Goal: Transaction & Acquisition: Purchase product/service

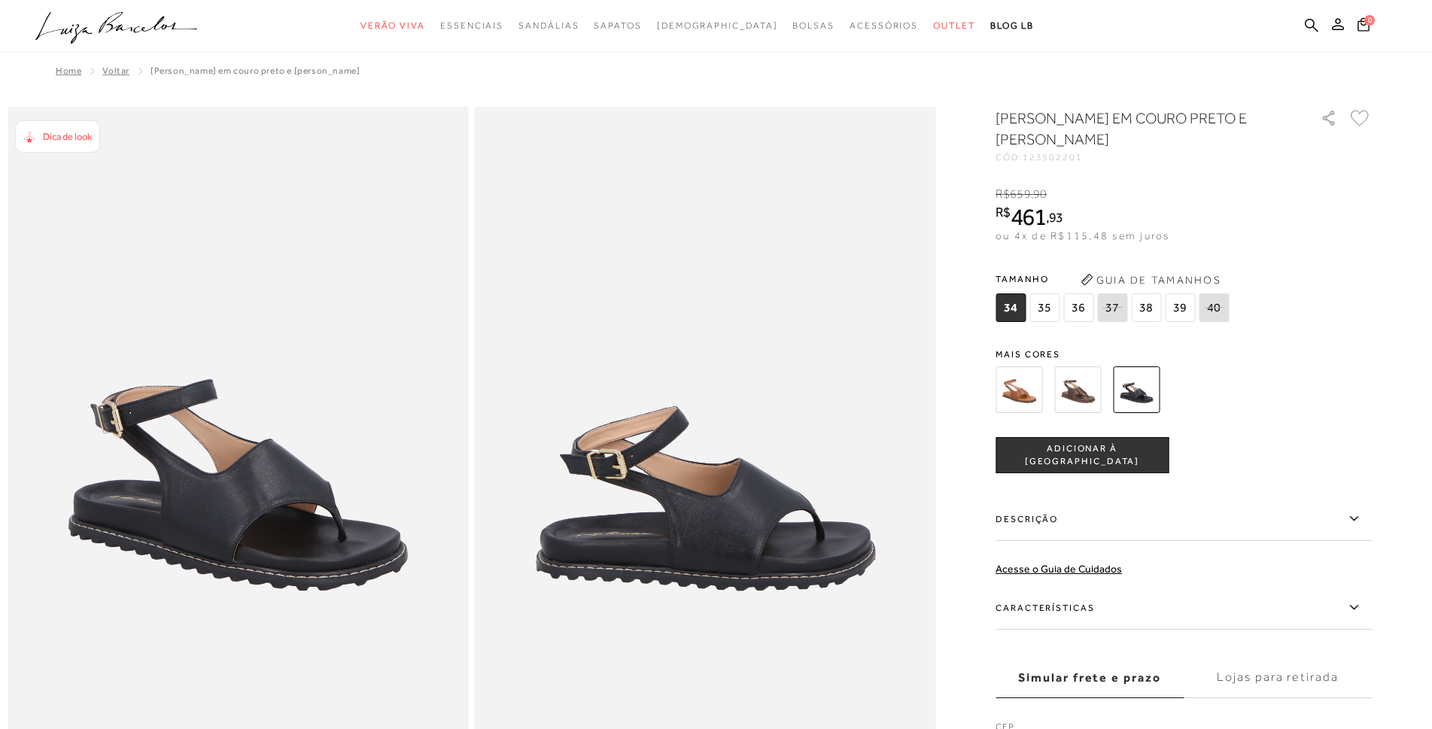
click at [1179, 307] on span "39" at bounding box center [1180, 308] width 30 height 29
click at [1088, 449] on span "ADICIONAR À [GEOGRAPHIC_DATA]" at bounding box center [1082, 456] width 172 height 26
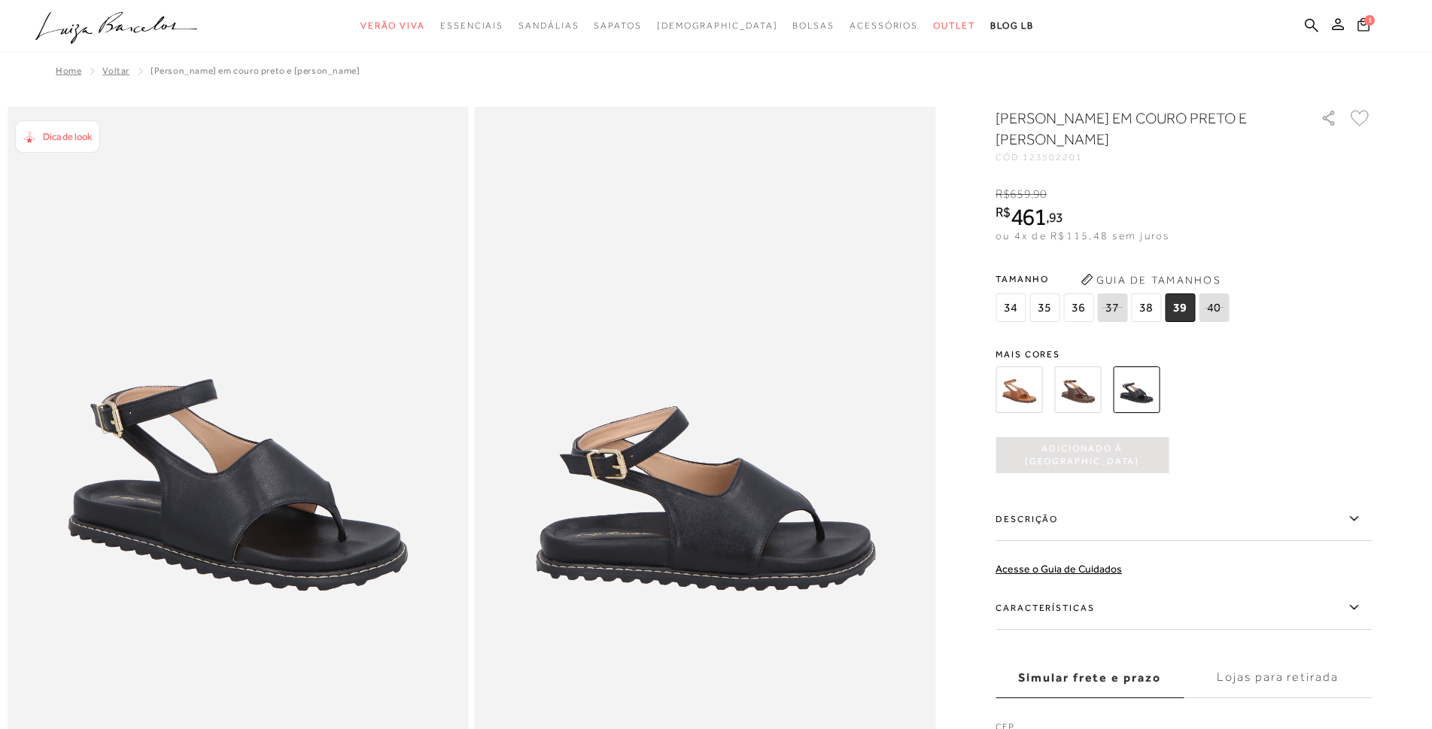
click at [1368, 24] on span "1" at bounding box center [1371, 19] width 12 height 12
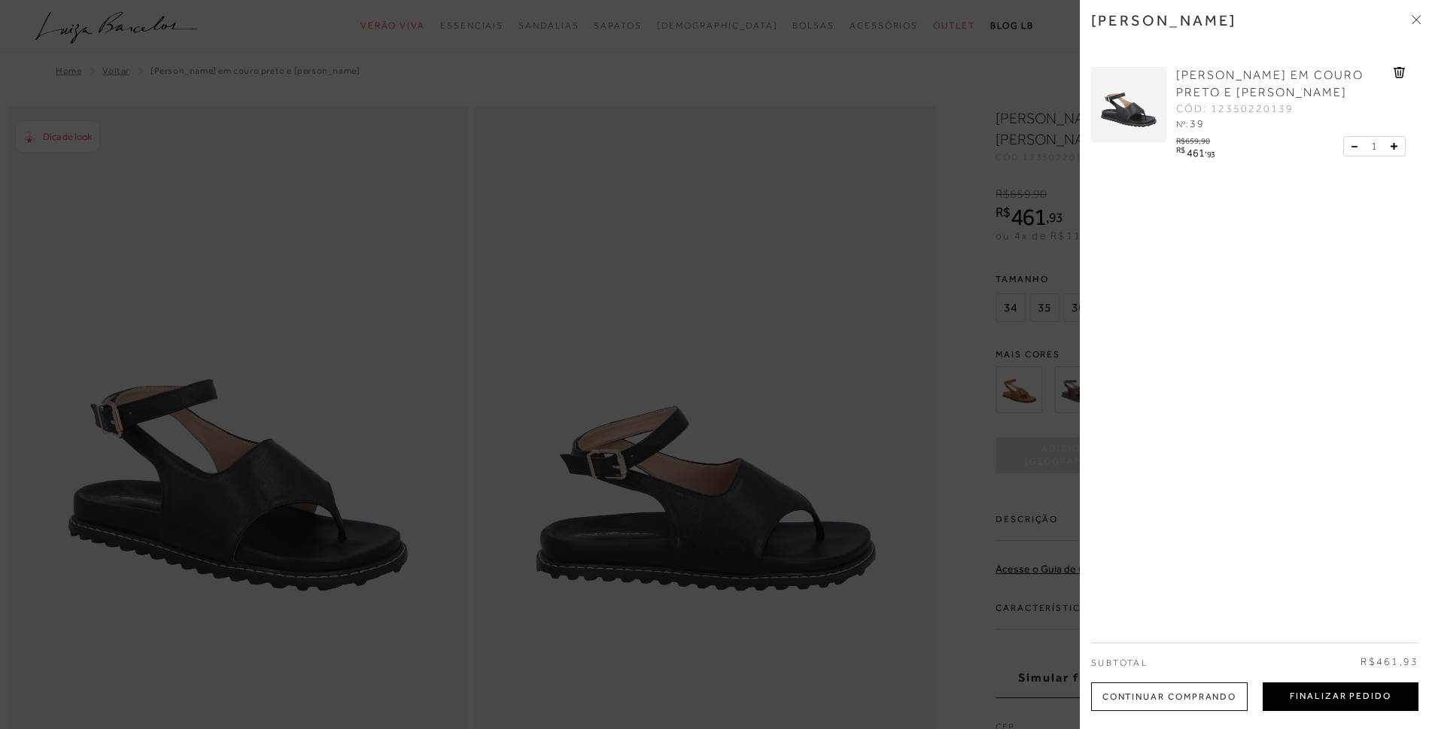
click at [1316, 695] on button "Finalizar Pedido" at bounding box center [1341, 697] width 156 height 29
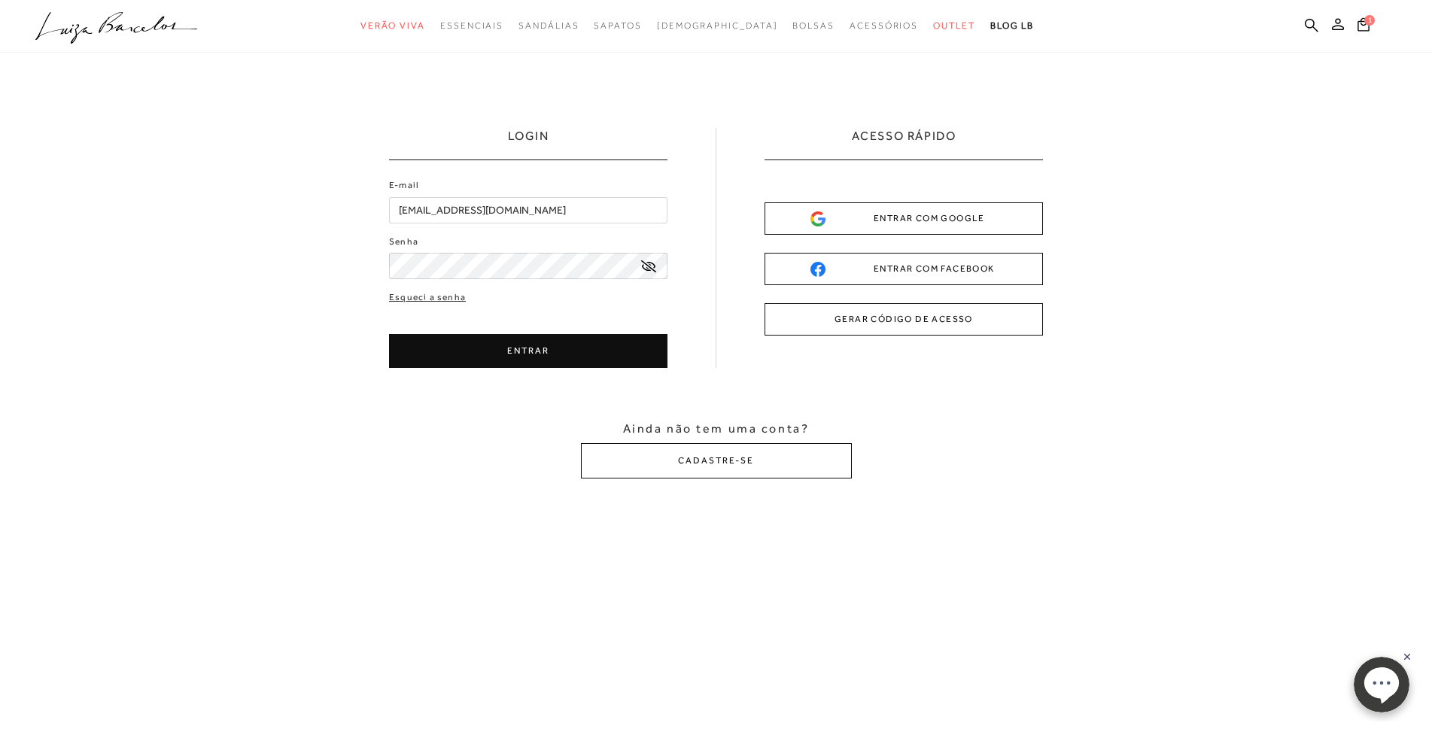
click at [583, 212] on input "[EMAIL_ADDRESS][DOMAIN_NAME]" at bounding box center [528, 210] width 278 height 26
type input "[EMAIL_ADDRESS][DOMAIN_NAME]"
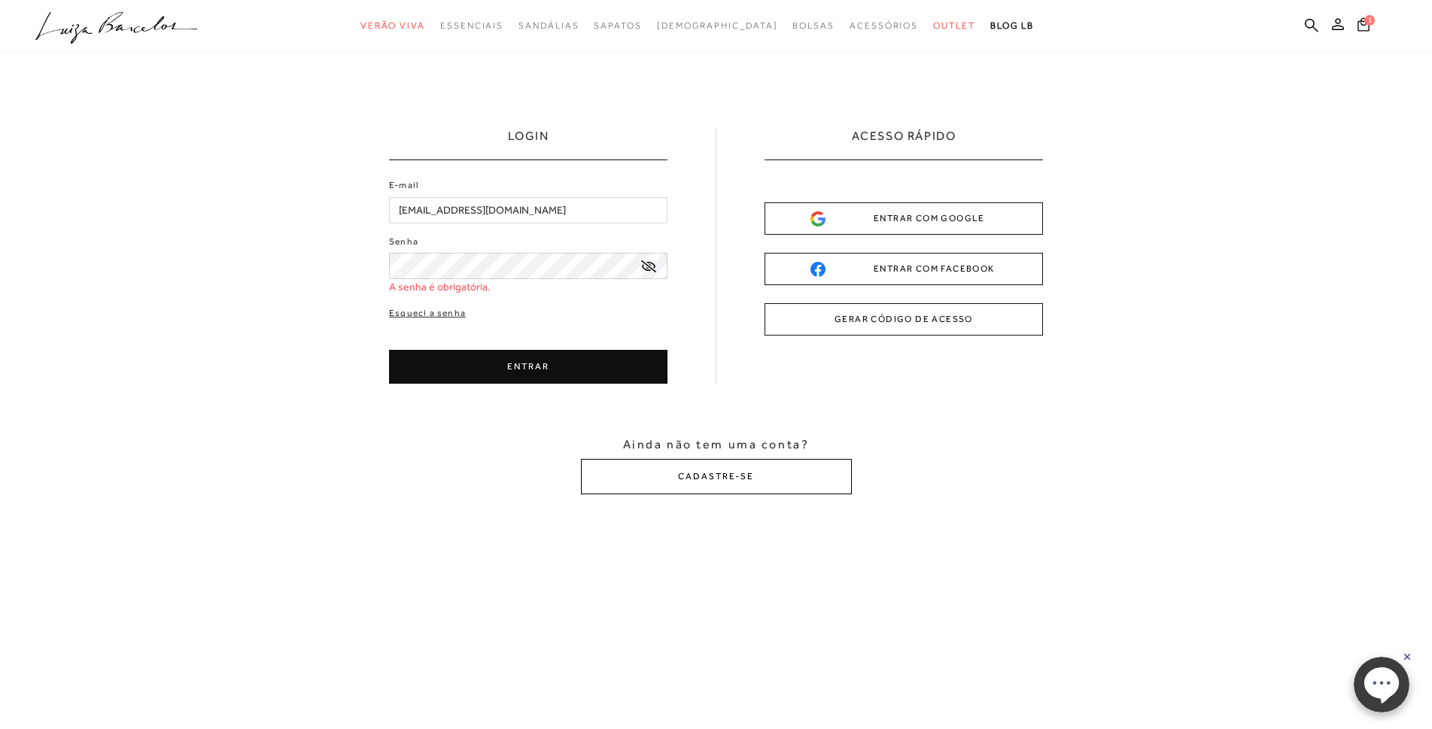
click at [747, 461] on button "CADASTRE-SE" at bounding box center [716, 476] width 271 height 35
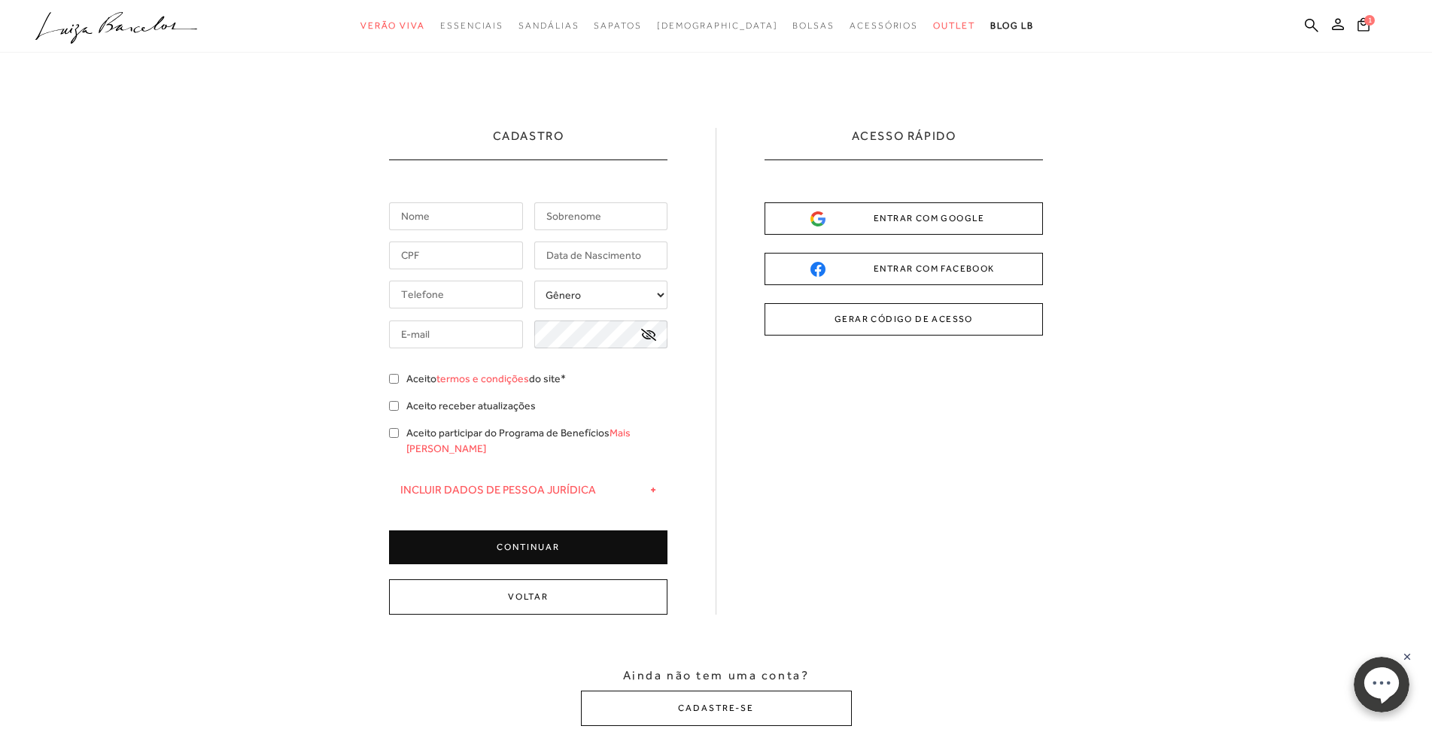
click at [427, 220] on input "text" at bounding box center [456, 216] width 134 height 28
type input "[PERSON_NAME]"
click at [620, 214] on input "text" at bounding box center [601, 216] width 134 height 28
type input "Damasceno"
click at [449, 247] on input "text" at bounding box center [456, 256] width 134 height 28
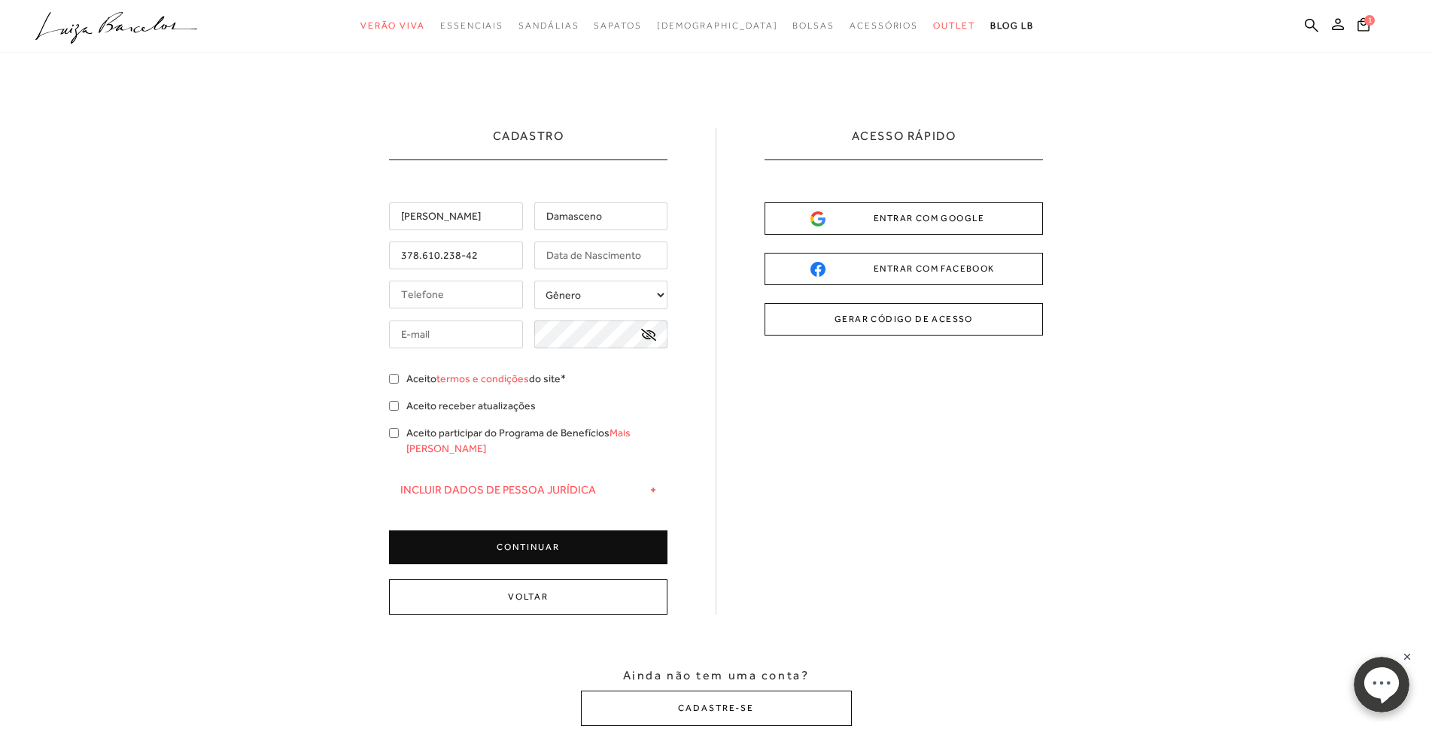
type input "378.610.238-42"
click at [616, 260] on input "text" at bounding box center [601, 256] width 134 height 28
type input "[DATE]"
click at [459, 304] on input "tel" at bounding box center [456, 295] width 134 height 28
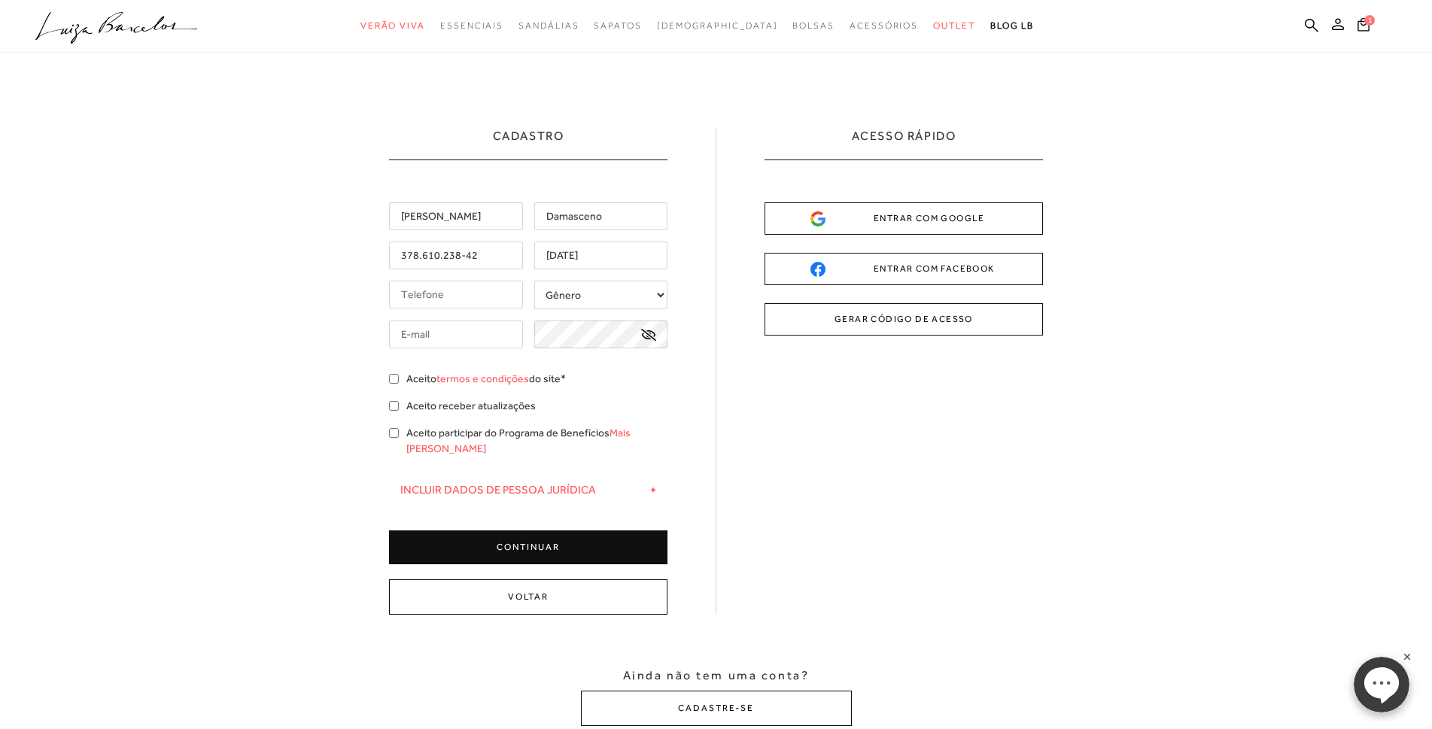
click at [459, 304] on input "tel" at bounding box center [456, 295] width 134 height 28
type input "[PHONE_NUMBER]"
click at [653, 291] on select "Gênero Feminino Masculino" at bounding box center [601, 295] width 134 height 29
select select
click at [534, 281] on select "Gênero Feminino Masculino" at bounding box center [601, 295] width 134 height 29
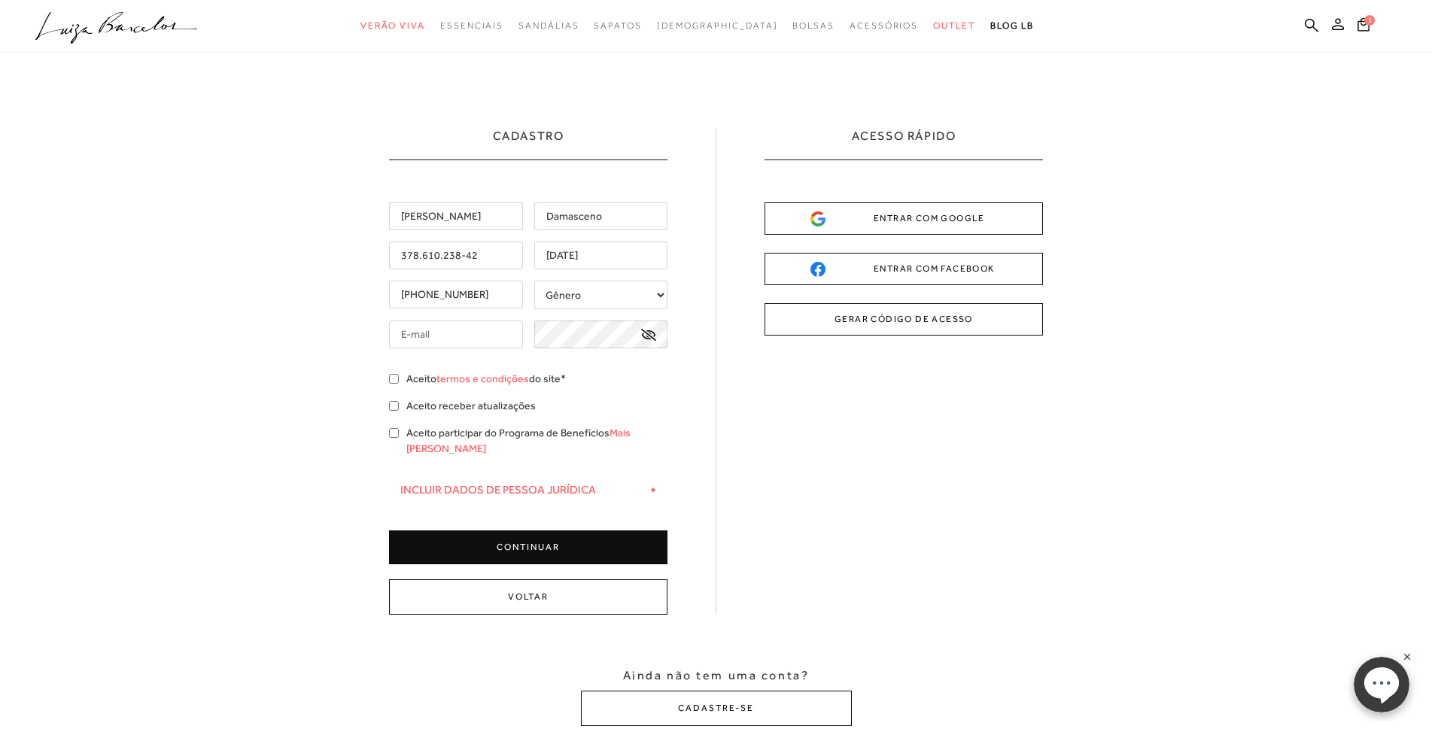
click at [439, 339] on input "text" at bounding box center [456, 335] width 134 height 28
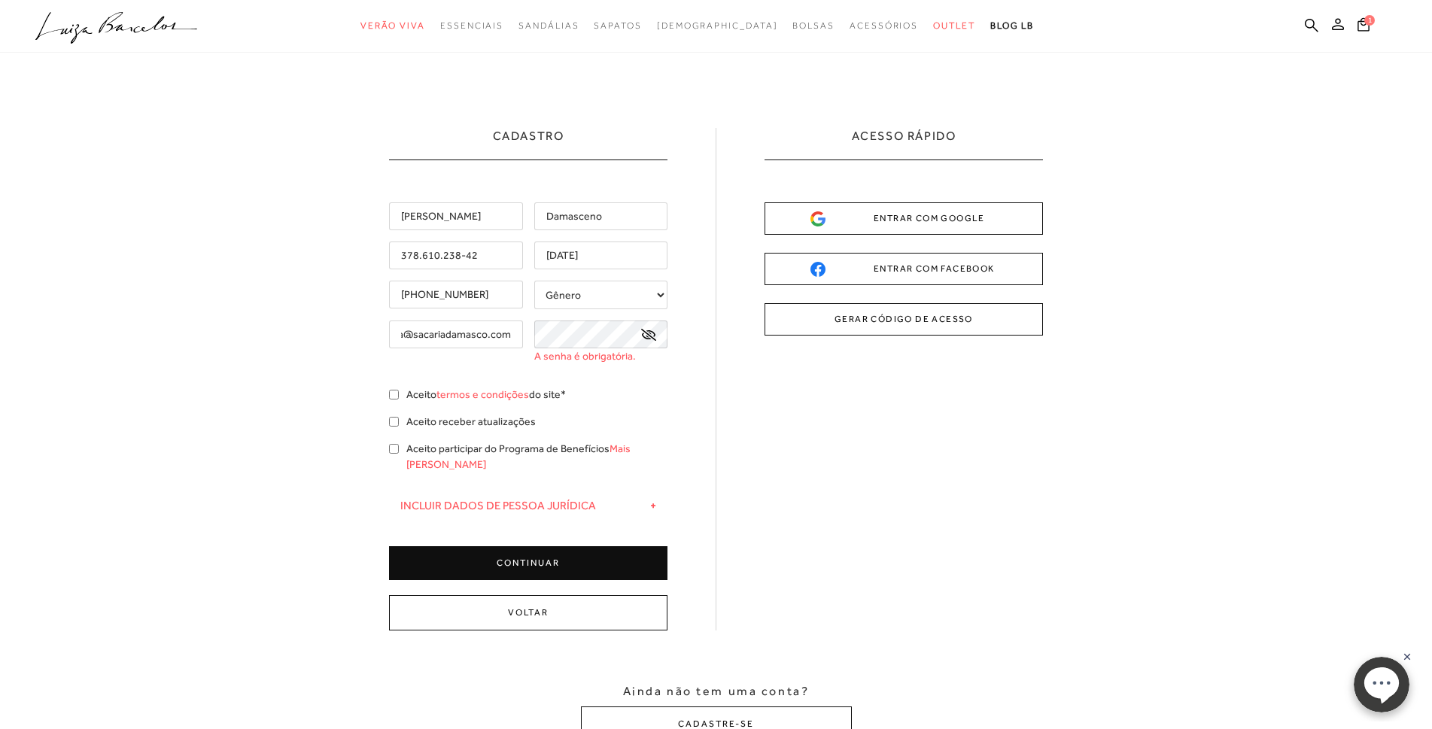
scroll to position [0, 43]
type input "[EMAIL_ADDRESS][DOMAIN_NAME]"
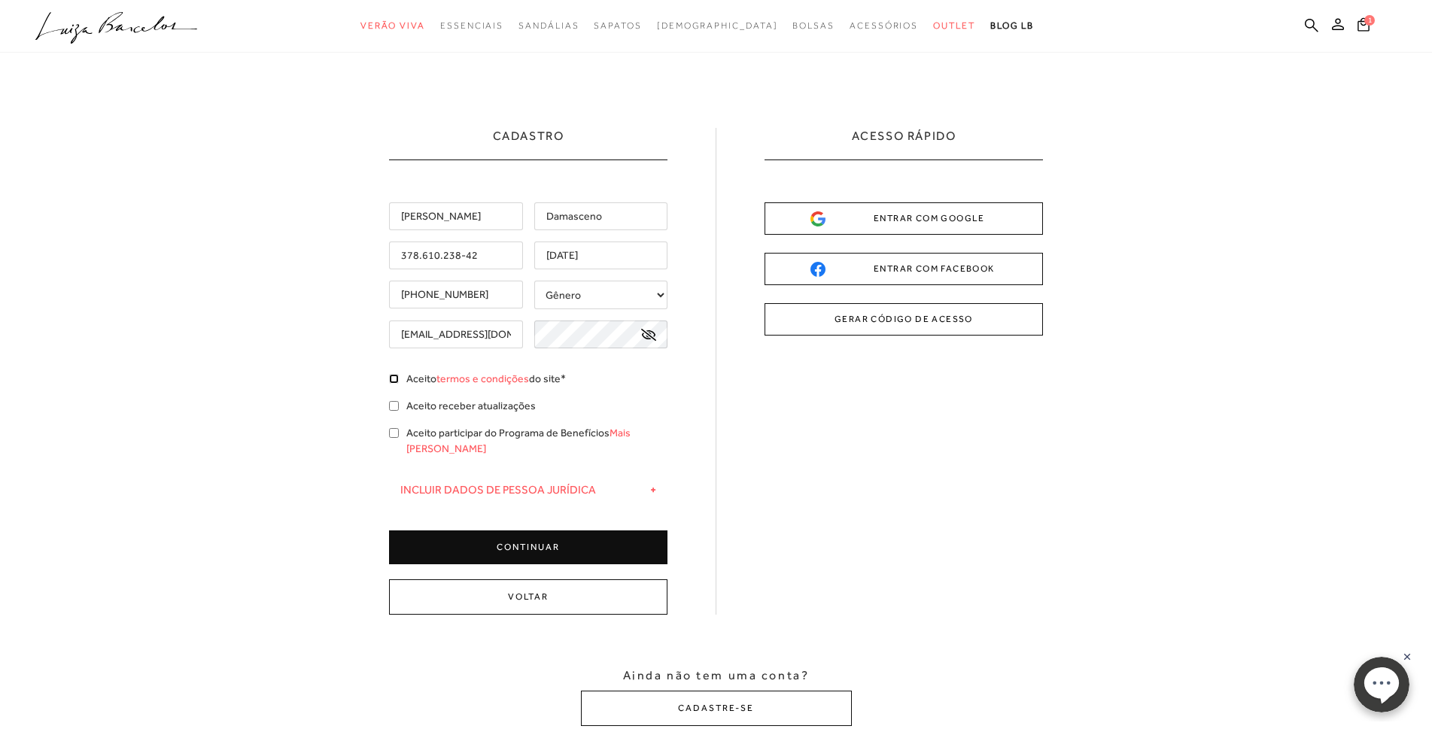
click at [394, 380] on input "Aceito termos e condições do site*" at bounding box center [394, 379] width 10 height 10
checkbox input "true"
click at [392, 433] on input "Aceito participar do Programa de Benefícios Mais [PERSON_NAME]" at bounding box center [394, 433] width 10 height 10
checkbox input "true"
click at [564, 533] on button "CONTINUAR" at bounding box center [528, 548] width 278 height 34
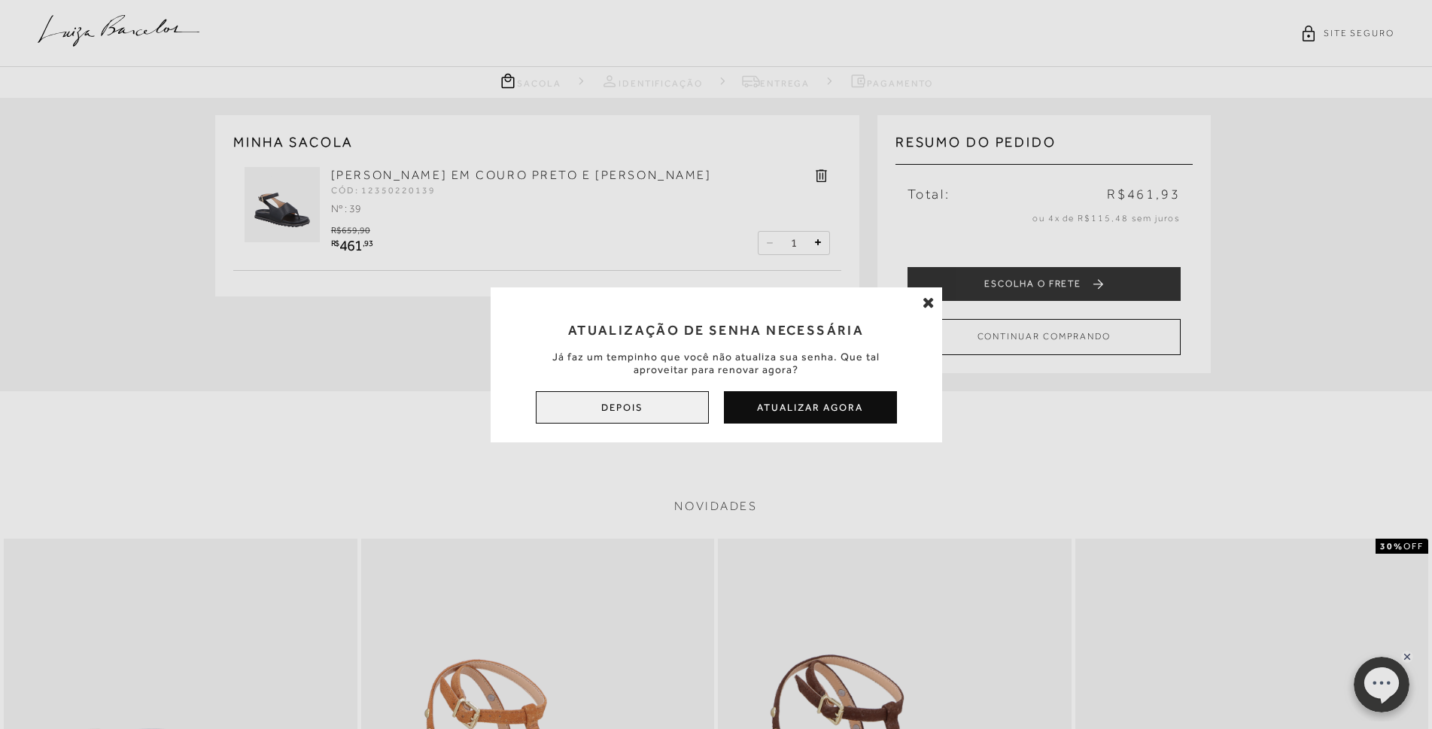
click at [693, 406] on button "Depois" at bounding box center [622, 407] width 173 height 32
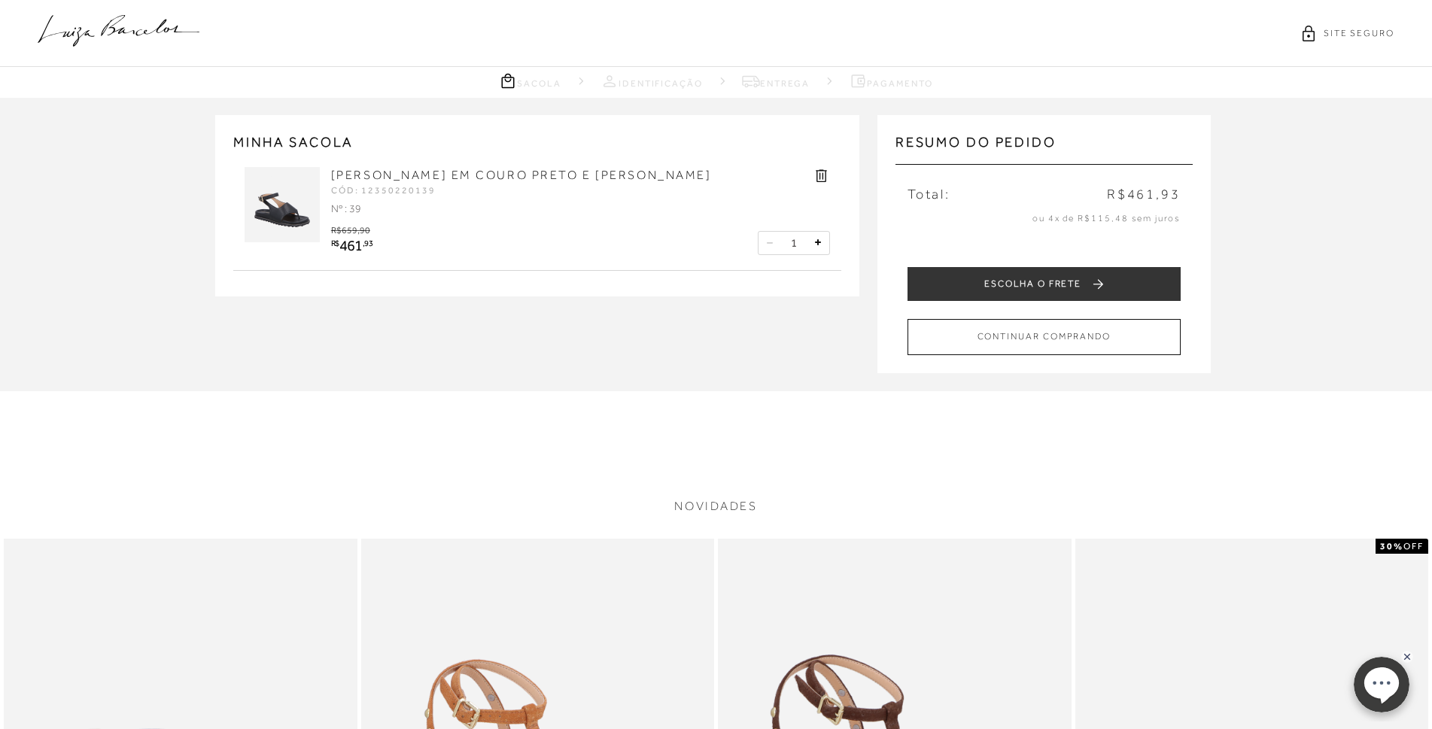
click at [138, 23] on icon at bounding box center [119, 31] width 162 height 32
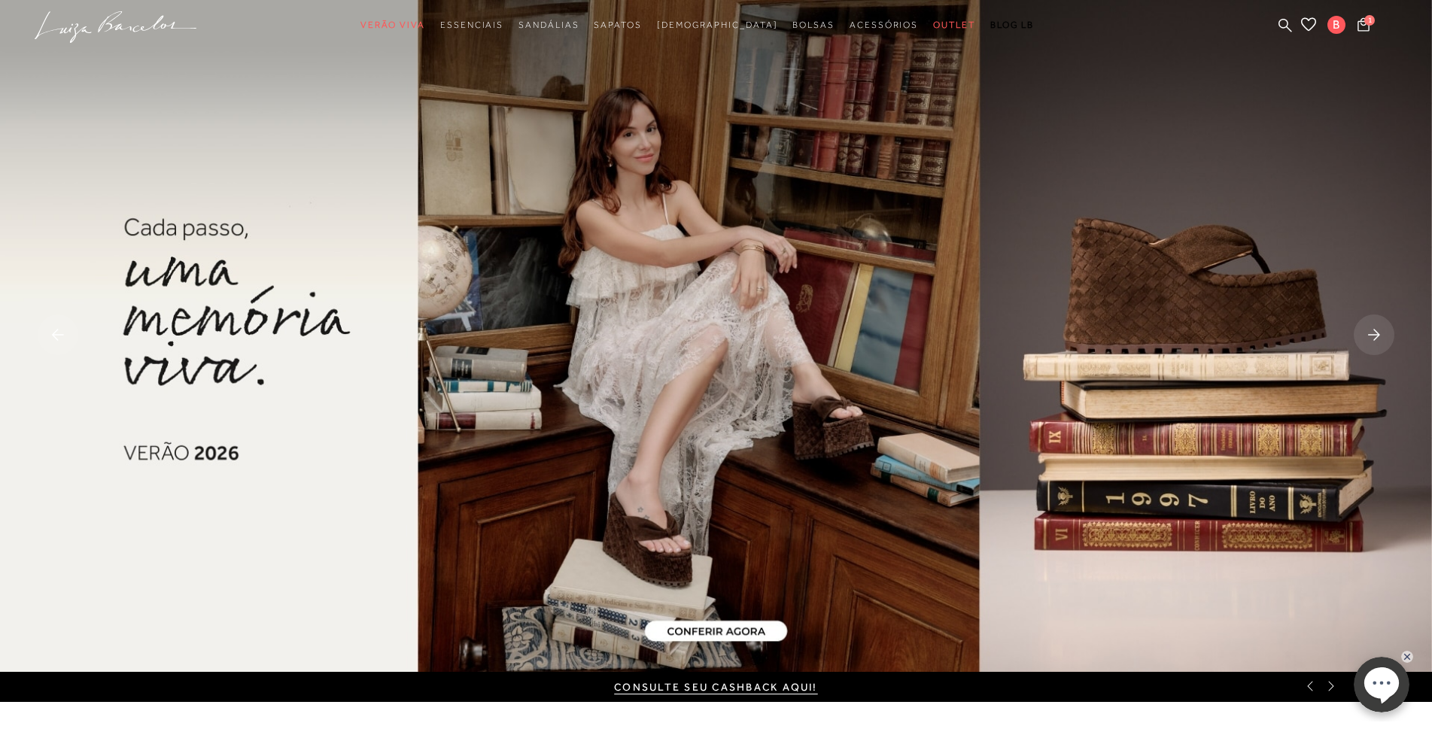
click at [1316, 697] on div "CONSULTE SEU CASHBACK AQUI!" at bounding box center [716, 687] width 1432 height 30
click at [1330, 697] on div "CONSULTE SEU CASHBACK AQUI!" at bounding box center [716, 687] width 1432 height 30
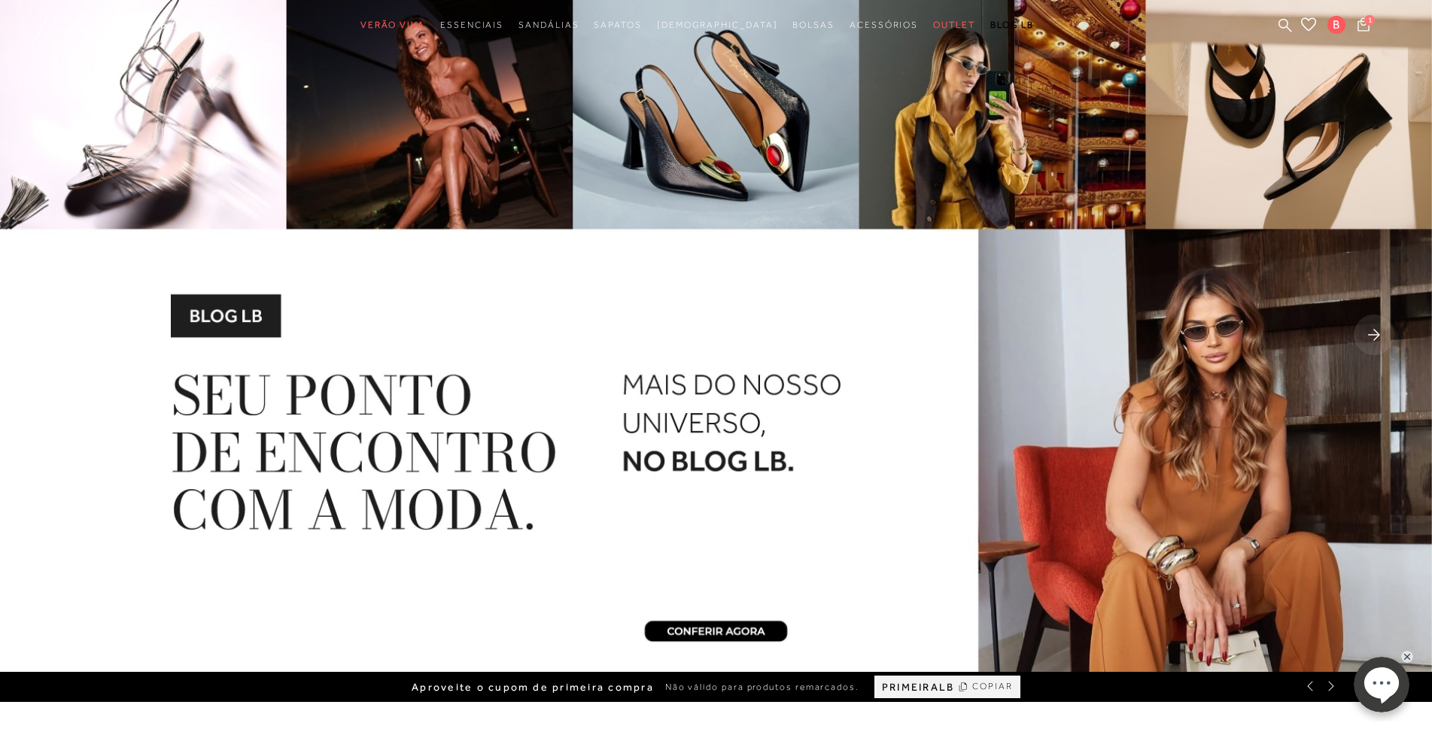
click at [959, 688] on icon at bounding box center [963, 687] width 11 height 18
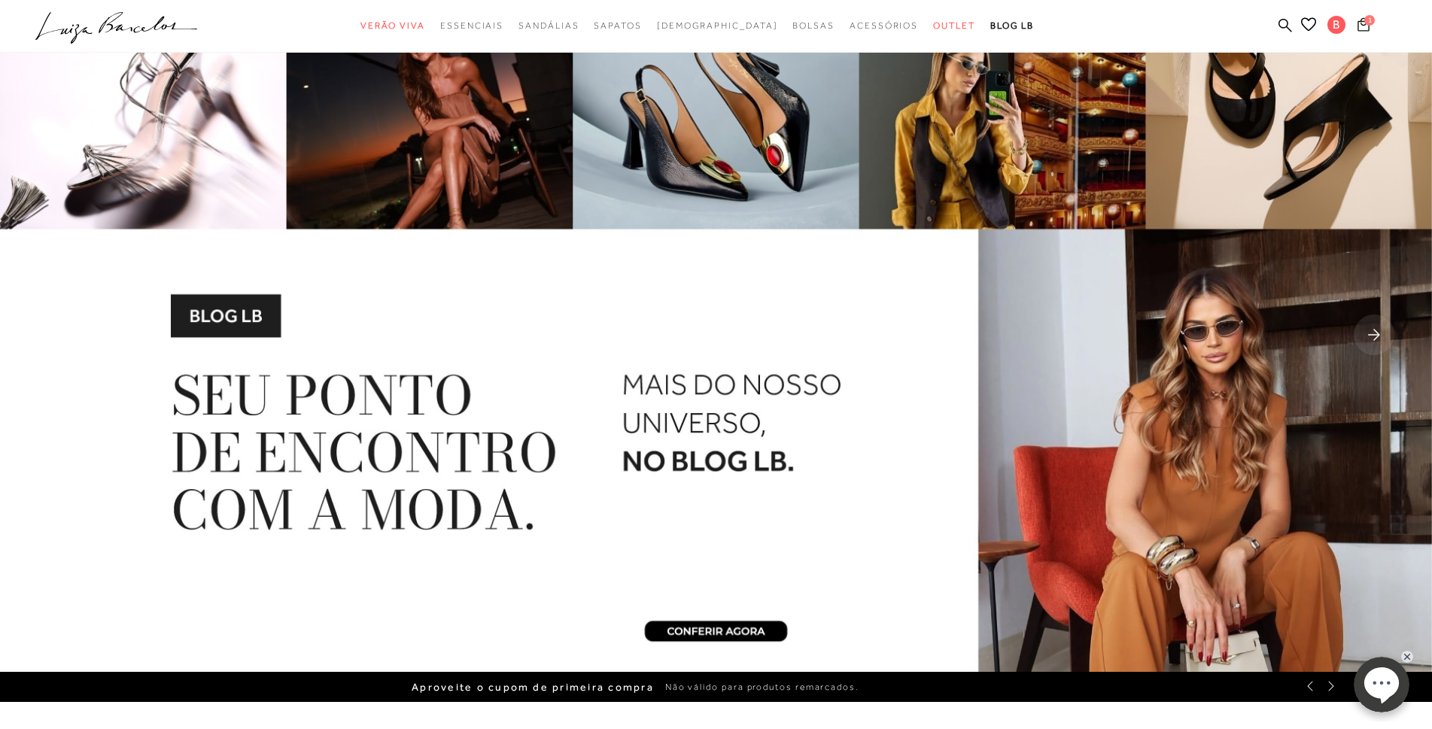
click at [1364, 34] on button "1" at bounding box center [1363, 27] width 21 height 20
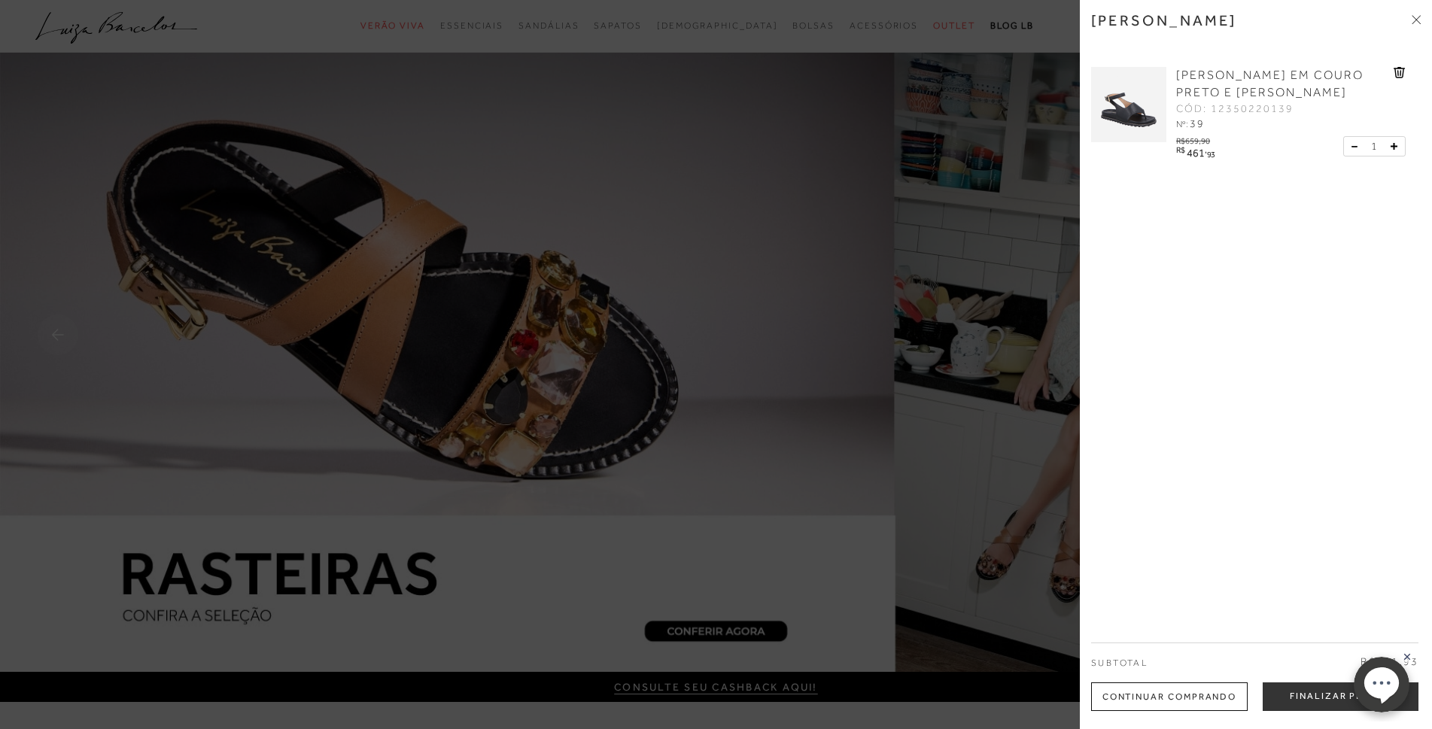
click at [1180, 698] on div "Continuar Comprando" at bounding box center [1169, 697] width 157 height 29
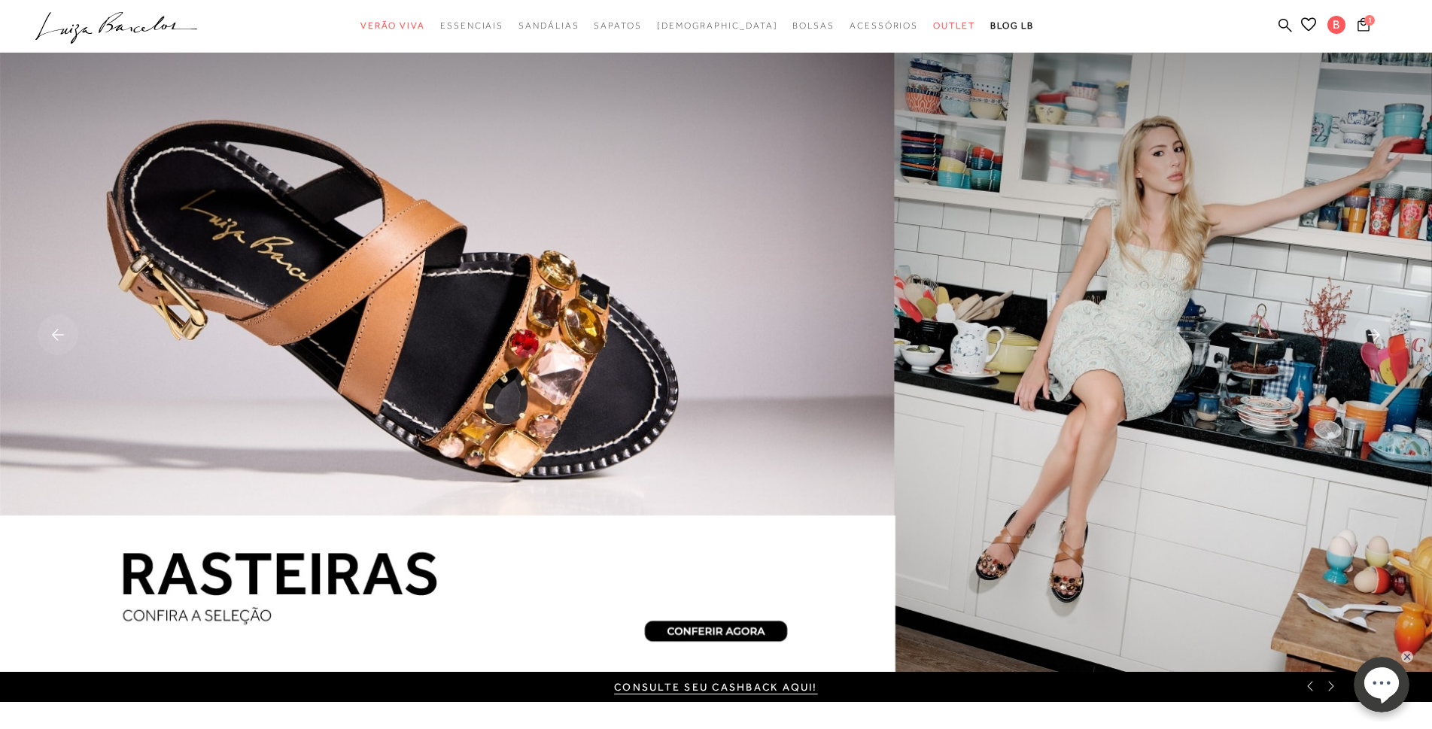
click at [1368, 25] on span "1" at bounding box center [1370, 20] width 11 height 11
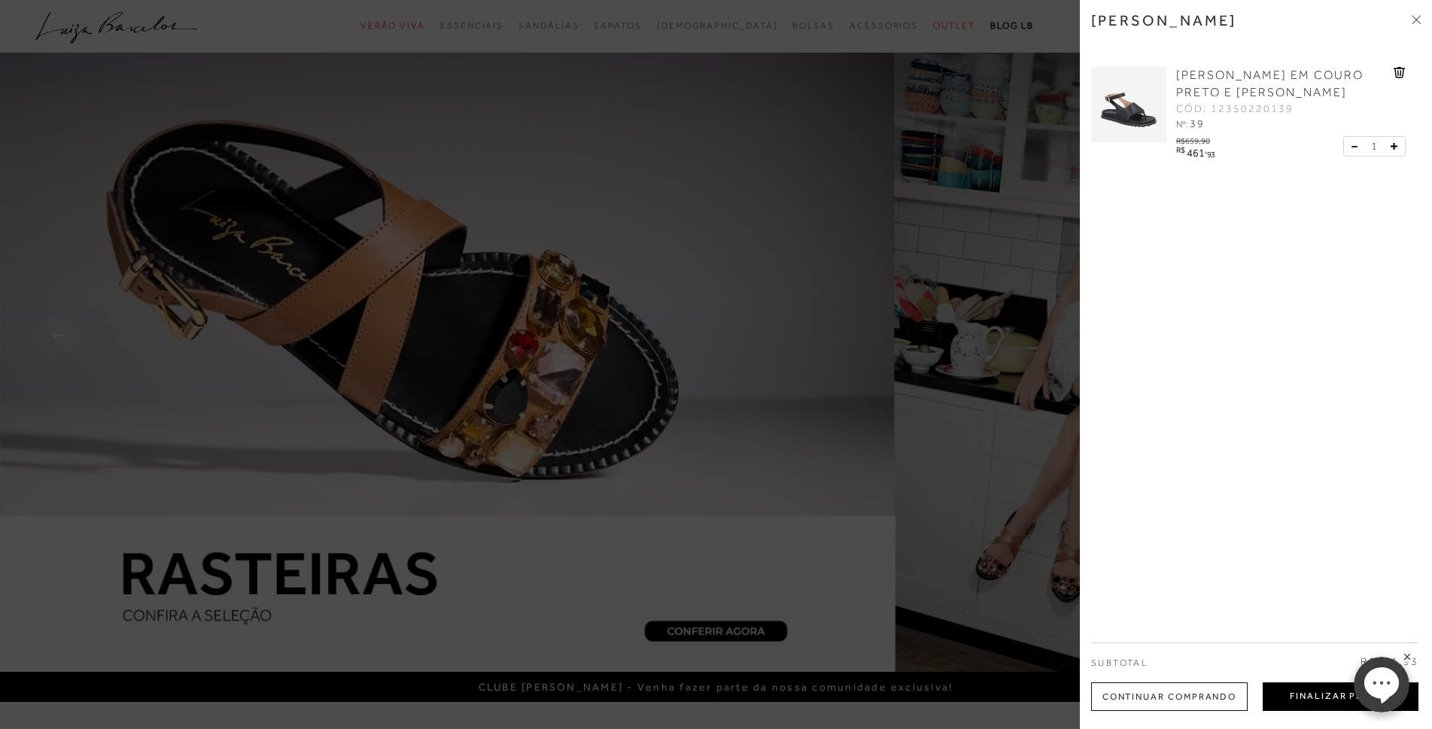
click at [1318, 692] on button "Finalizar Pedido" at bounding box center [1341, 697] width 156 height 29
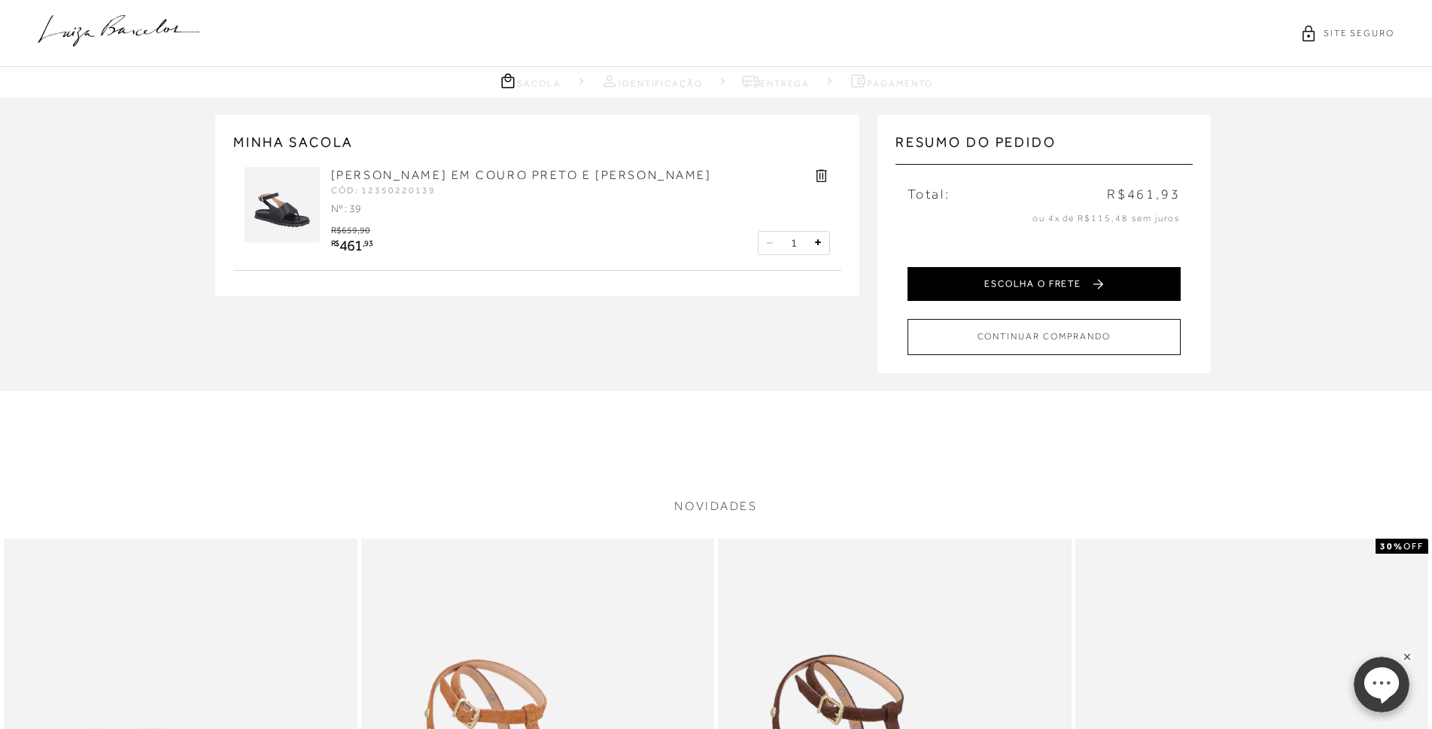
click at [1070, 284] on button "ESCOLHA O FRETE" at bounding box center [1044, 284] width 273 height 34
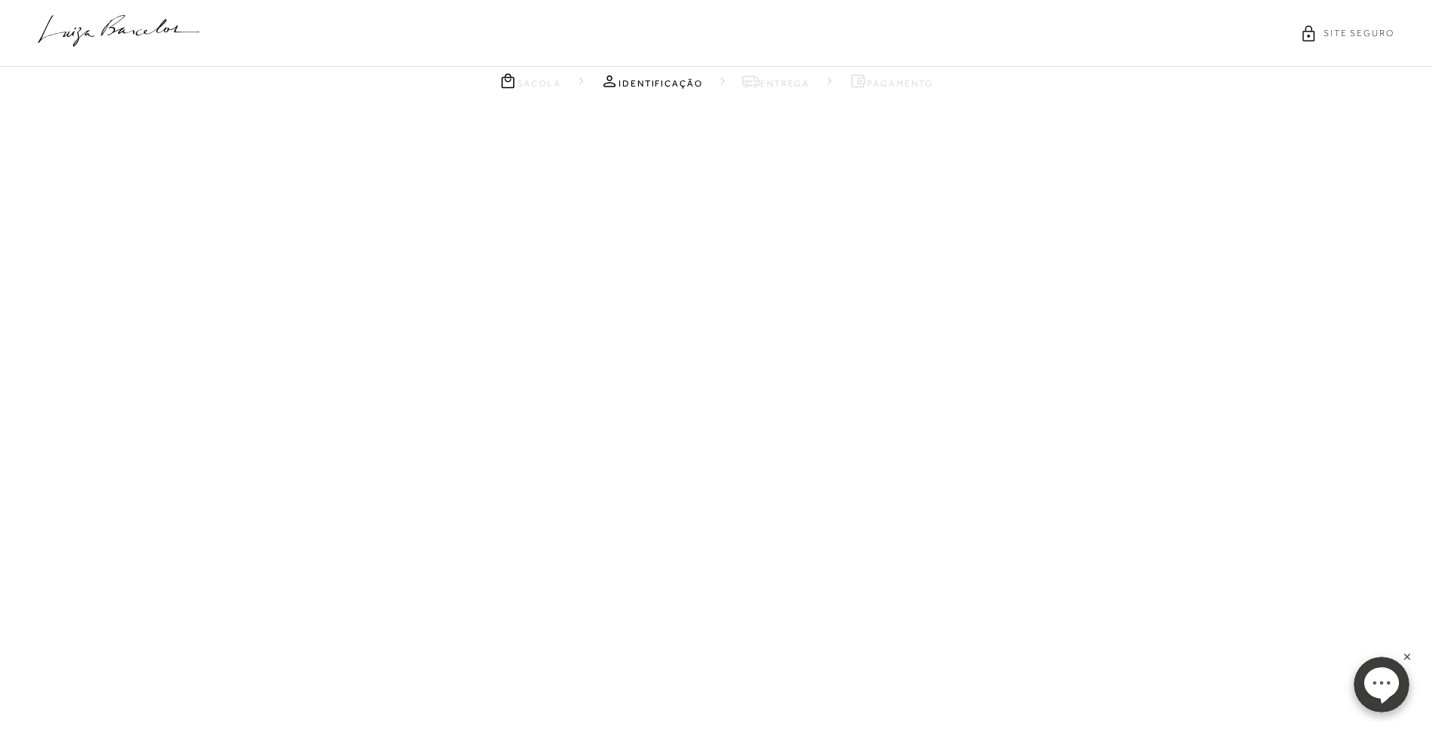
select select "SP"
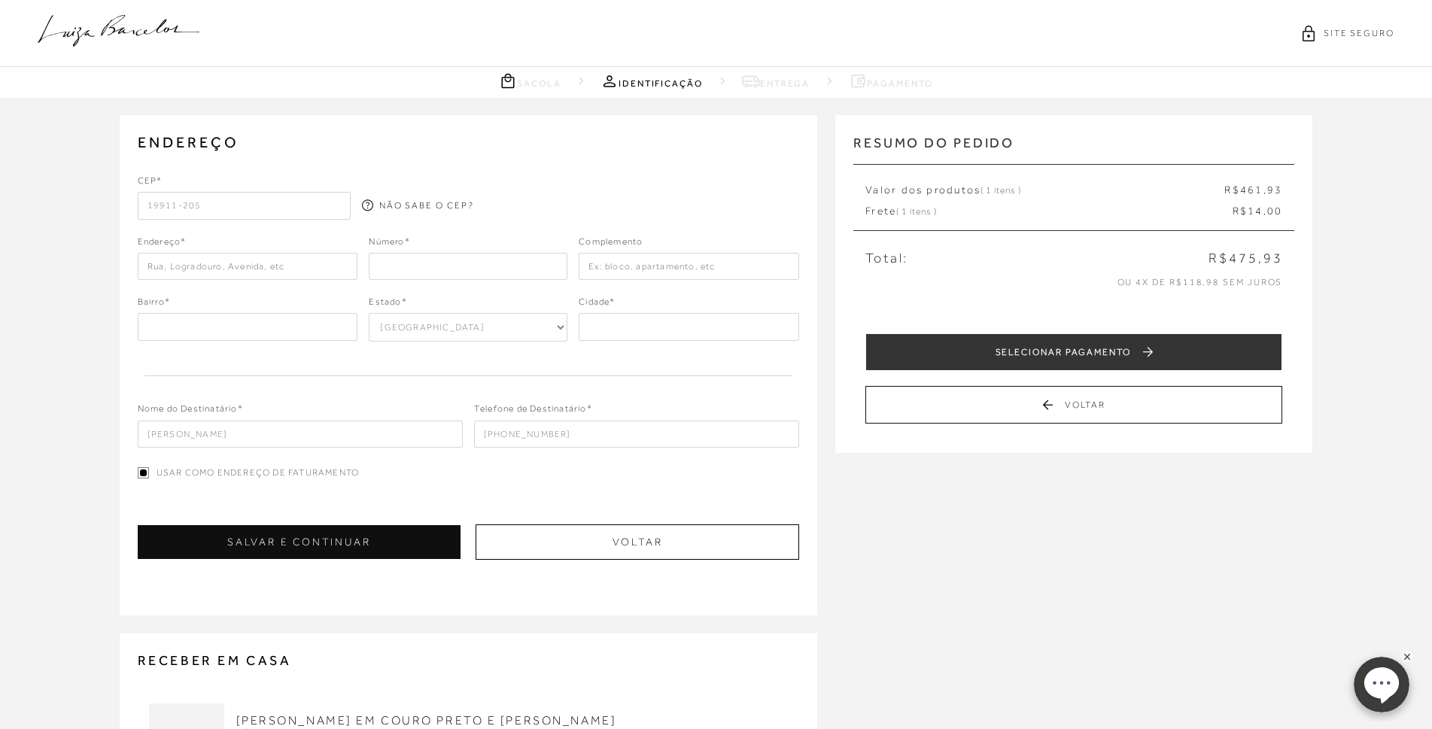
click at [122, 31] on icon at bounding box center [119, 31] width 162 height 32
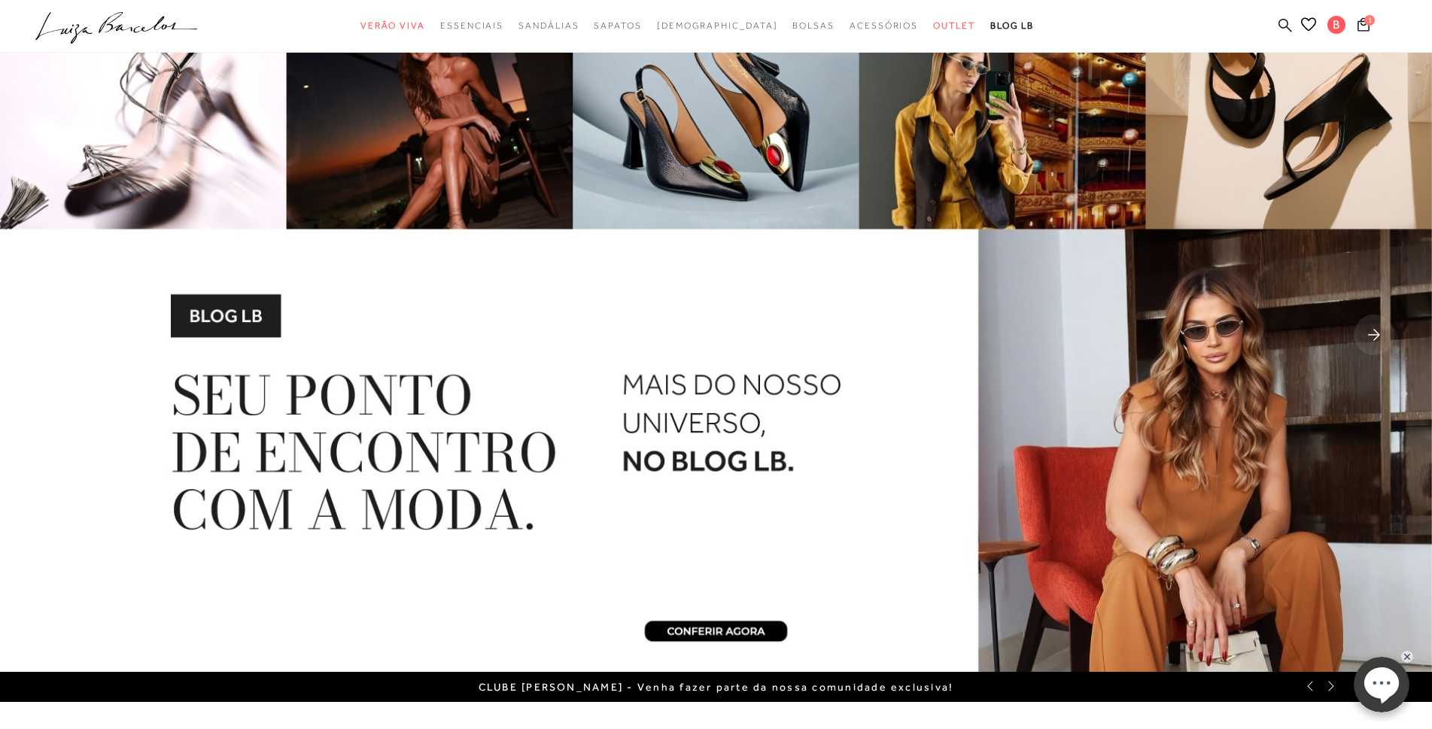
click at [1286, 23] on icon at bounding box center [1286, 25] width 14 height 14
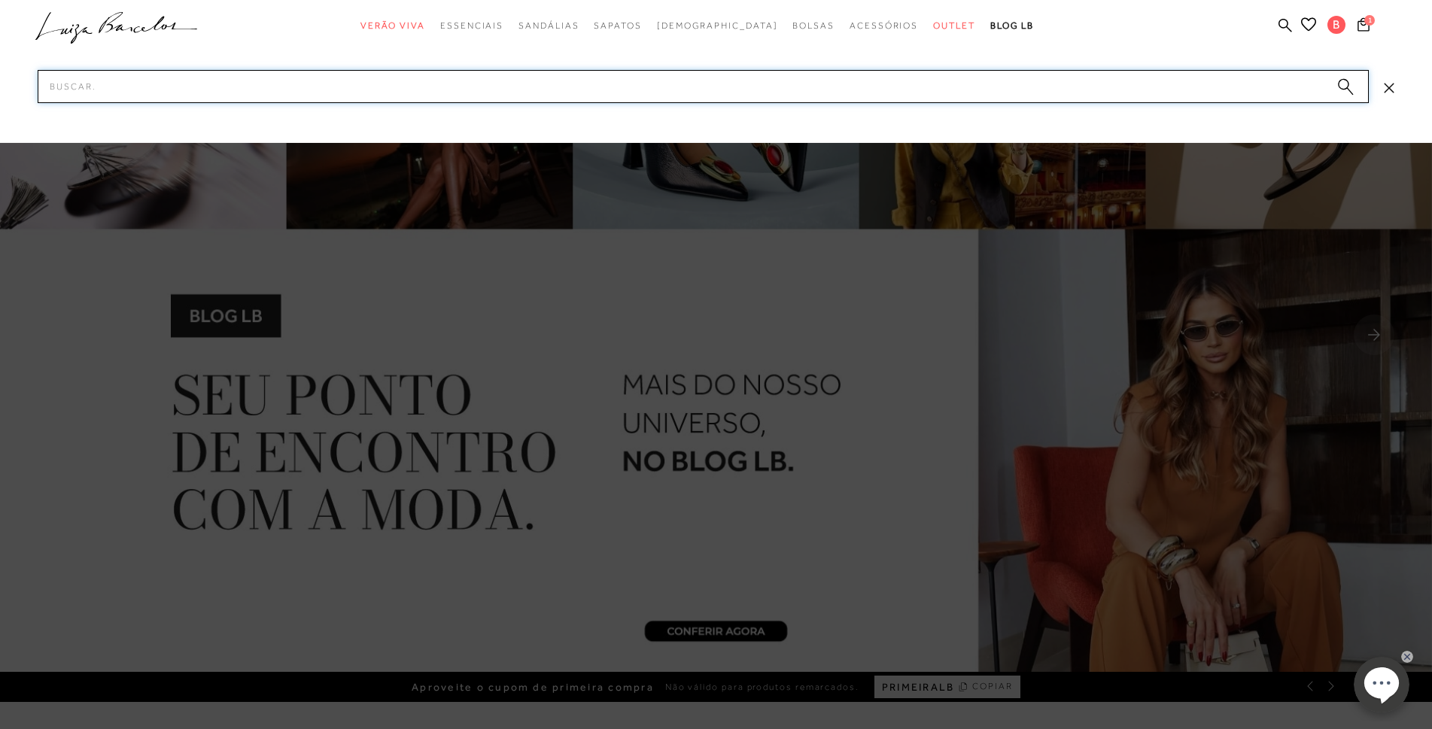
click at [890, 94] on input "Pesquisar" at bounding box center [703, 86] width 1331 height 33
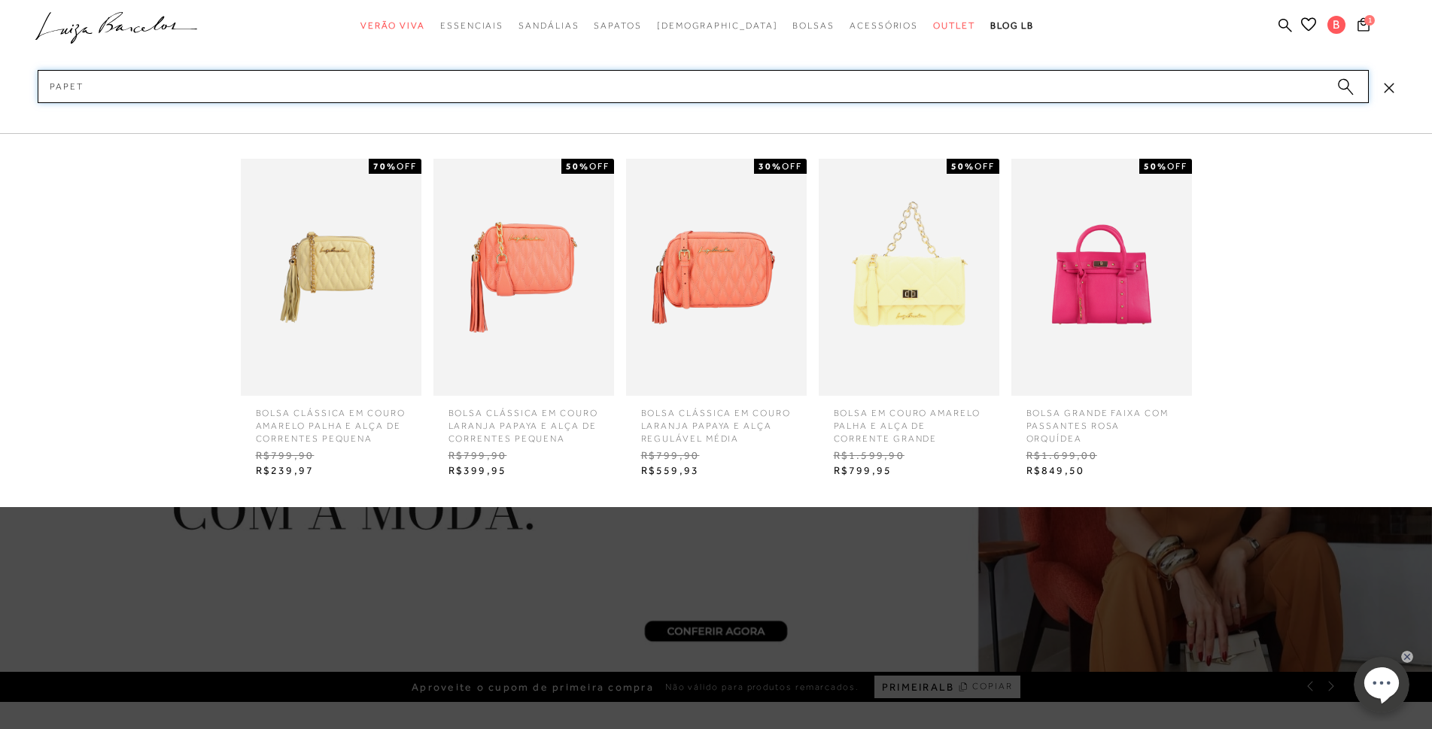
type input "papete"
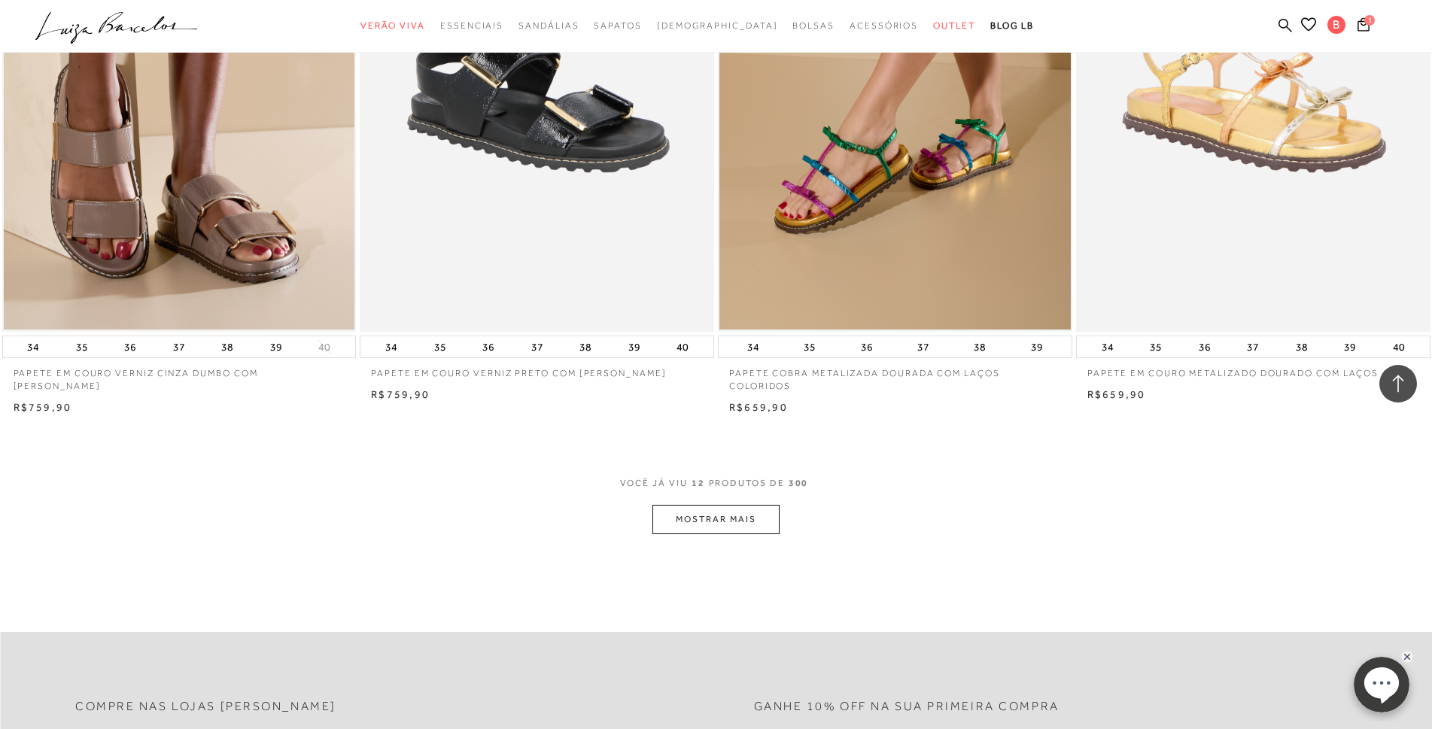
scroll to position [1731, 0]
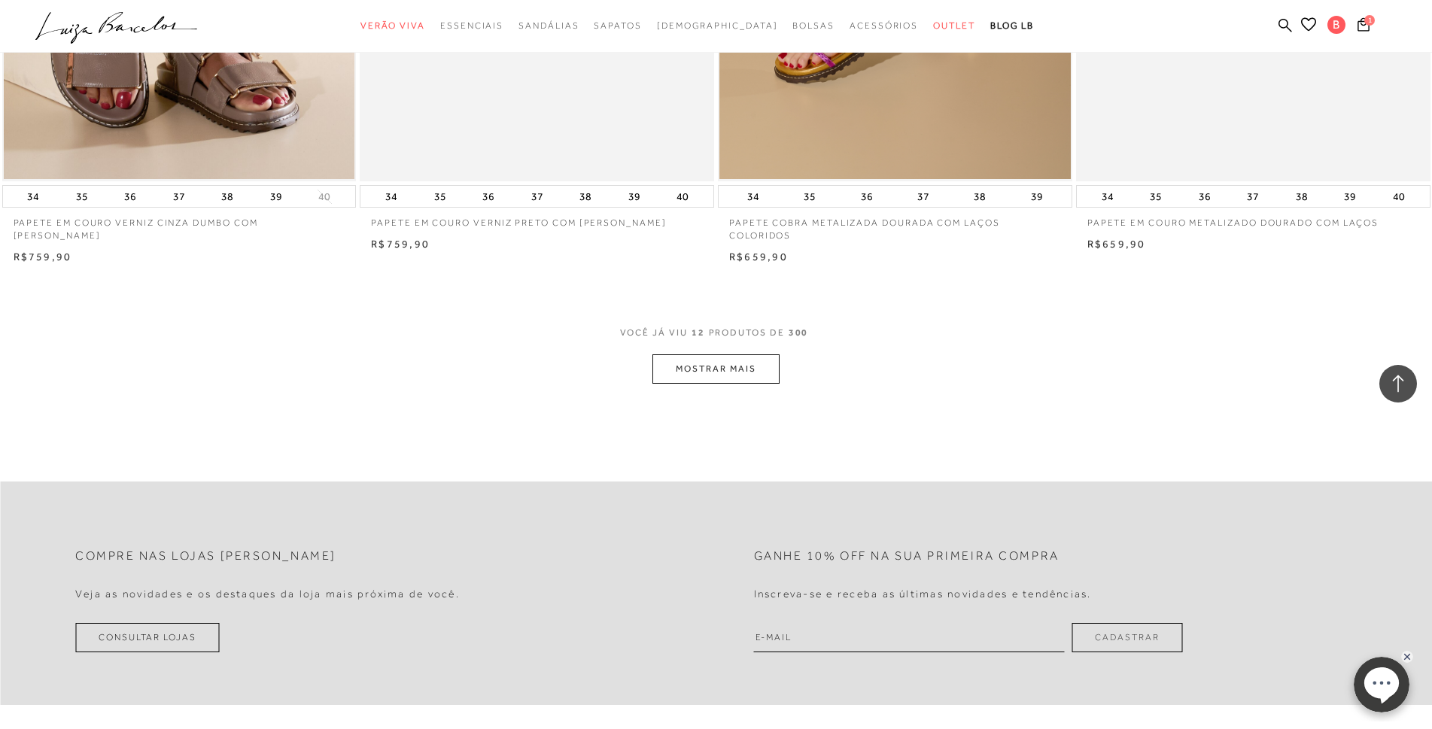
click at [735, 365] on button "MOSTRAR MAIS" at bounding box center [716, 368] width 126 height 29
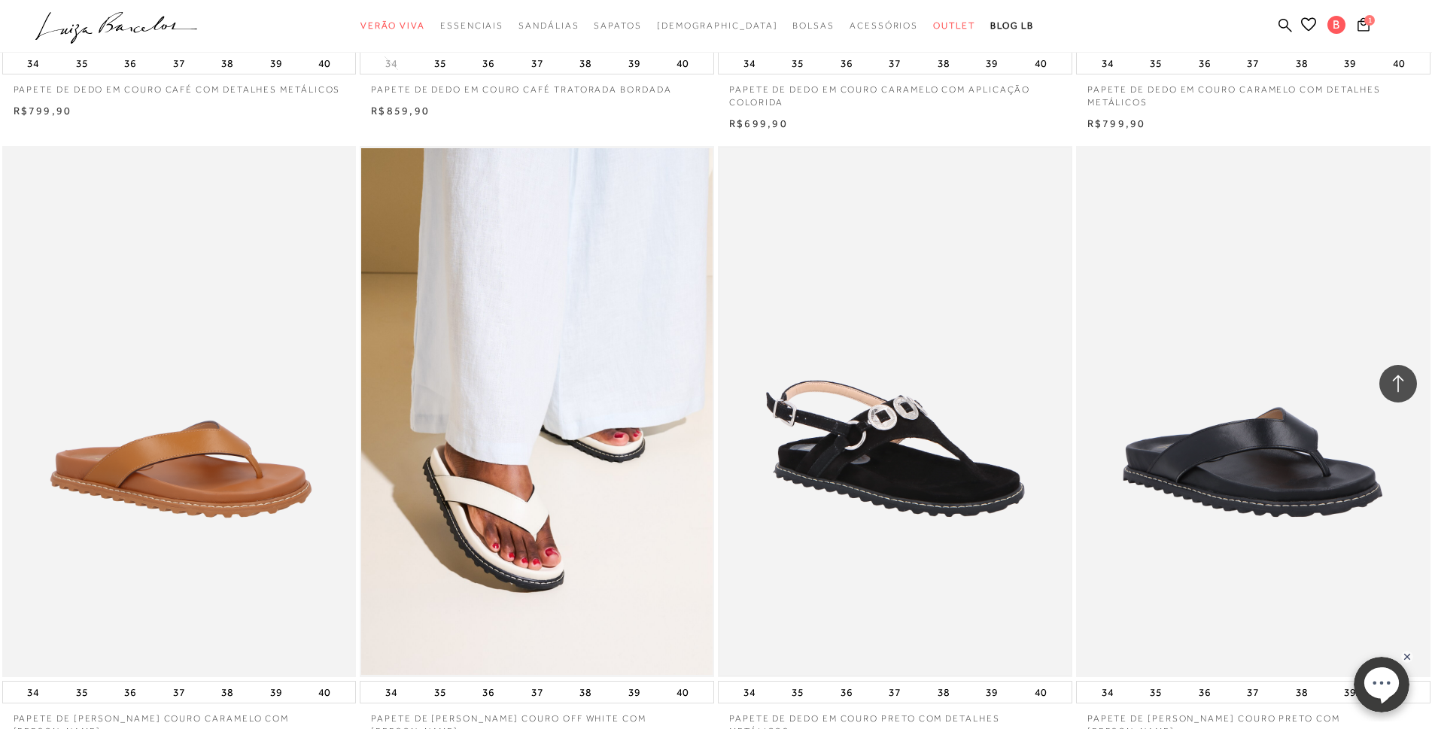
scroll to position [3537, 0]
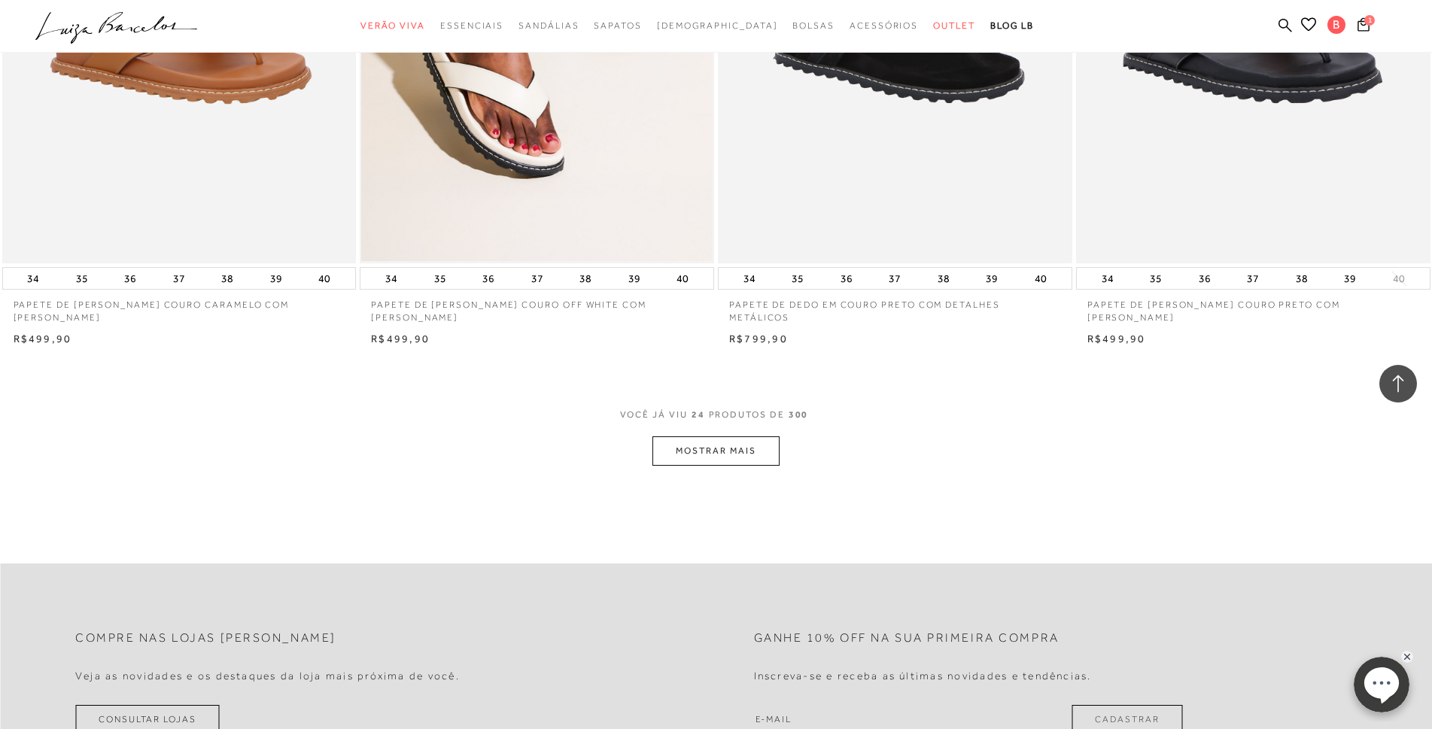
click at [724, 450] on button "MOSTRAR MAIS" at bounding box center [716, 451] width 126 height 29
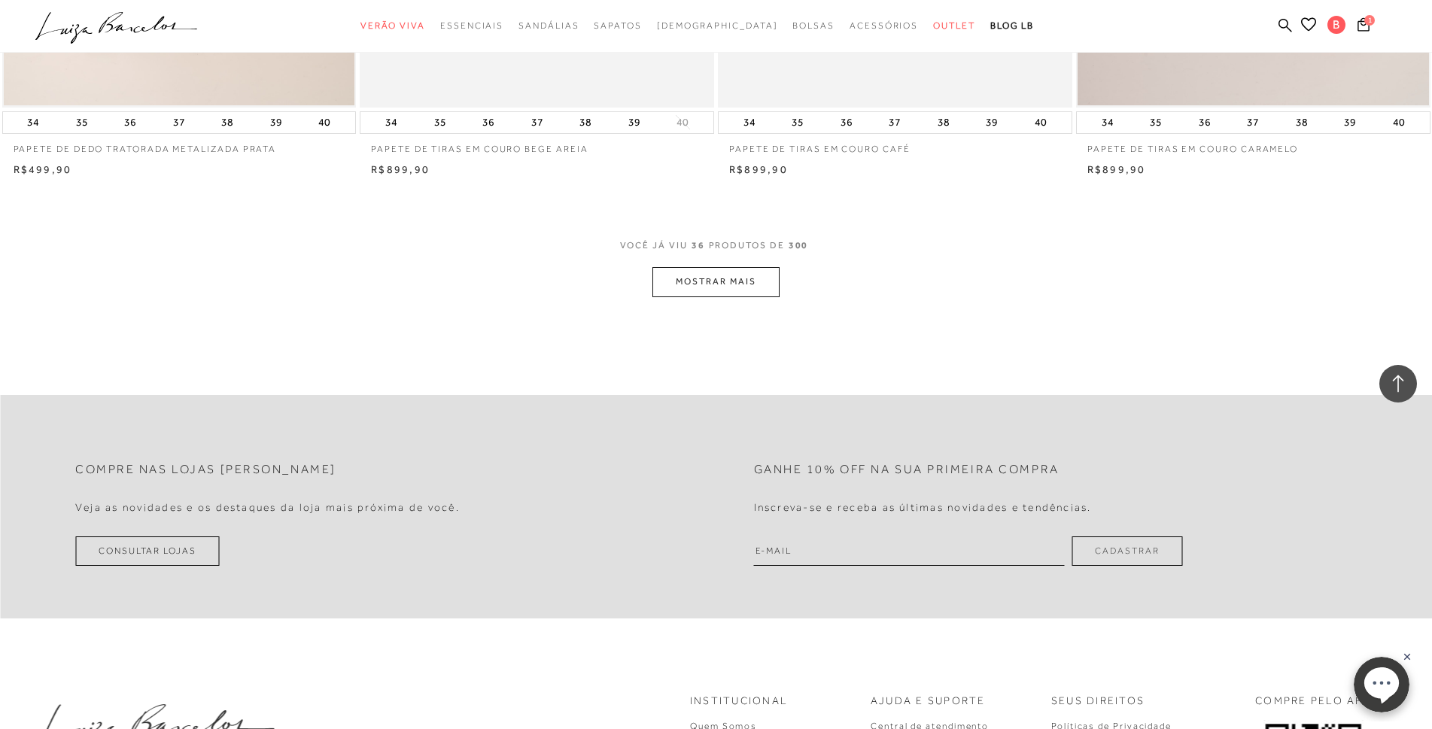
scroll to position [5645, 0]
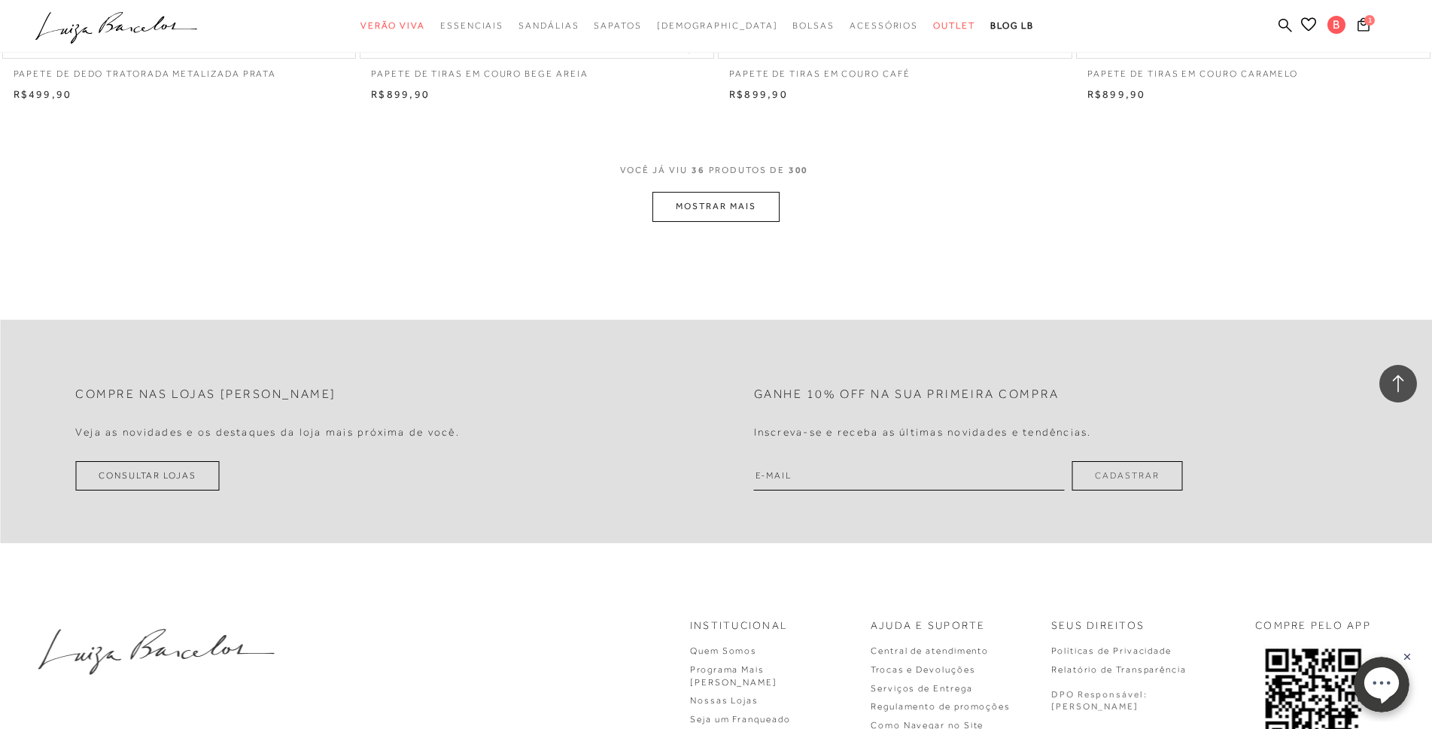
click at [704, 202] on button "MOSTRAR MAIS" at bounding box center [716, 206] width 126 height 29
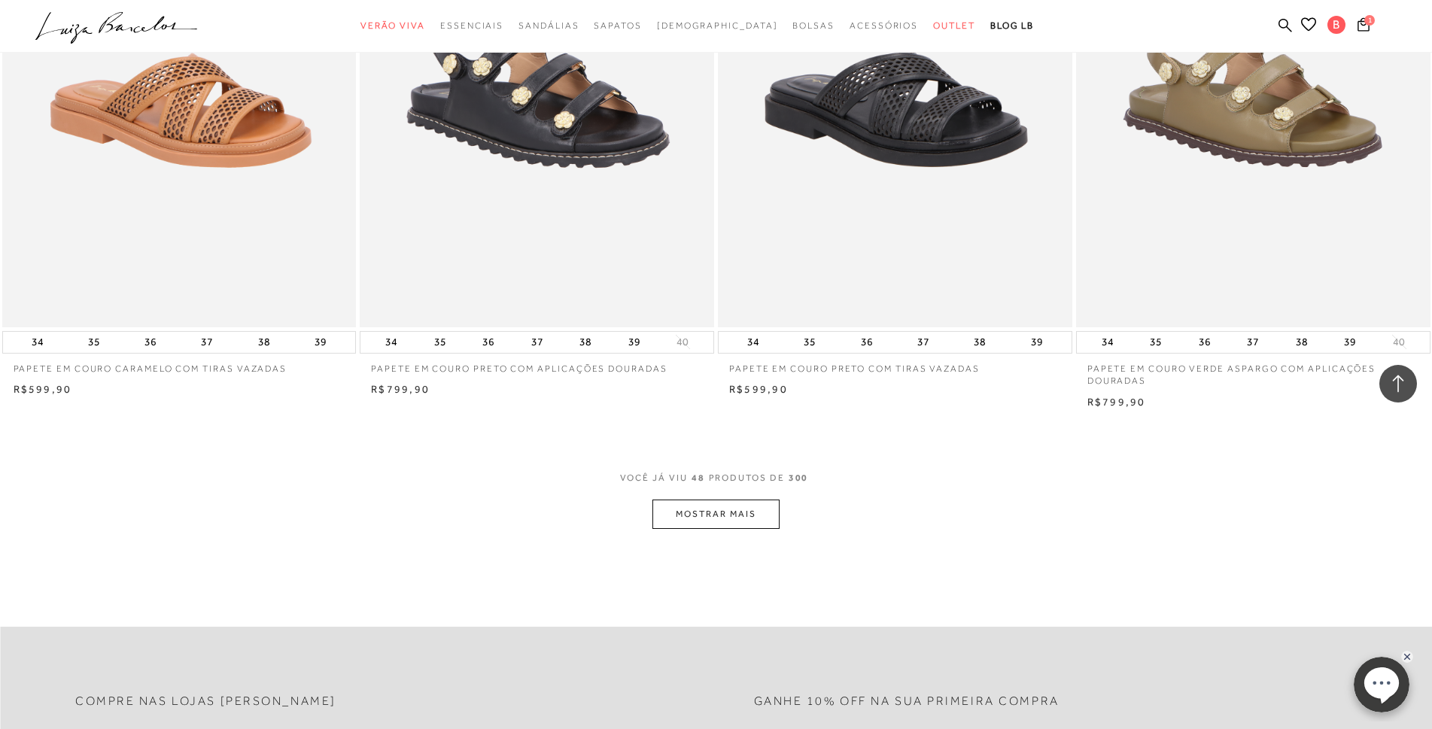
scroll to position [7526, 0]
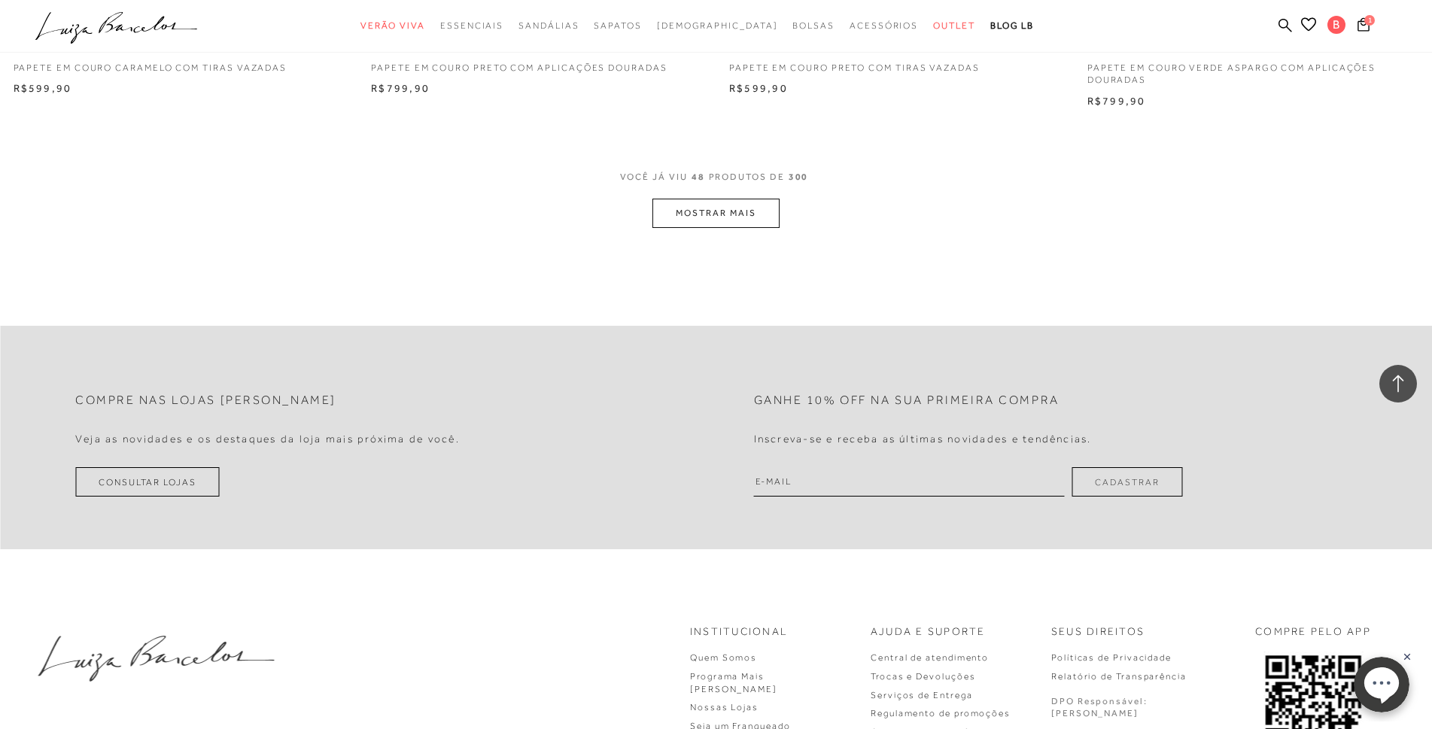
click at [714, 196] on div "[PERSON_NAME] VIU 48 PRODUTOS DE 300" at bounding box center [716, 185] width 193 height 28
click at [722, 214] on button "MOSTRAR MAIS" at bounding box center [716, 213] width 126 height 29
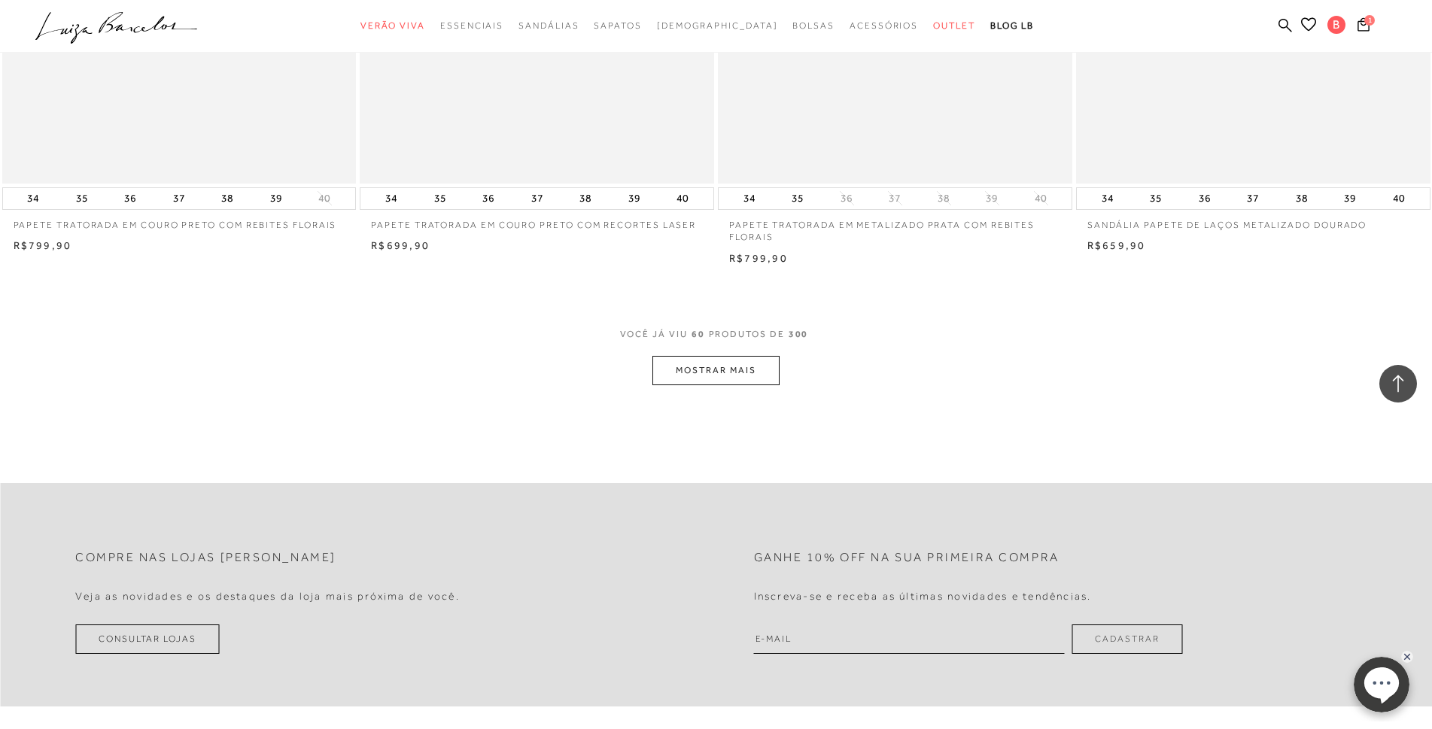
scroll to position [9483, 0]
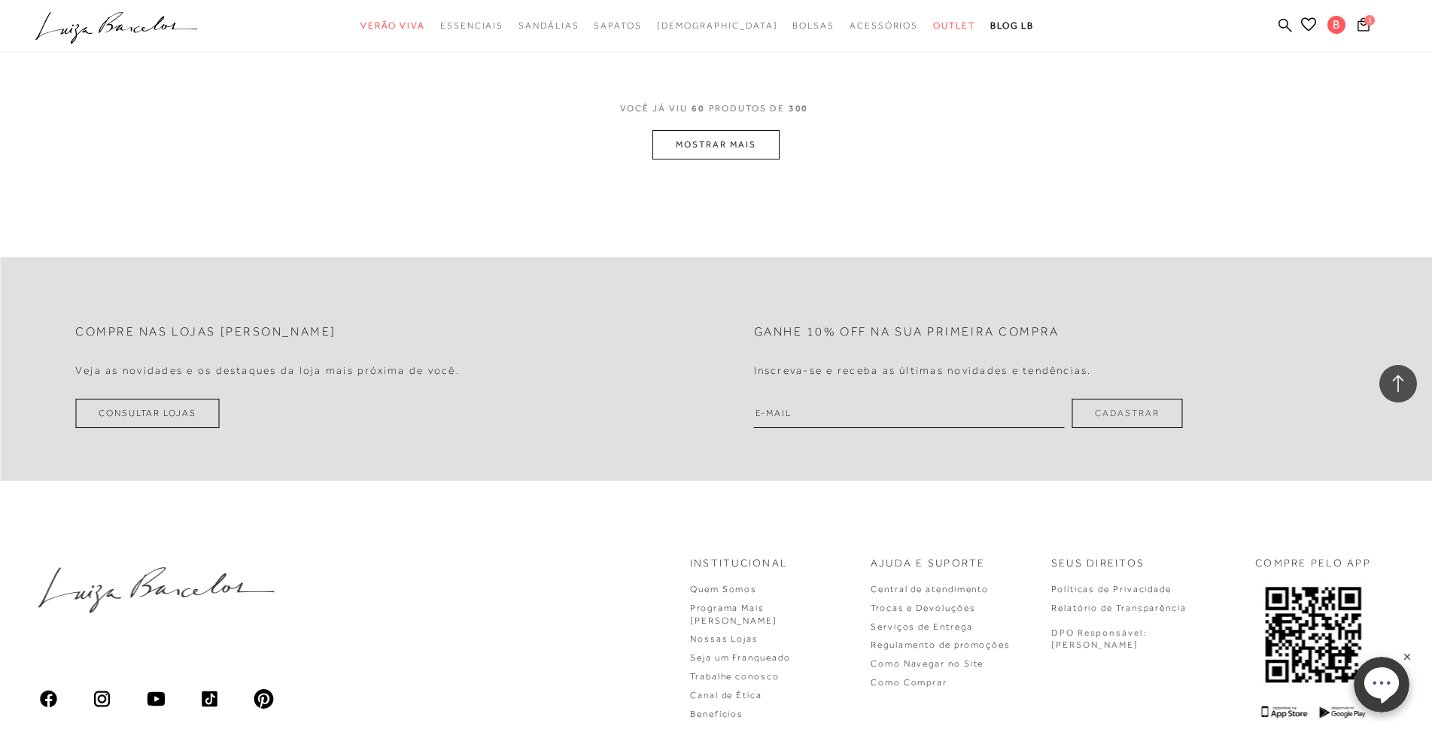
click at [744, 147] on button "MOSTRAR MAIS" at bounding box center [716, 144] width 126 height 29
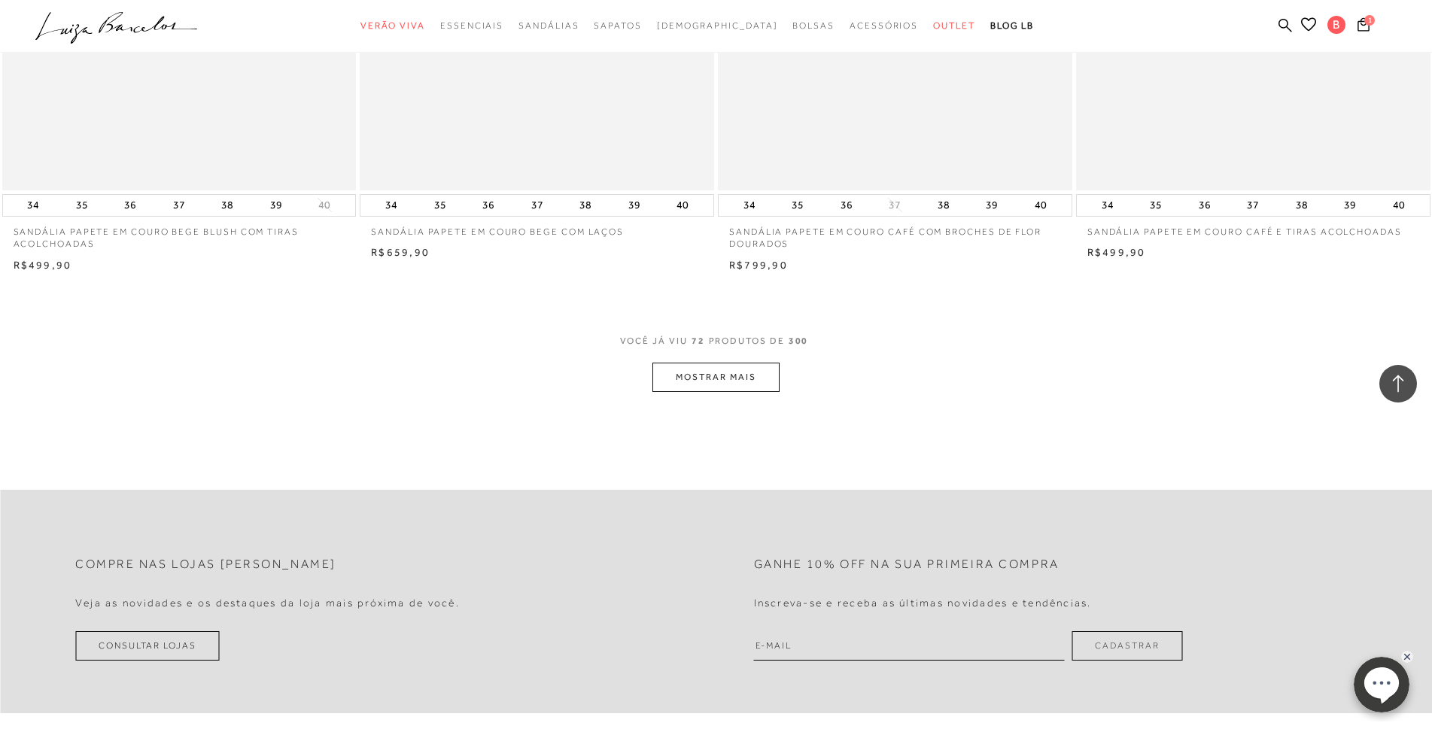
scroll to position [10838, 0]
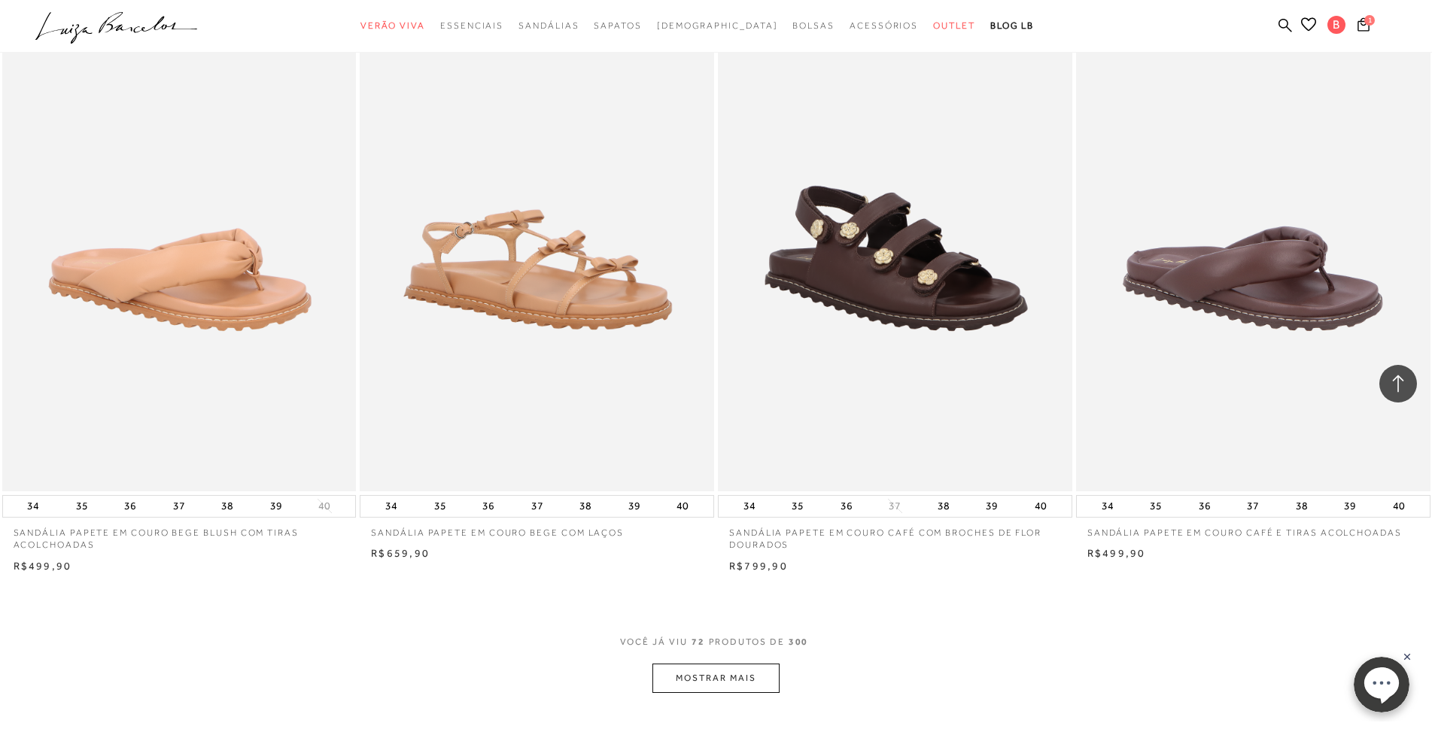
click at [750, 681] on button "MOSTRAR MAIS" at bounding box center [716, 678] width 126 height 29
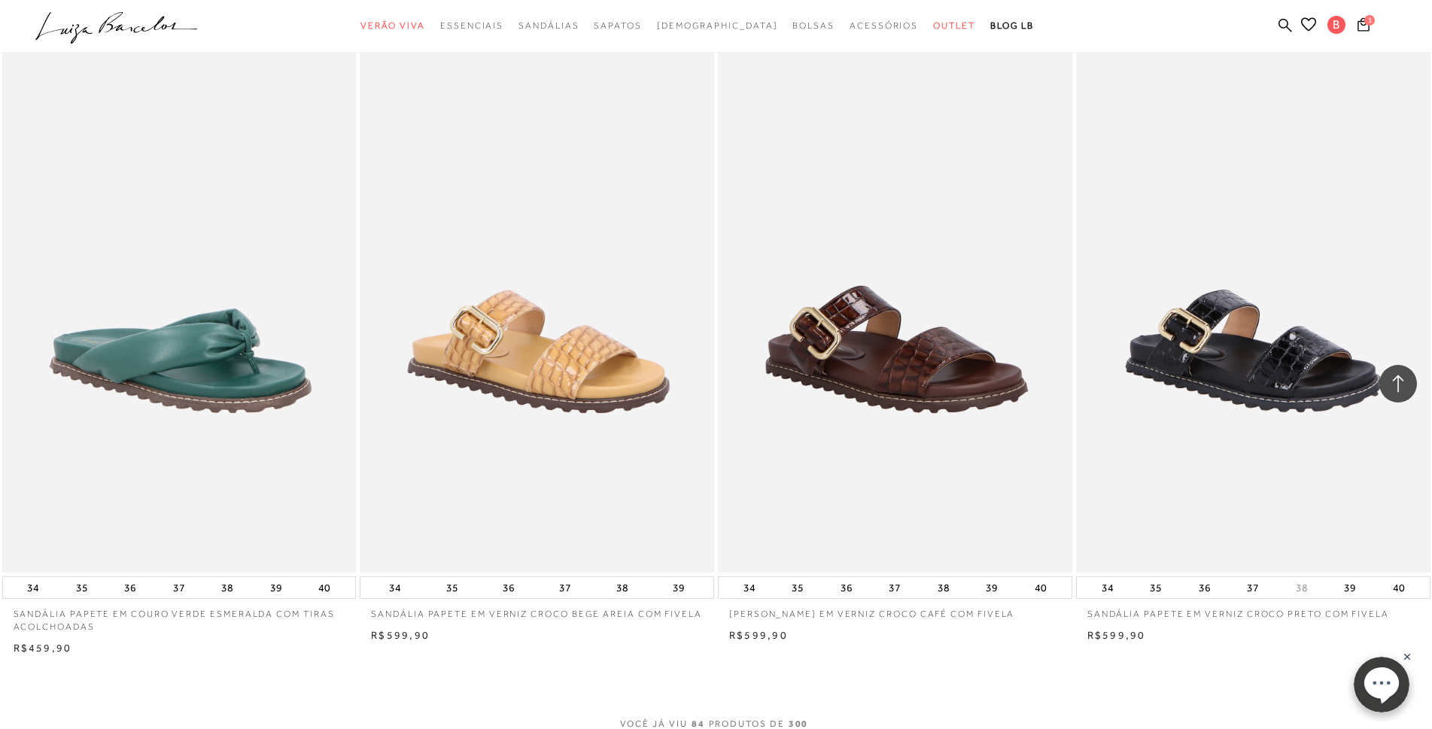
scroll to position [12945, 0]
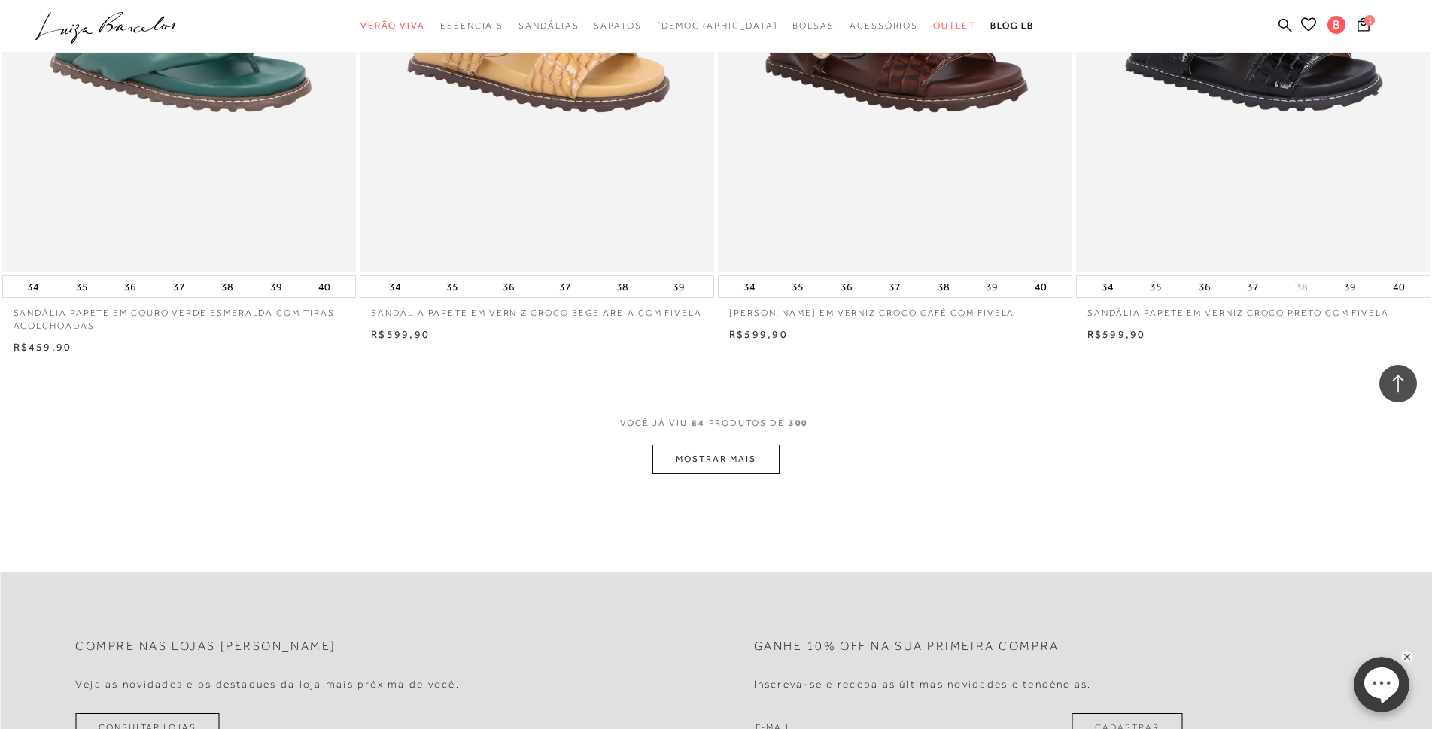
click at [735, 453] on button "MOSTRAR MAIS" at bounding box center [716, 459] width 126 height 29
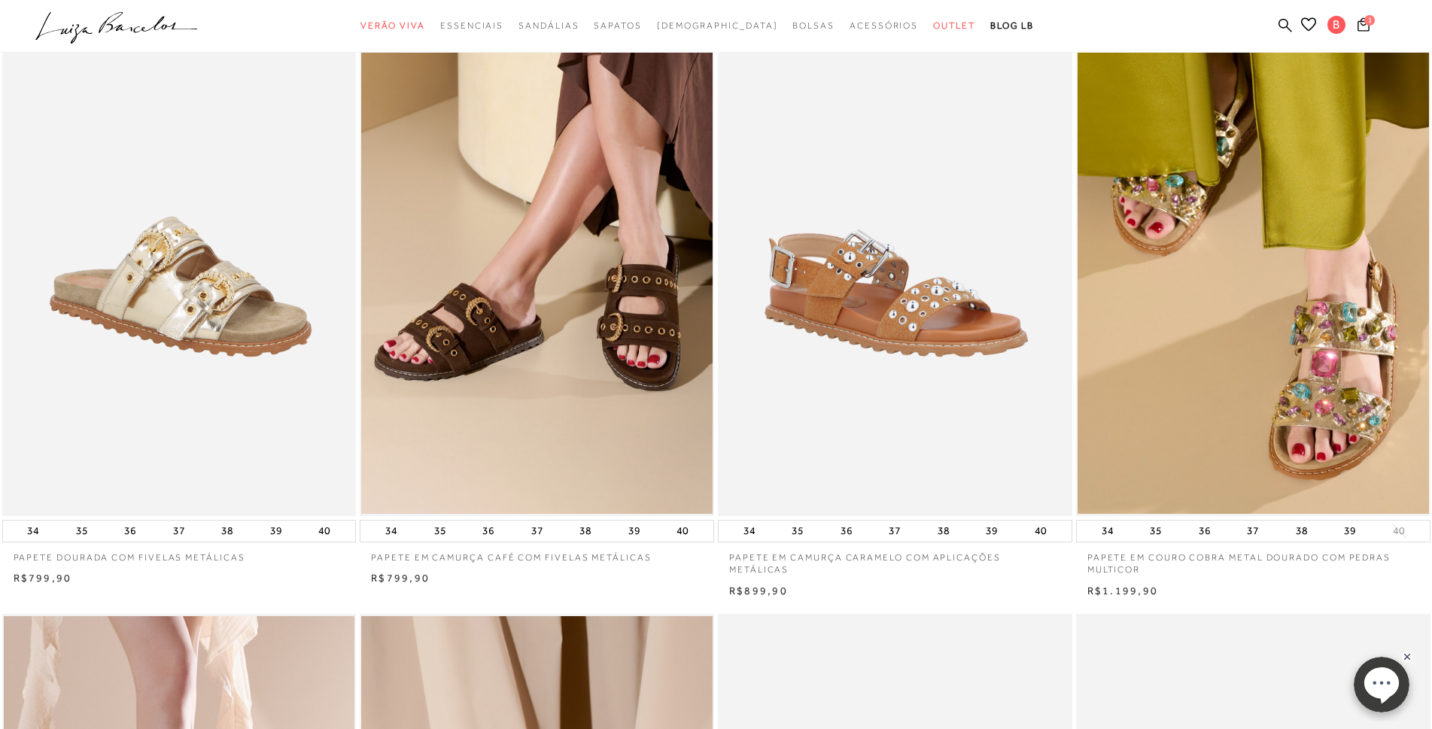
scroll to position [0, 0]
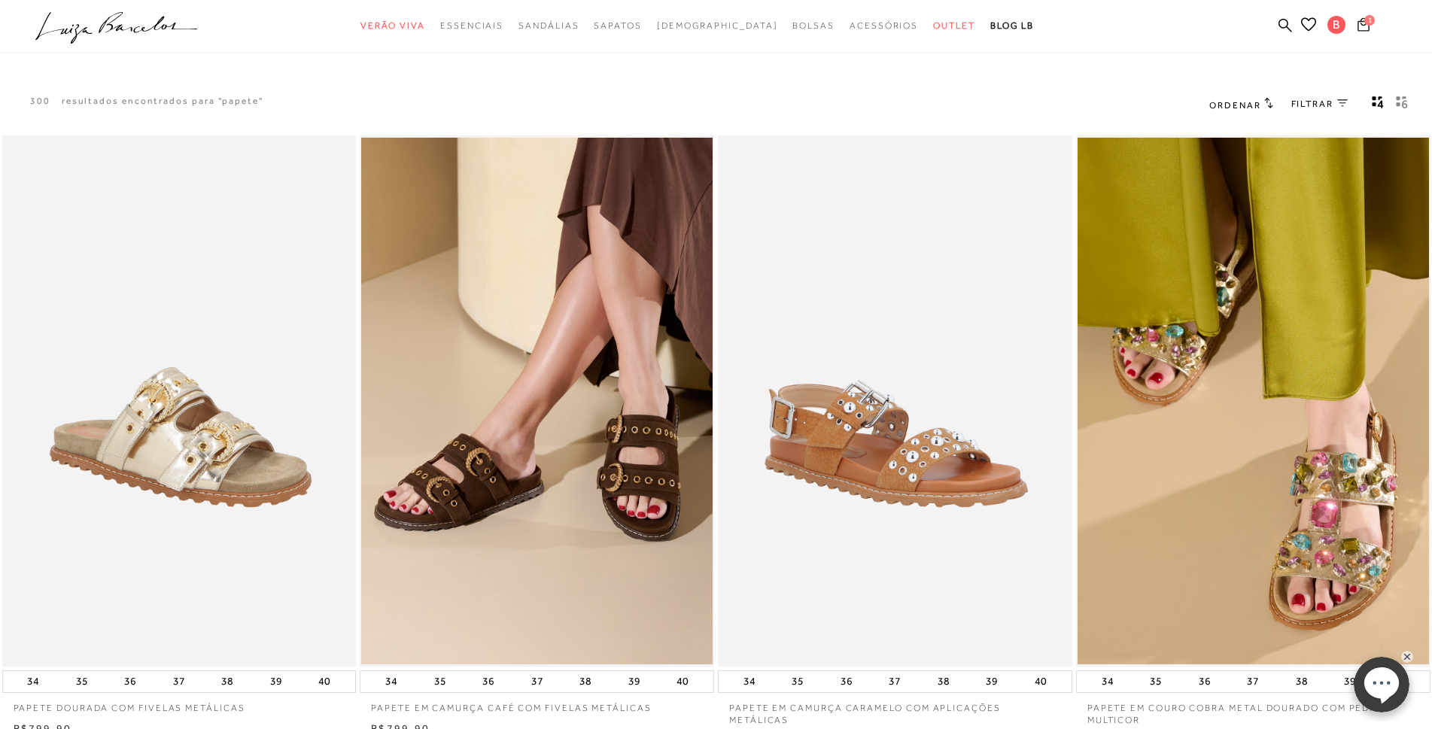
click at [1353, 22] on button "1" at bounding box center [1363, 27] width 21 height 20
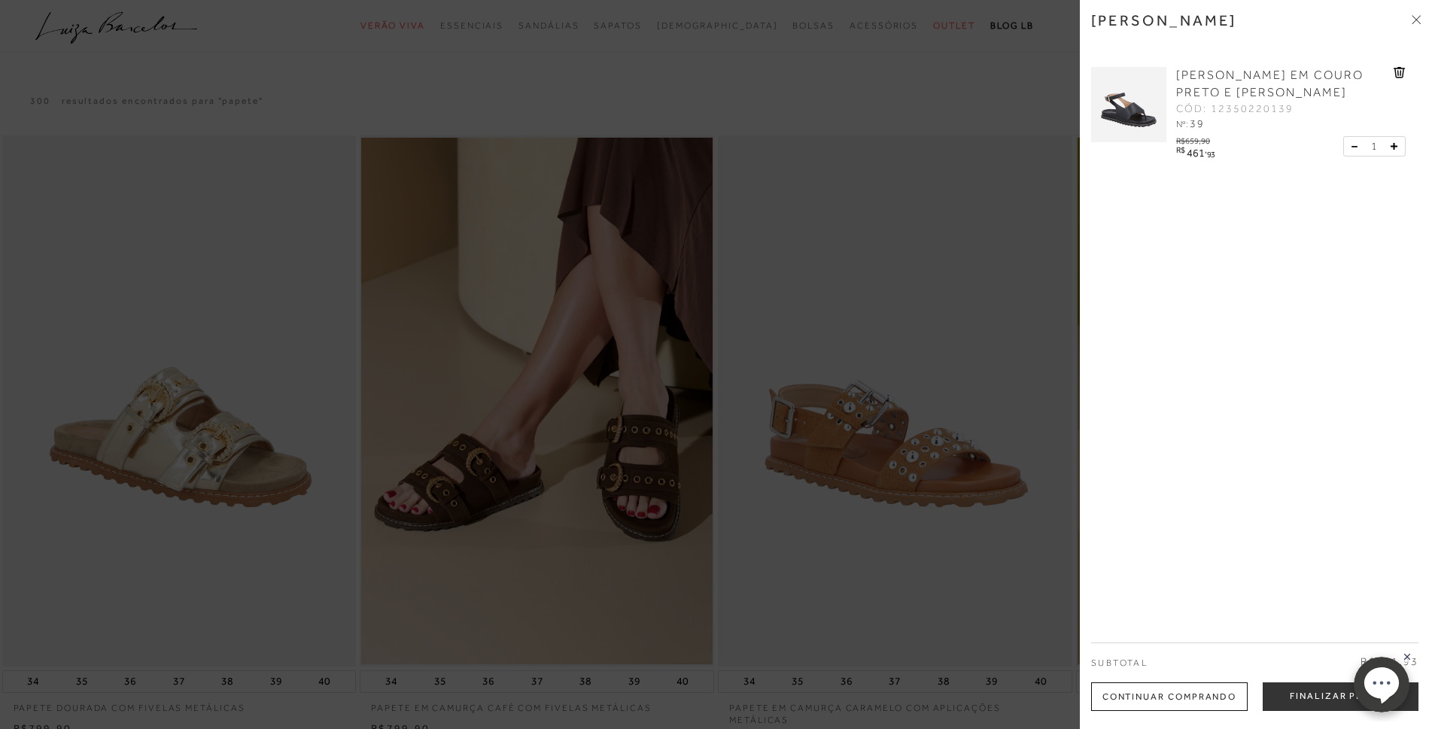
drag, startPoint x: 1316, startPoint y: 701, endPoint x: 1117, endPoint y: 716, distance: 200.0
click at [1317, 701] on button "Finalizar Pedido" at bounding box center [1341, 697] width 156 height 29
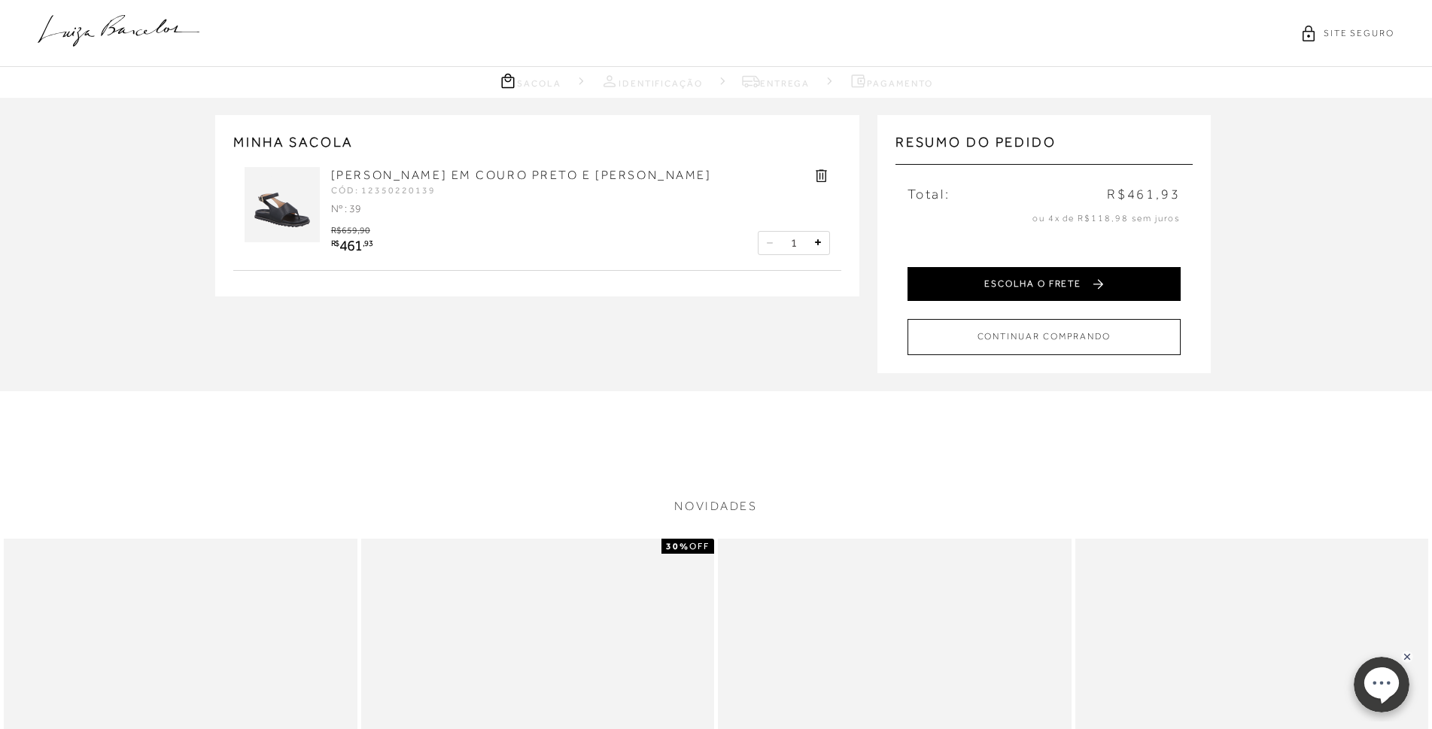
click at [996, 290] on button "ESCOLHA O FRETE" at bounding box center [1044, 284] width 273 height 34
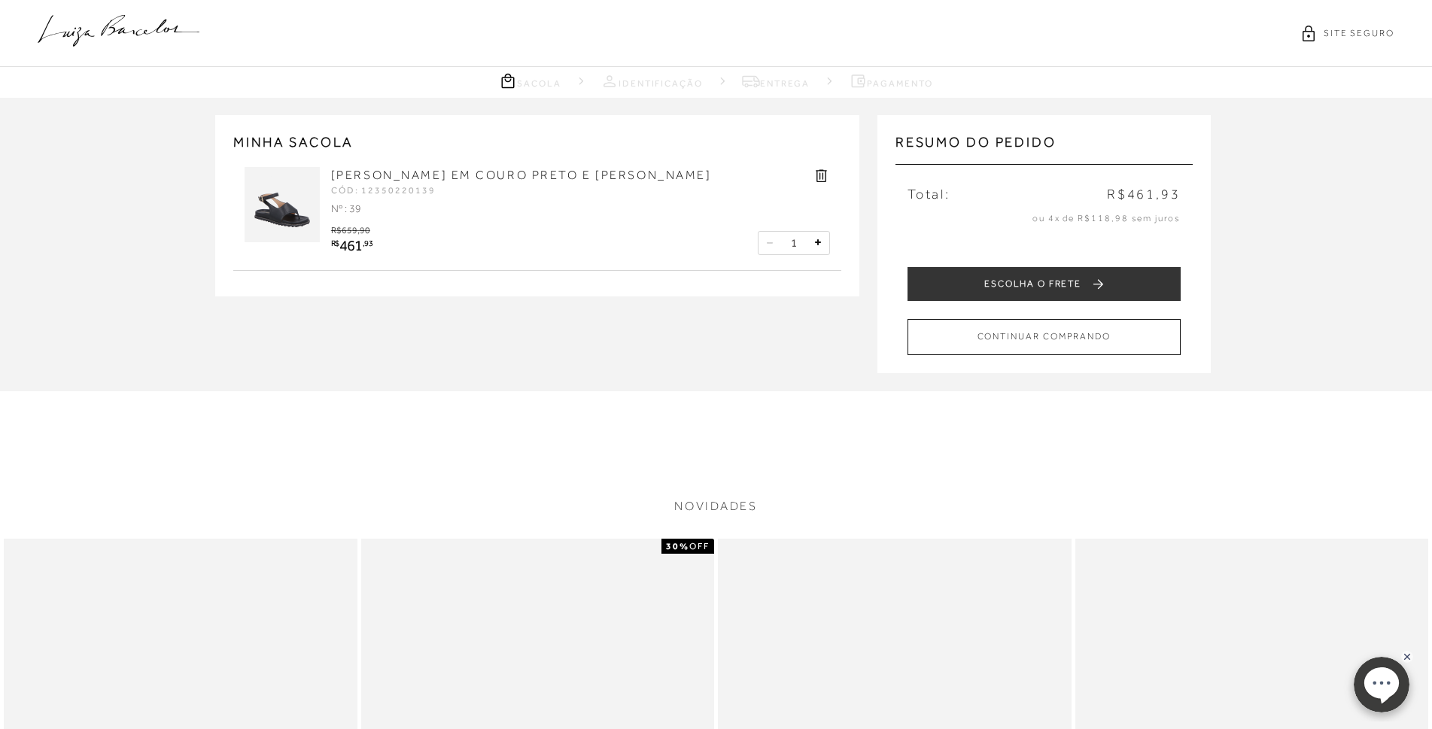
select select "SP"
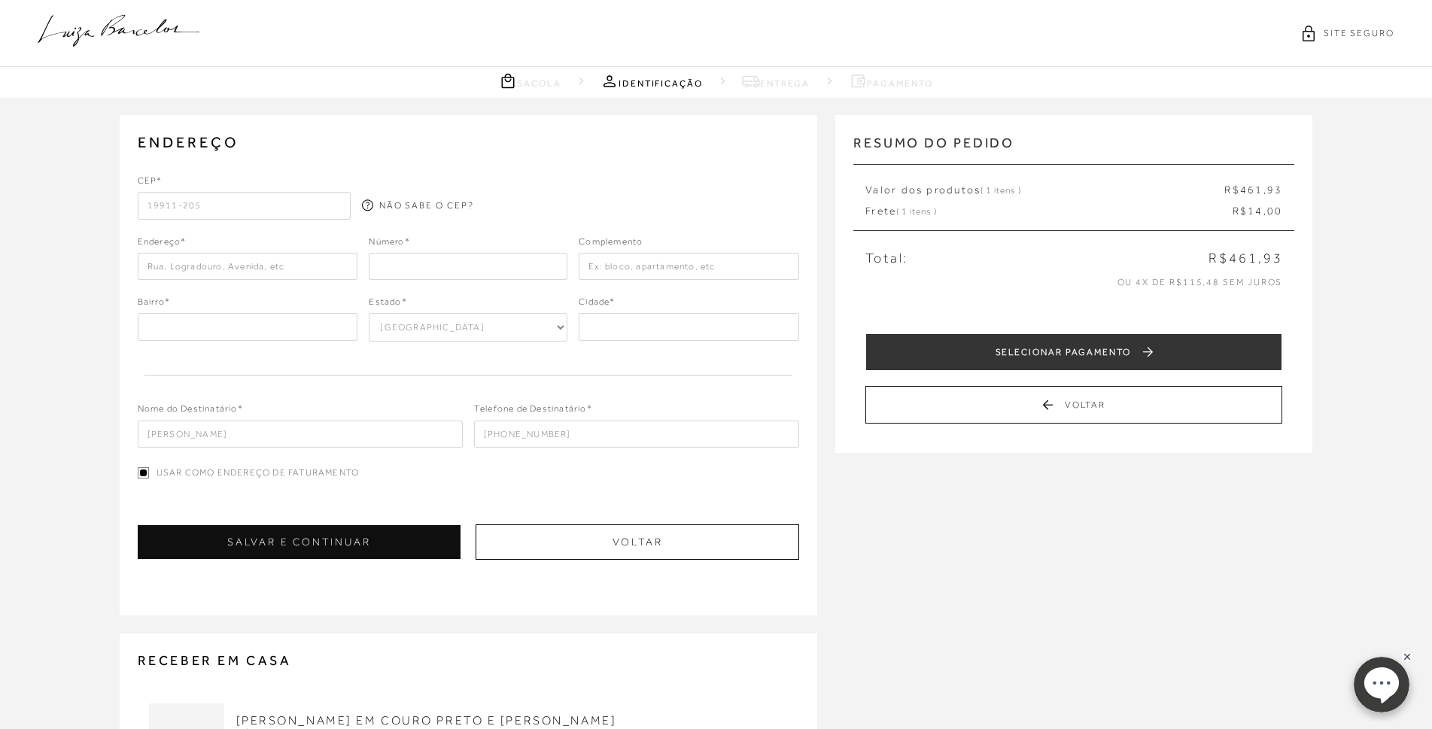
click at [236, 198] on input "19911-205" at bounding box center [244, 205] width 213 height 27
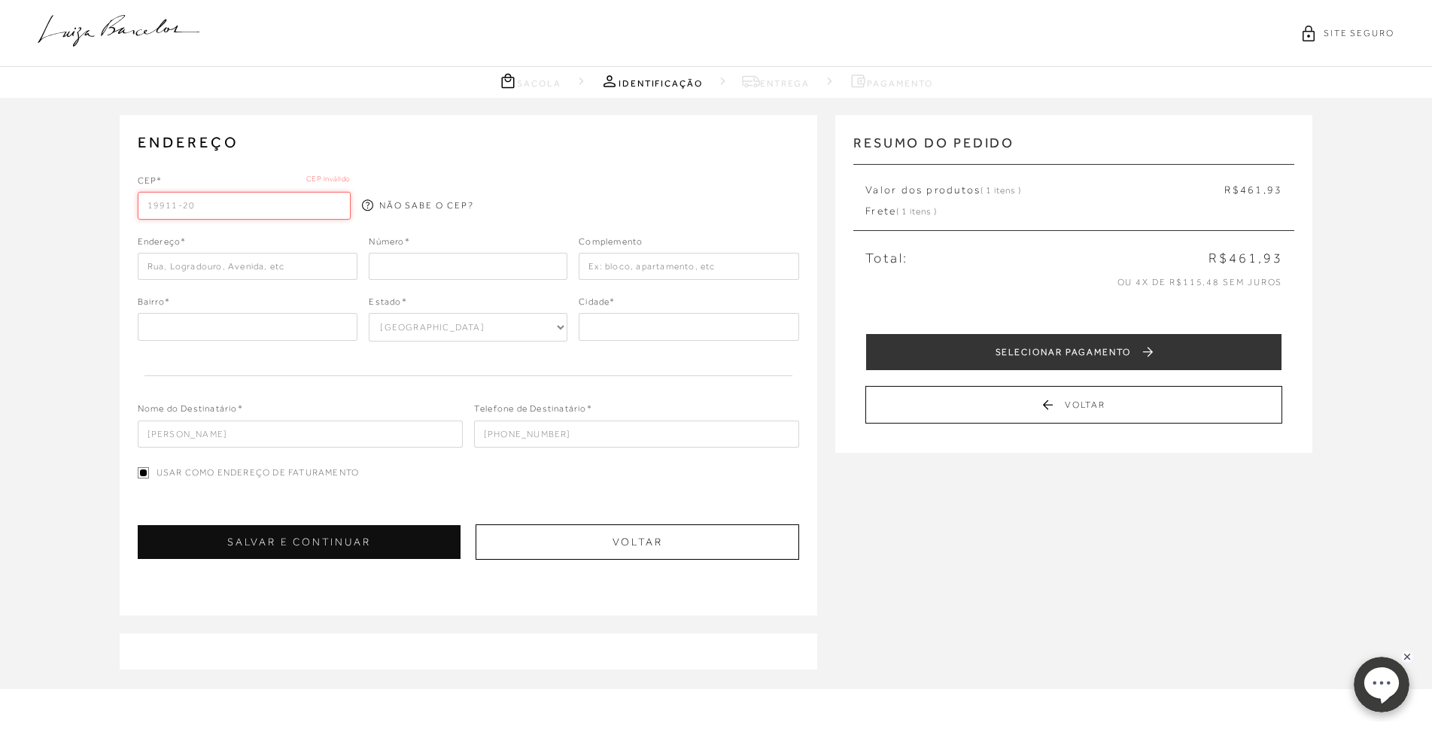
type input "19911-205"
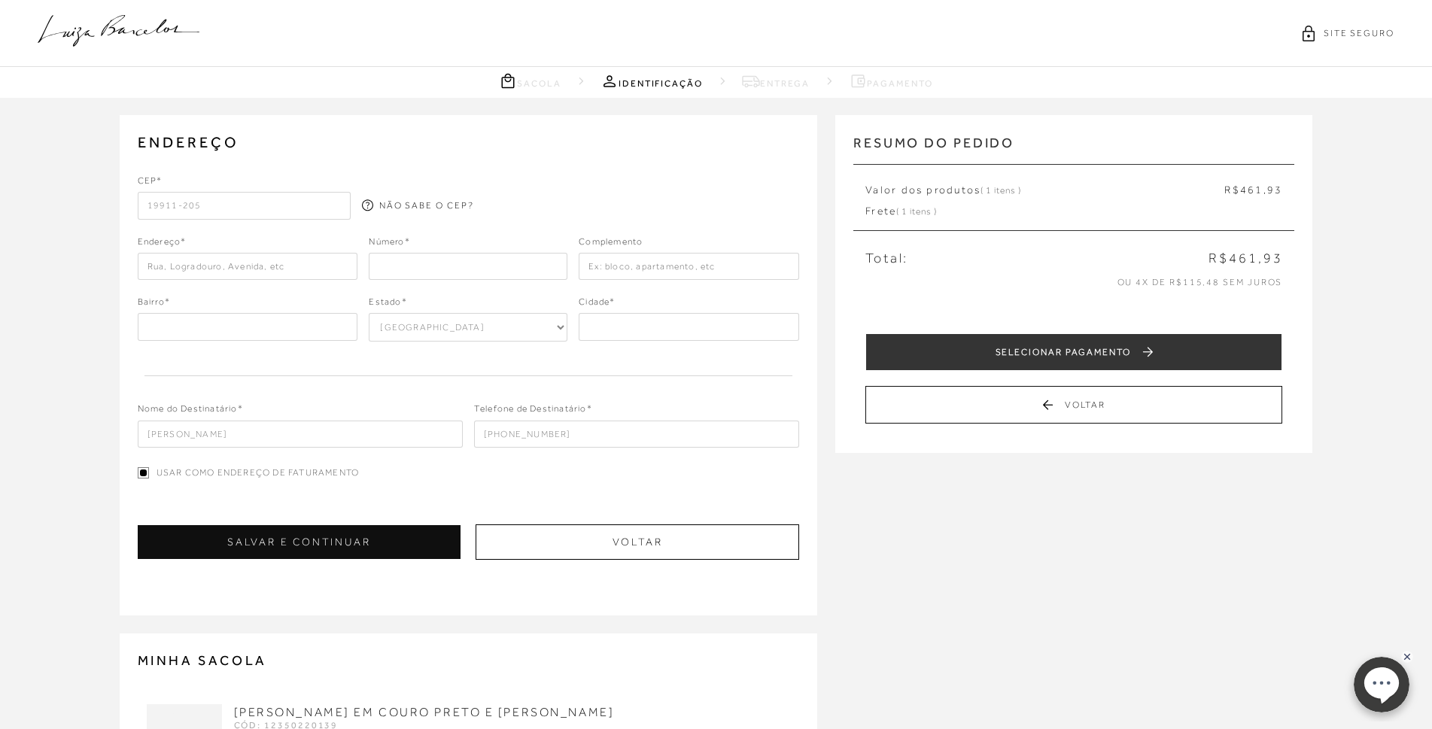
click at [168, 268] on input "text" at bounding box center [248, 266] width 221 height 27
type input "Rua [PERSON_NAME]"
type input "[GEOGRAPHIC_DATA]"
type input "Ourinhos"
click at [418, 268] on input "number" at bounding box center [468, 266] width 199 height 27
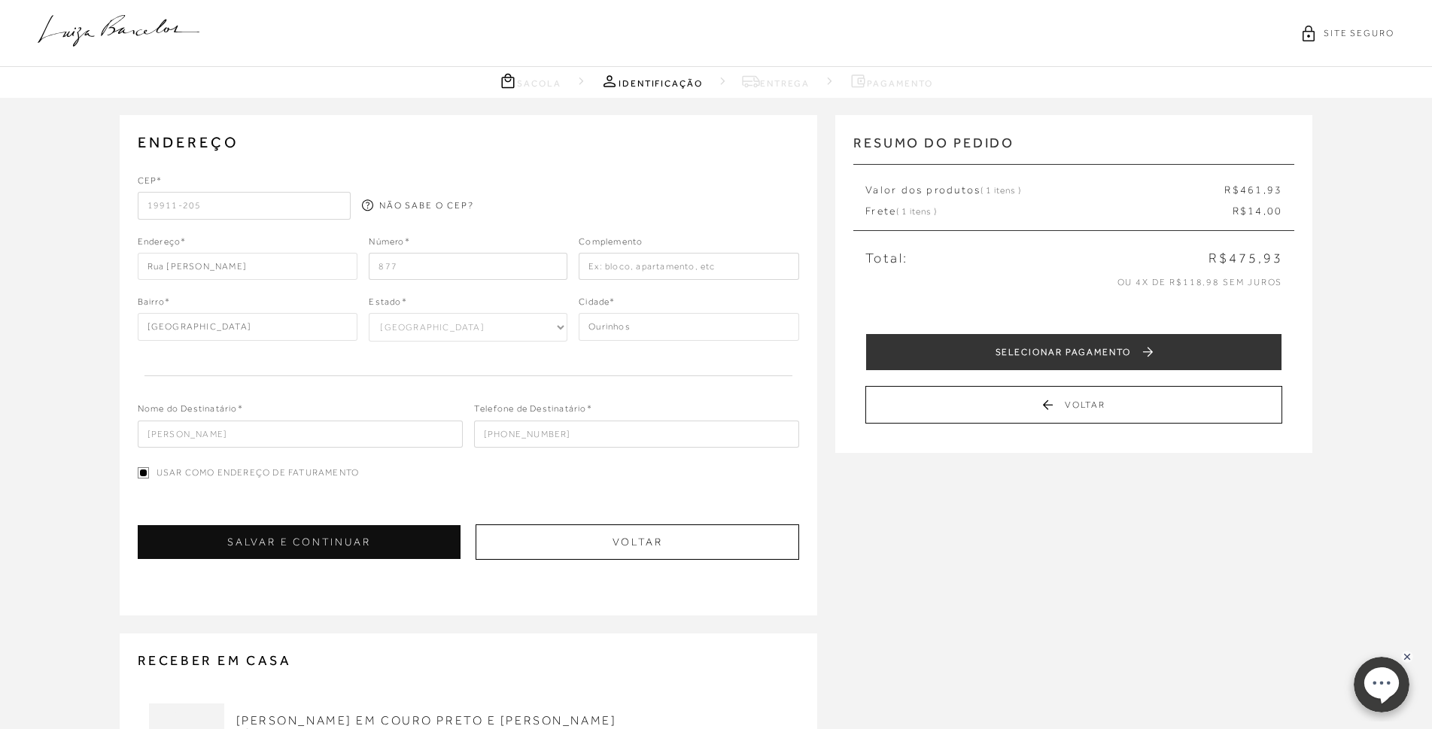
type input "877"
click at [625, 266] on input "text" at bounding box center [689, 266] width 221 height 27
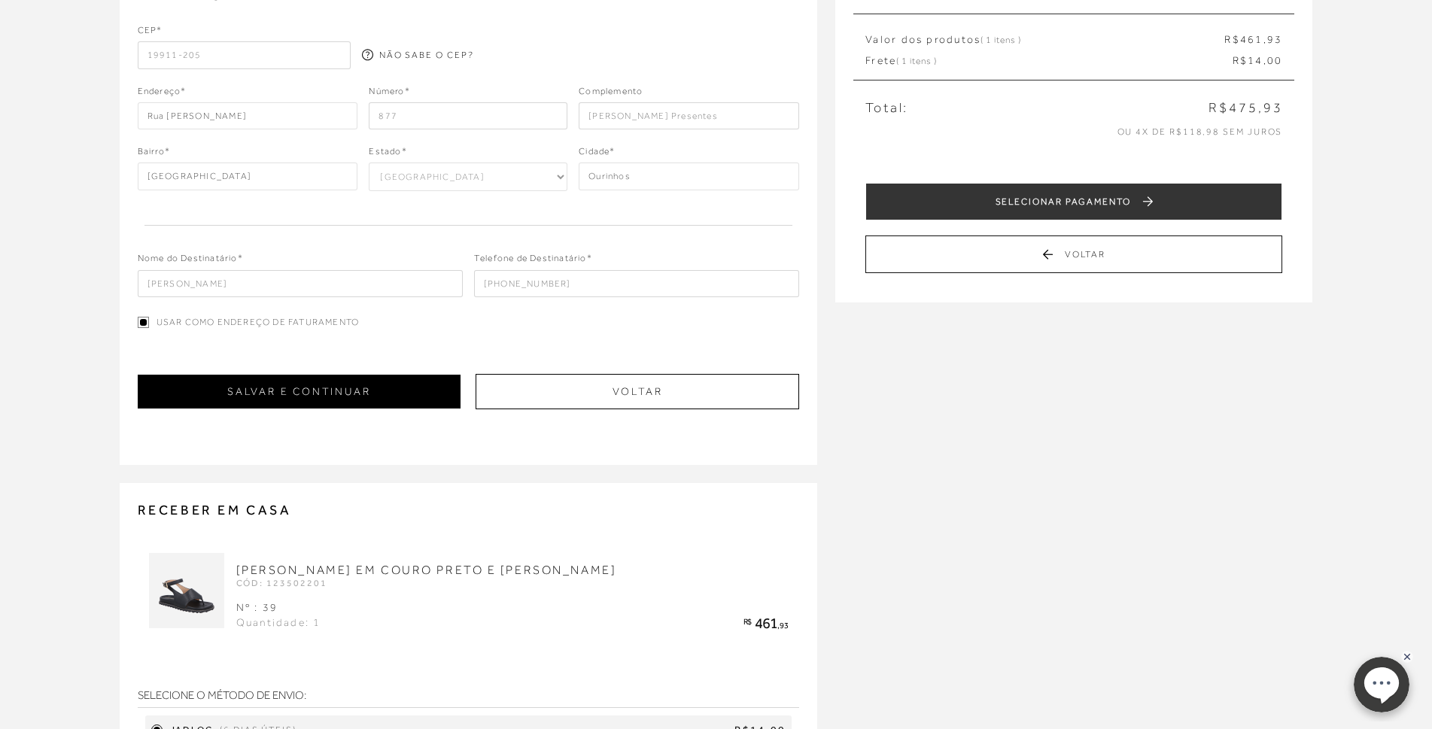
type input "[PERSON_NAME] Presentes"
click at [354, 391] on button "SALVAR E CONTINUAR" at bounding box center [299, 392] width 323 height 34
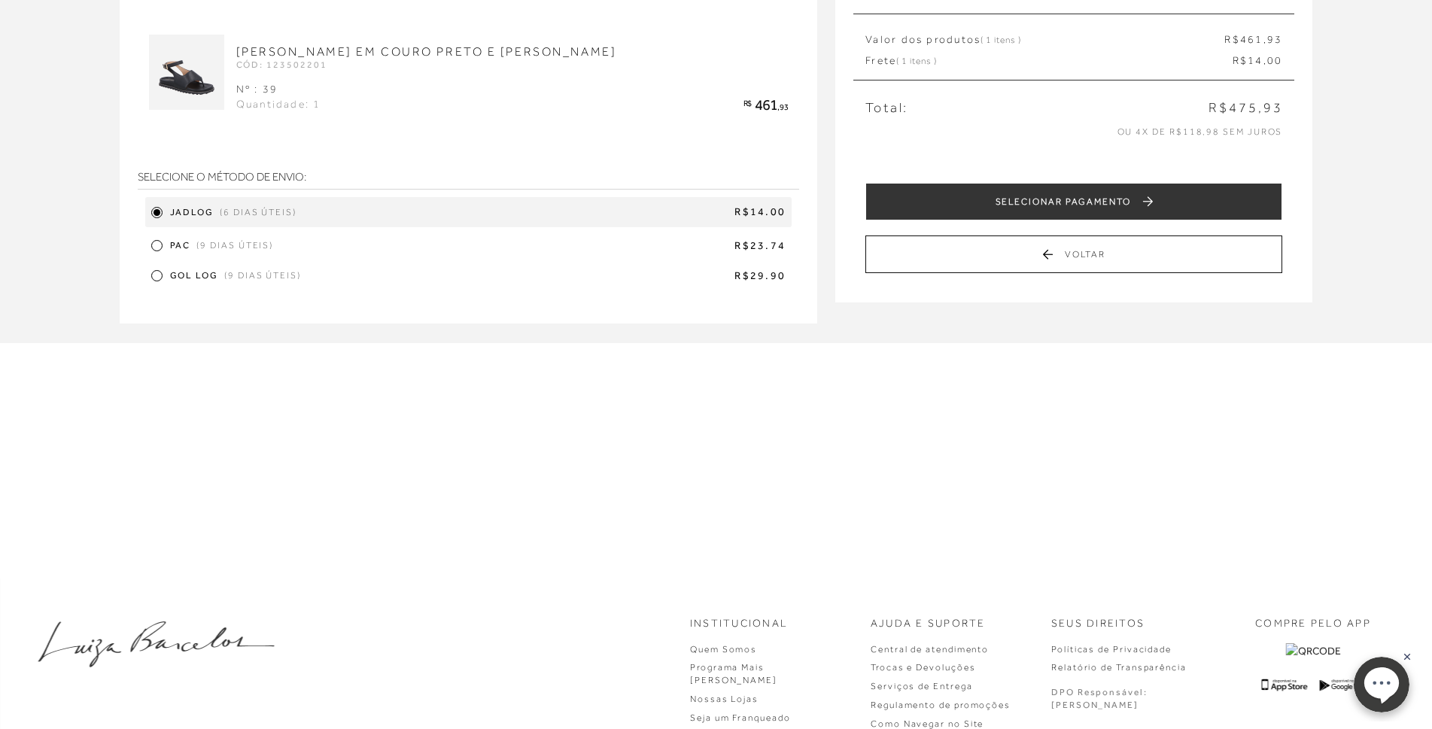
scroll to position [0, 0]
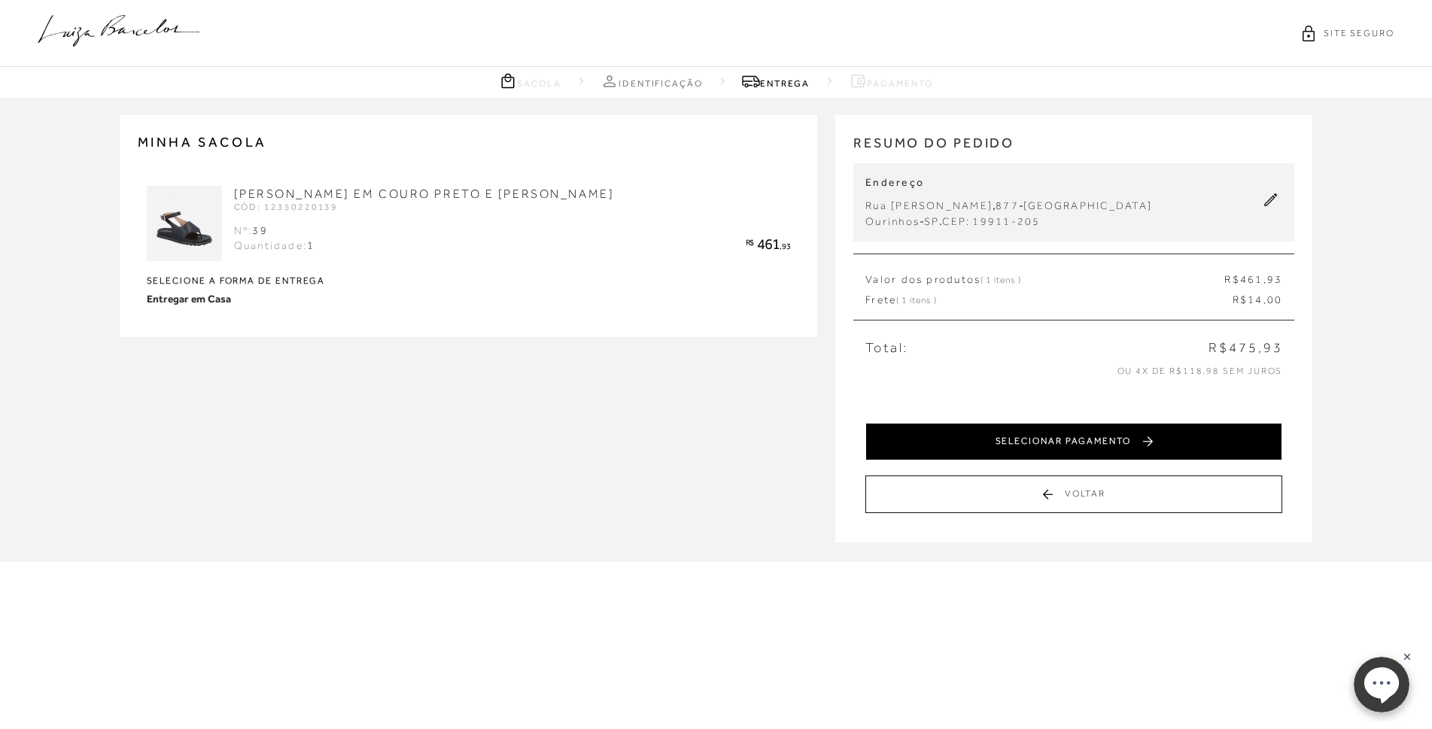
click at [1097, 442] on button "SELECIONAR PAGAMENTO" at bounding box center [1074, 442] width 417 height 38
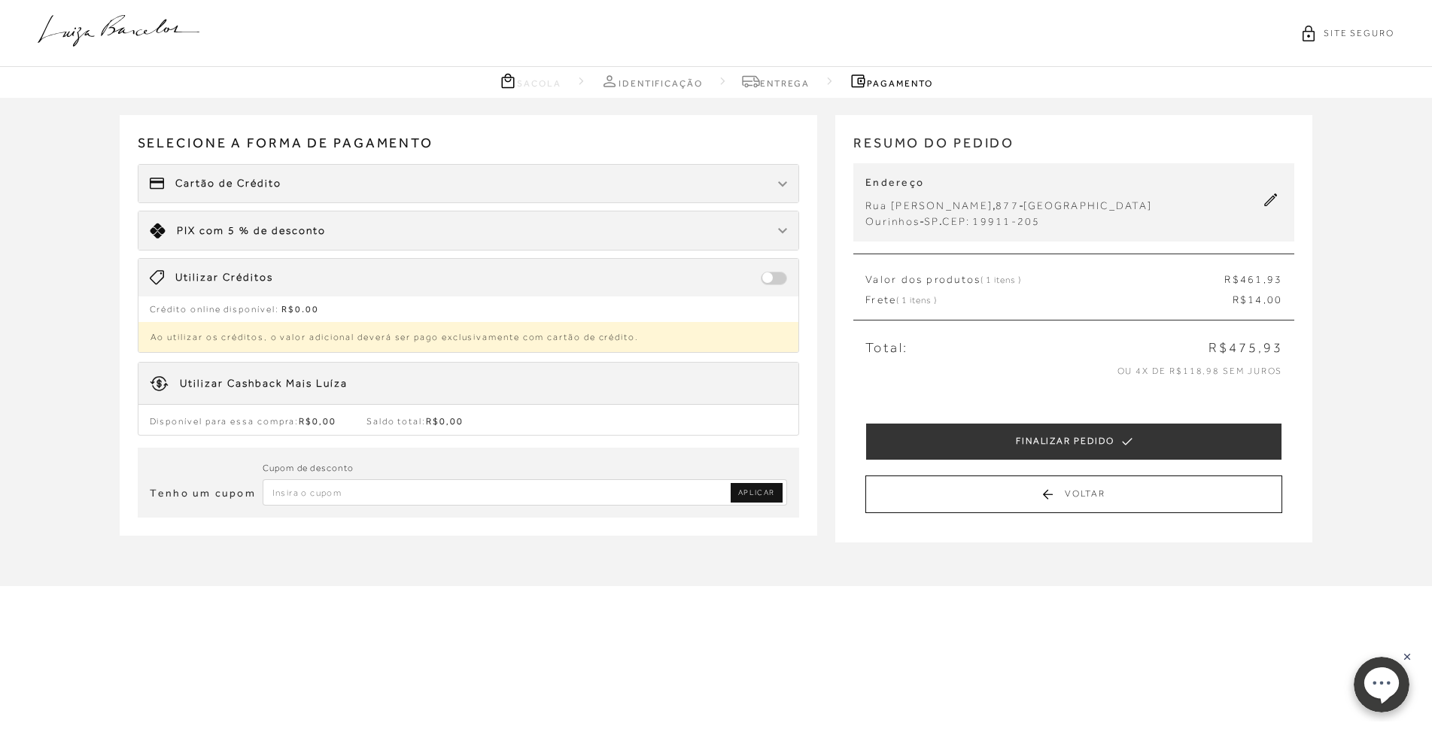
paste input "PRIMEIRALB"
type input "PRIMEIRALB"
click at [756, 488] on span "APLICAR" at bounding box center [756, 493] width 37 height 11
click at [408, 187] on div "Cartão de Crédito" at bounding box center [468, 184] width 661 height 38
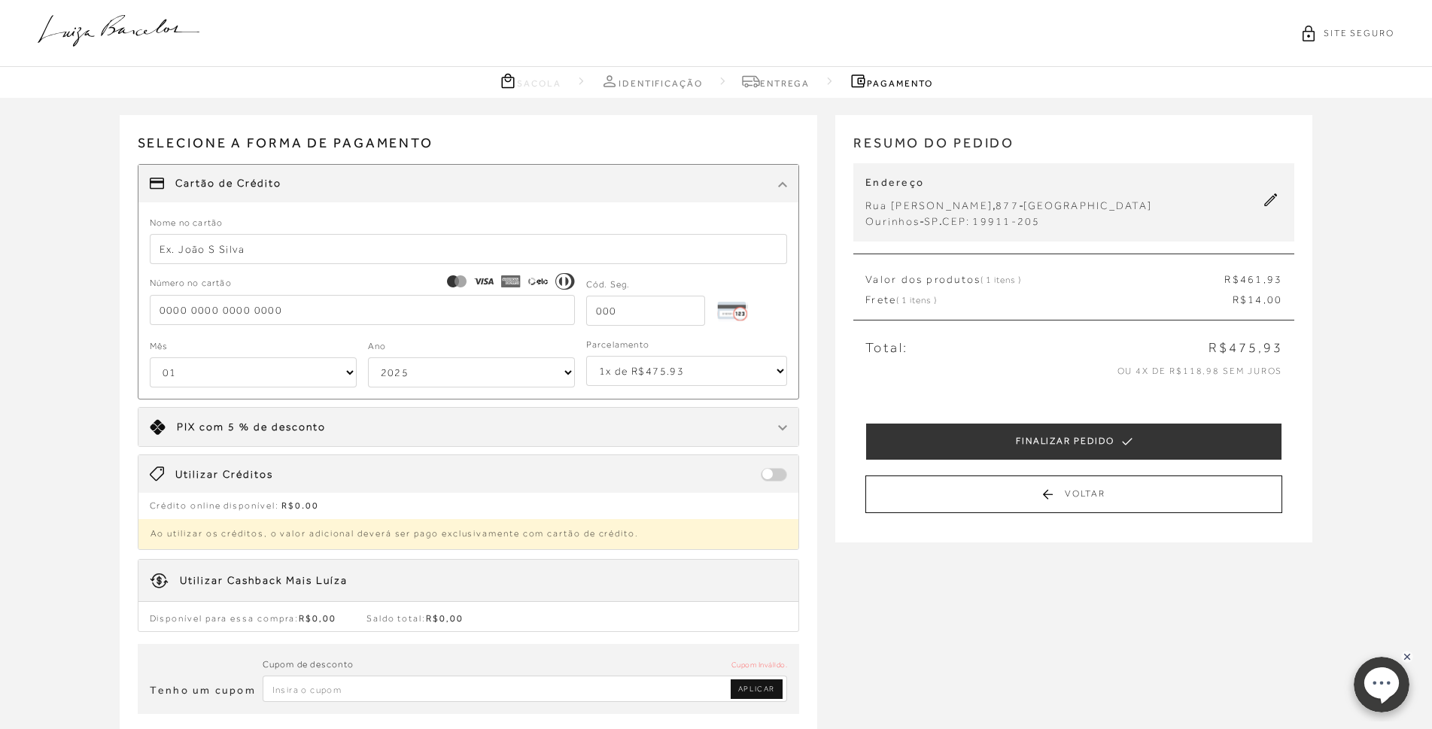
click at [779, 370] on select "1x de R$475.93 2x de R$237.97 sem juros 3x de R$158.65 sem juros 4x de R$118.99…" at bounding box center [686, 371] width 201 height 30
select select "6"
click at [586, 356] on select "1x de R$475.93 2x de R$237.97 sem juros 3x de R$158.65 sem juros 4x de R$118.99…" at bounding box center [686, 371] width 201 height 30
click at [775, 373] on select "1x de R$475.93 2x de R$237.97 sem juros 3x de R$158.65 sem juros 4x de R$118.99…" at bounding box center [686, 371] width 201 height 30
click at [586, 356] on select "1x de R$475.93 2x de R$237.97 sem juros 3x de R$158.65 sem juros 4x de R$118.99…" at bounding box center [686, 371] width 201 height 30
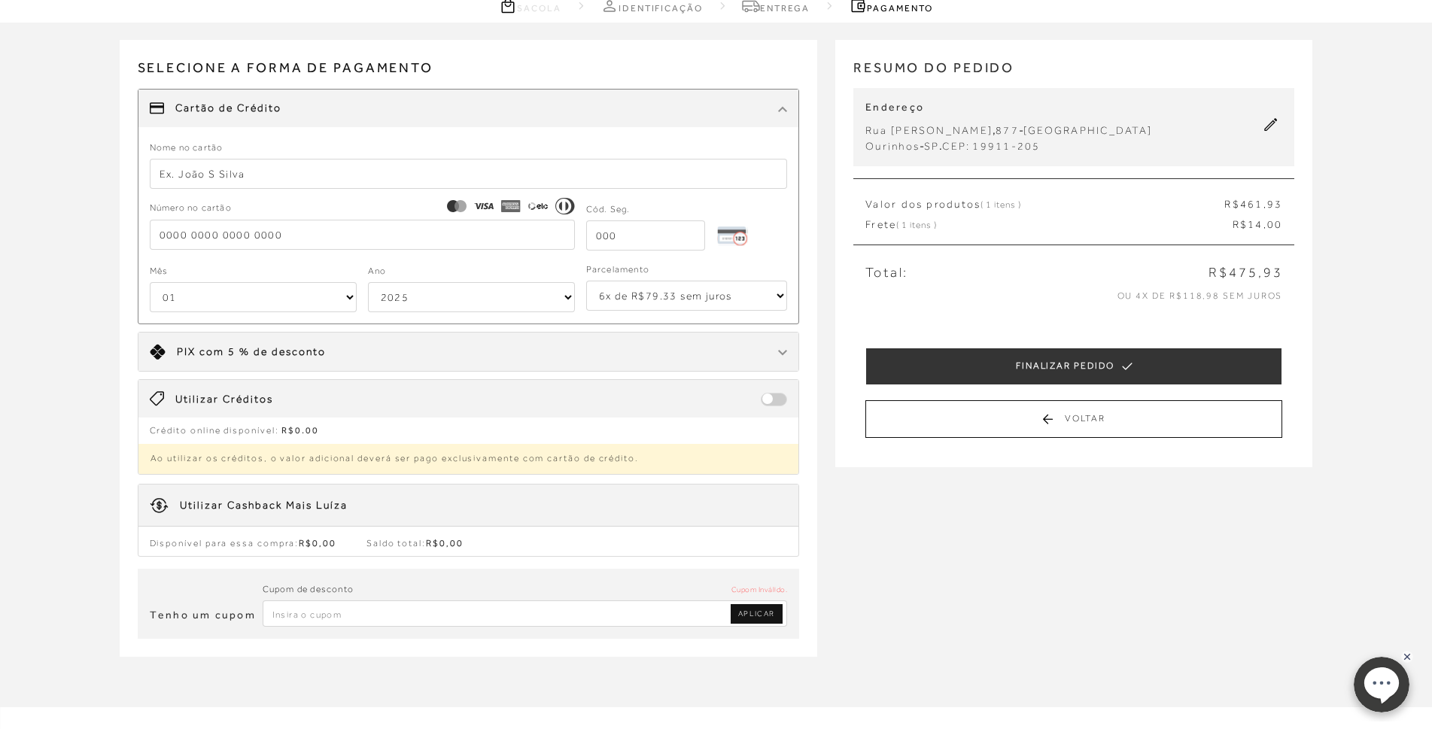
scroll to position [151, 0]
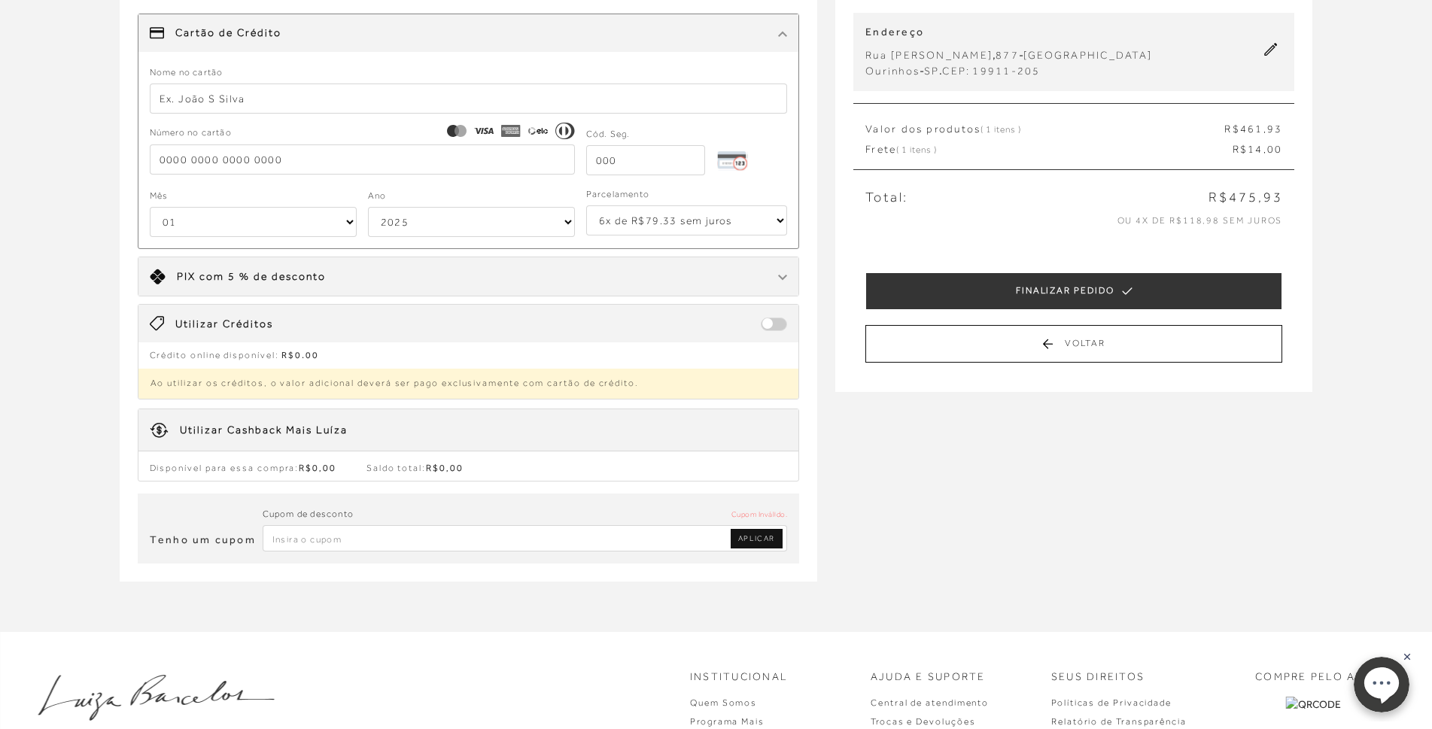
click at [294, 430] on div "Utilizar Cashback Mais Luíza" at bounding box center [264, 430] width 168 height 15
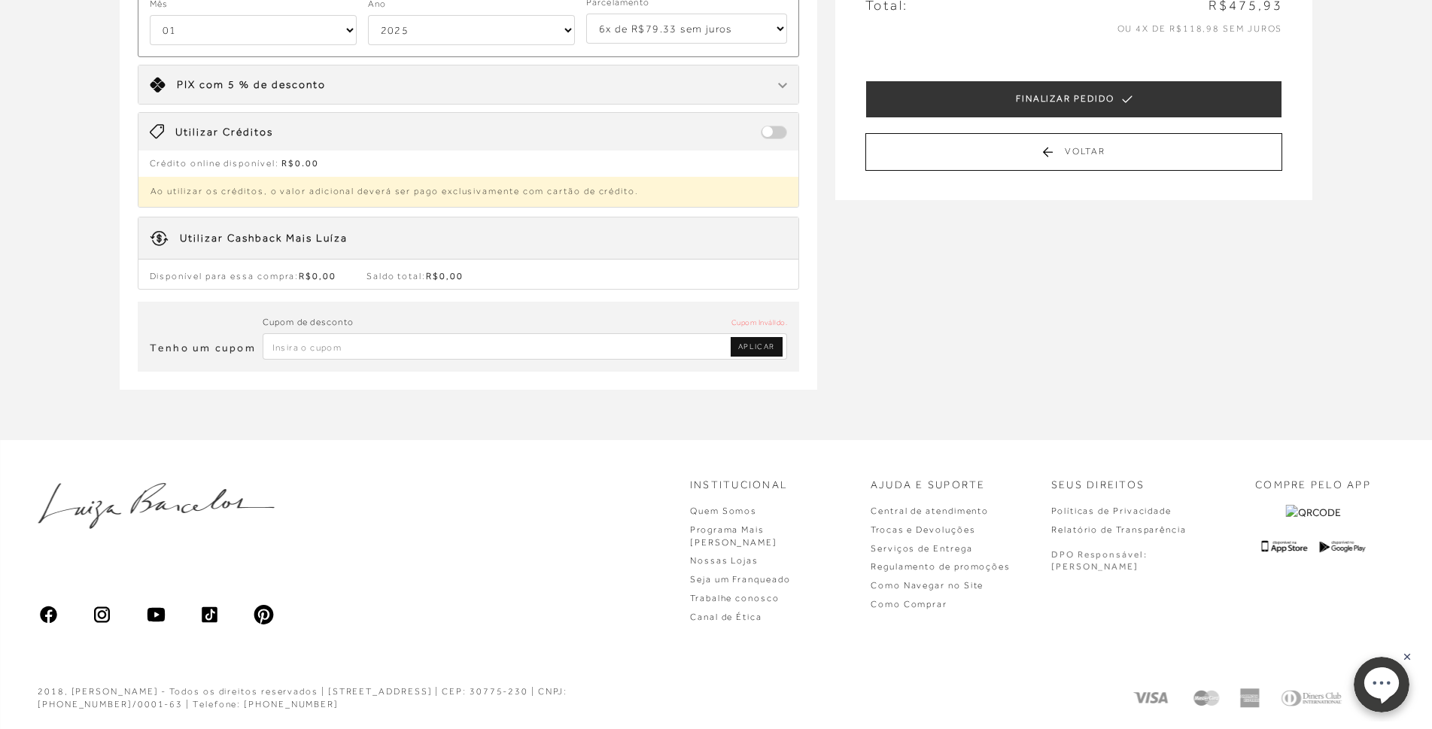
scroll to position [192, 0]
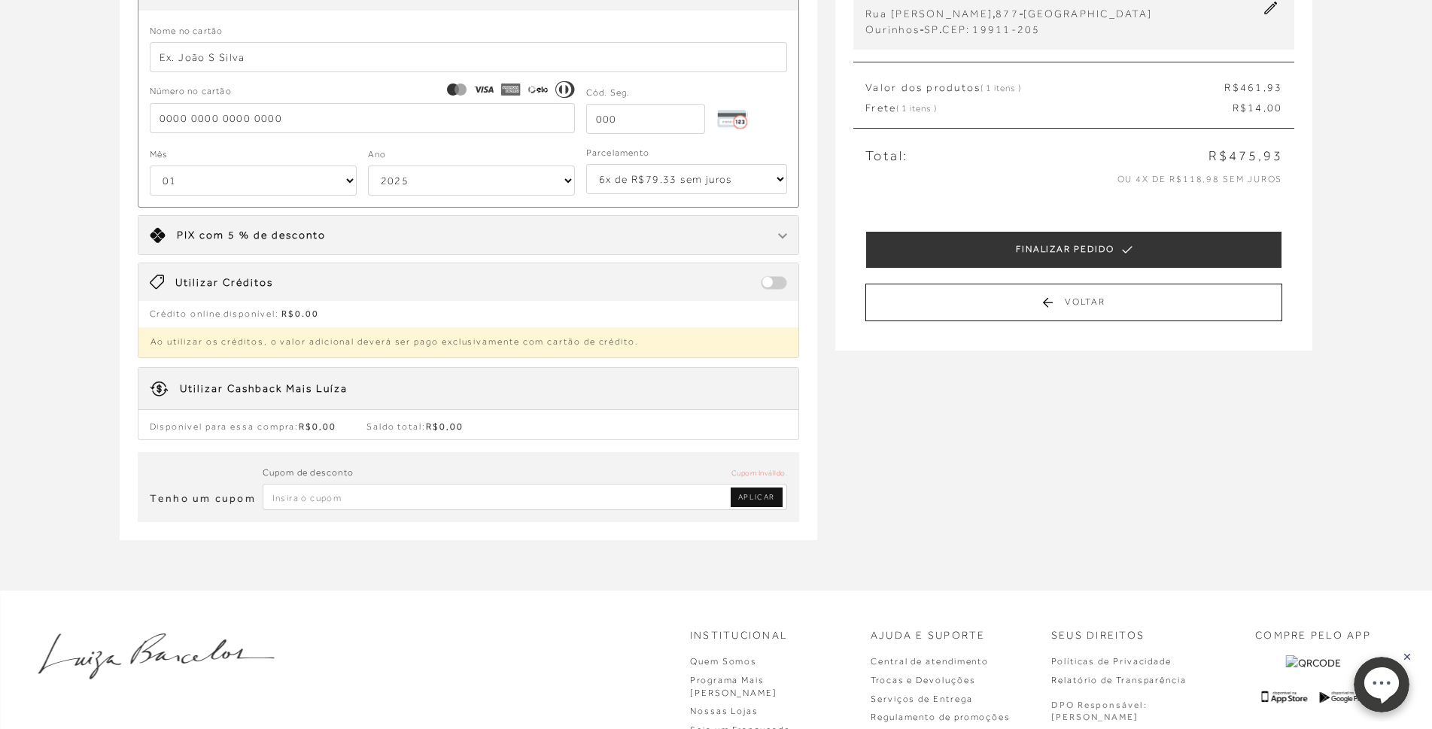
paste input "PRIMEIRALB"
type input "PRIMEIRALB"
click at [755, 494] on span "APLICAR" at bounding box center [756, 497] width 37 height 11
click at [765, 501] on span "APLICAR" at bounding box center [756, 497] width 37 height 11
paste input "PRIMEIRALB"
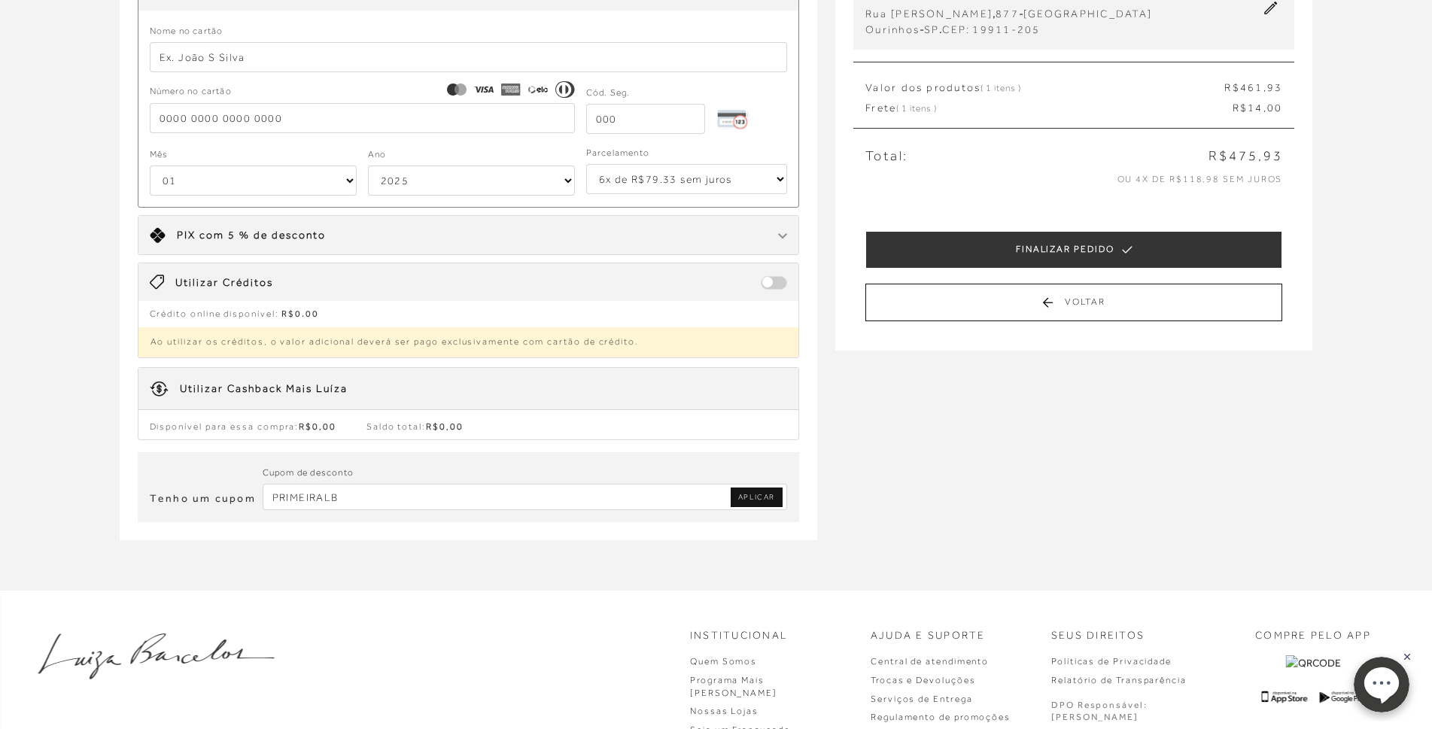
type input "PRIMEIRALB"
click at [751, 492] on span "APLICAR" at bounding box center [756, 497] width 37 height 11
click at [753, 493] on span "APLICAR" at bounding box center [756, 497] width 37 height 11
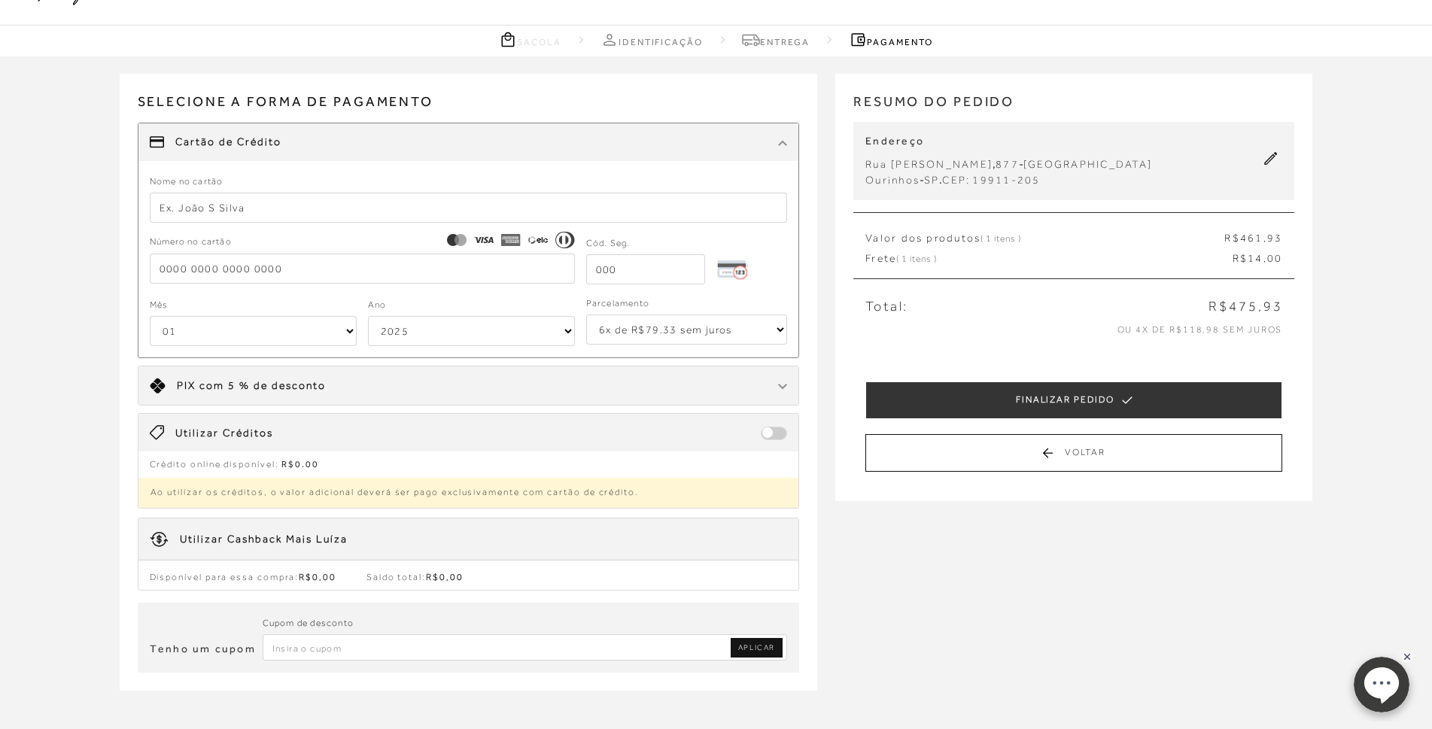
click at [782, 330] on select "1x de R$475.93 2x de R$237.97 sem juros 3x de R$158.65 sem juros 4x de R$118.99…" at bounding box center [686, 330] width 201 height 30
click at [586, 315] on select "1x de R$475.93 2x de R$237.97 sem juros 3x de R$158.65 sem juros 4x de R$118.99…" at bounding box center [686, 330] width 201 height 30
click at [271, 205] on input "text" at bounding box center [469, 208] width 638 height 30
type input "[PERSON_NAME]"
click at [309, 273] on input "tel" at bounding box center [362, 269] width 425 height 30
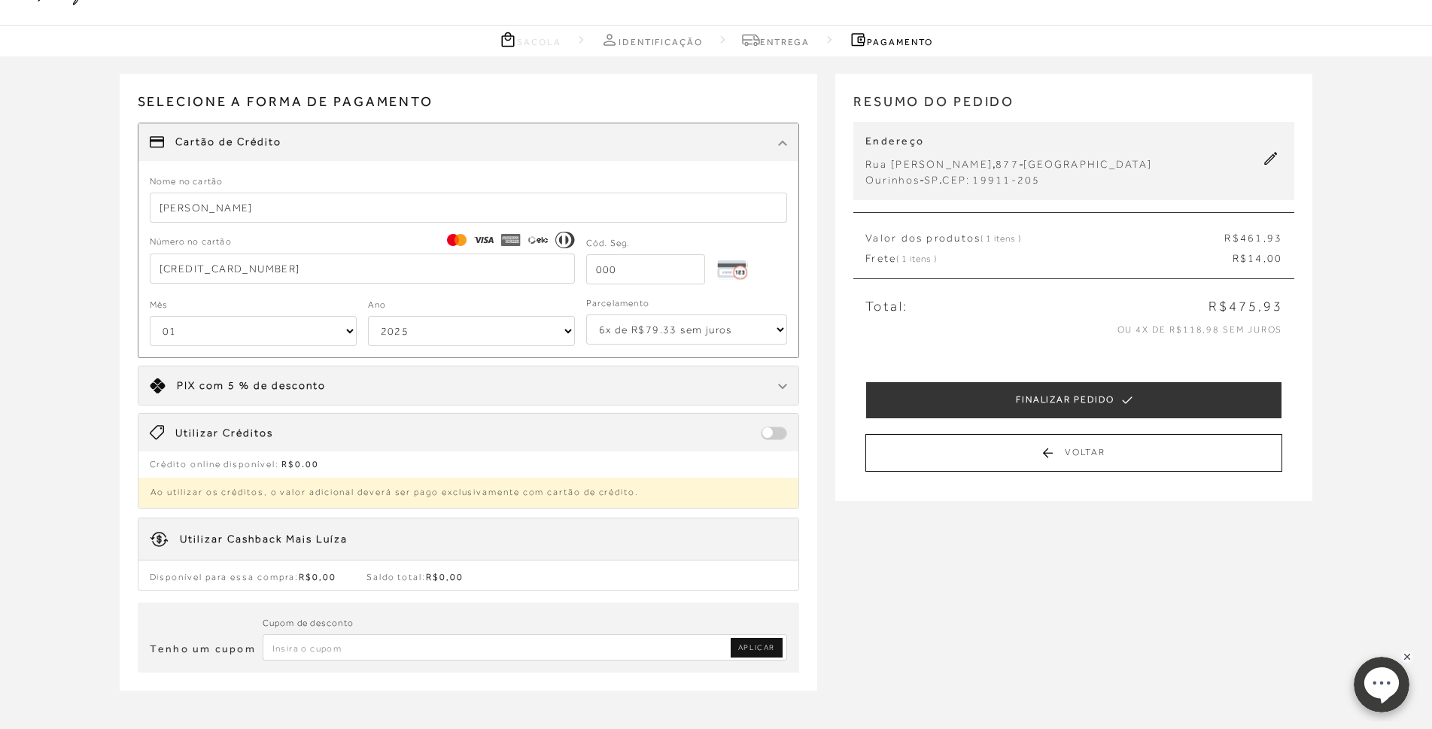
type input "[CREDIT_CARD_NUMBER]"
click at [622, 277] on input "tel" at bounding box center [645, 269] width 119 height 30
type input "224"
click at [348, 335] on select "01 02 03 04 05 06 07 08 09 10 11 12" at bounding box center [253, 331] width 207 height 30
select select "12"
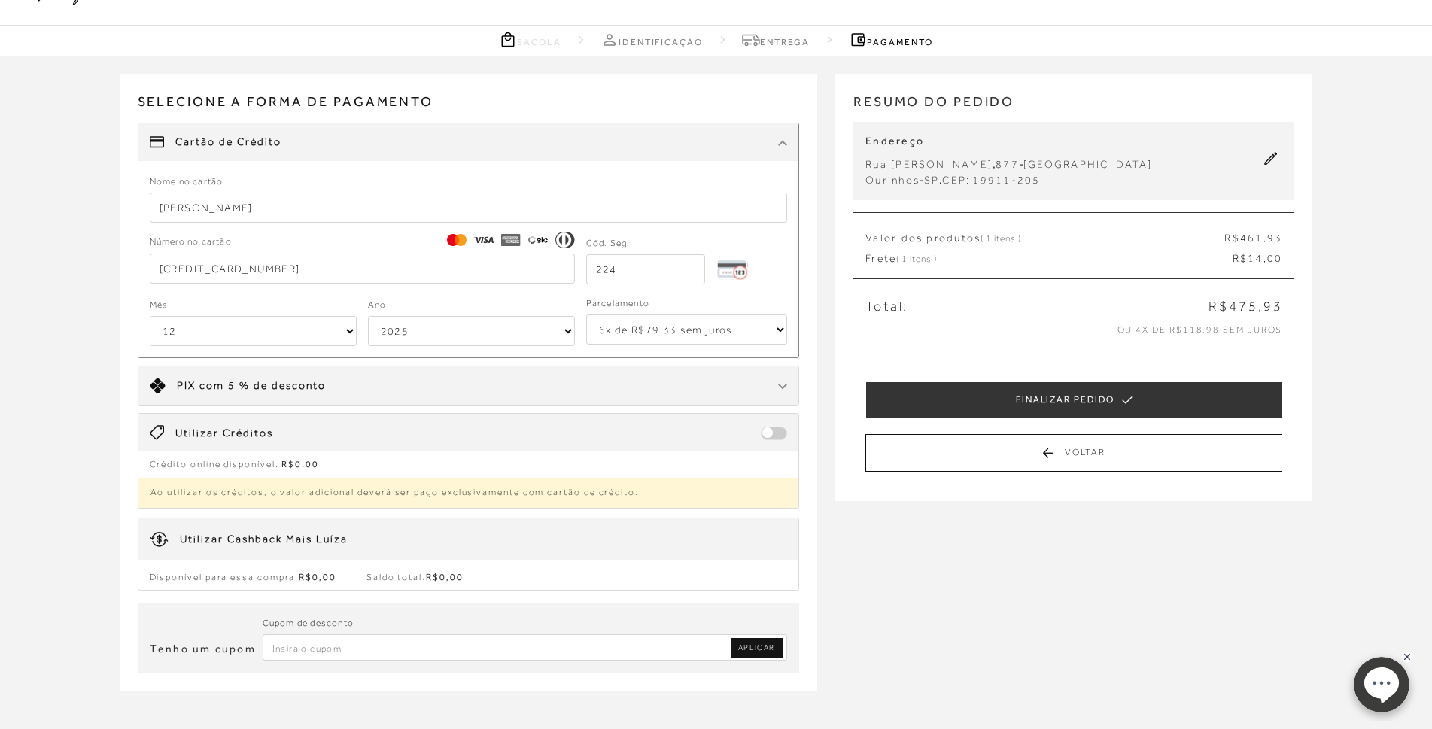
click at [150, 316] on select "01 02 03 04 05 06 07 08 09 10 11 12" at bounding box center [253, 331] width 207 height 30
click at [562, 326] on select "2025 2026 2027 2028 2029 2030 2031 2032 2033 2034 2035 2036 2037 2038 2039 2040…" at bounding box center [471, 331] width 207 height 30
select select "2032"
click at [368, 316] on select "2025 2026 2027 2028 2029 2030 2031 2032 2033 2034 2035 2036 2037 2038 2039 2040…" at bounding box center [471, 331] width 207 height 30
click at [779, 332] on select "1x de R$475.93 2x de R$237.97 sem juros 3x de R$158.65 sem juros 4x de R$118.99…" at bounding box center [686, 330] width 201 height 30
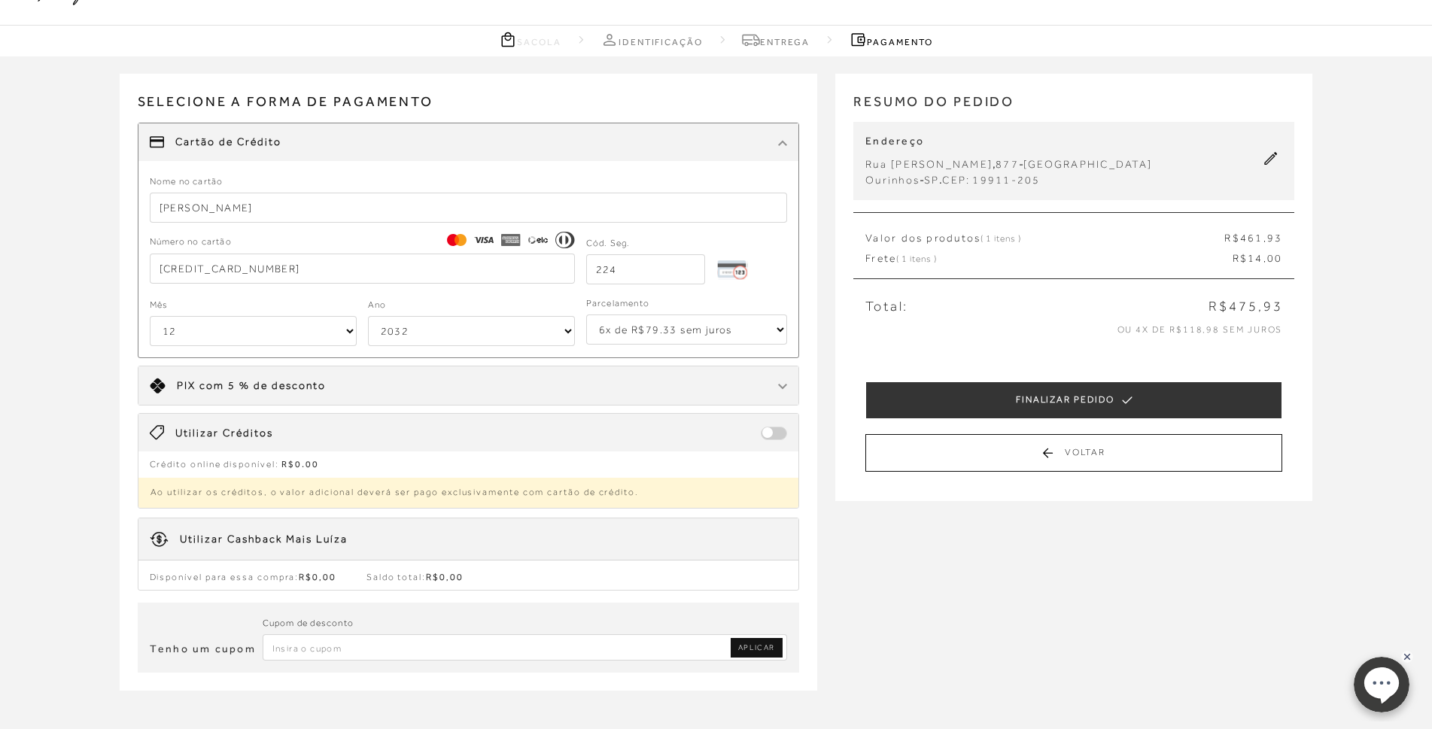
click at [586, 315] on select "1x de R$475.93 2x de R$237.97 sem juros 3x de R$158.65 sem juros 4x de R$118.99…" at bounding box center [686, 330] width 201 height 30
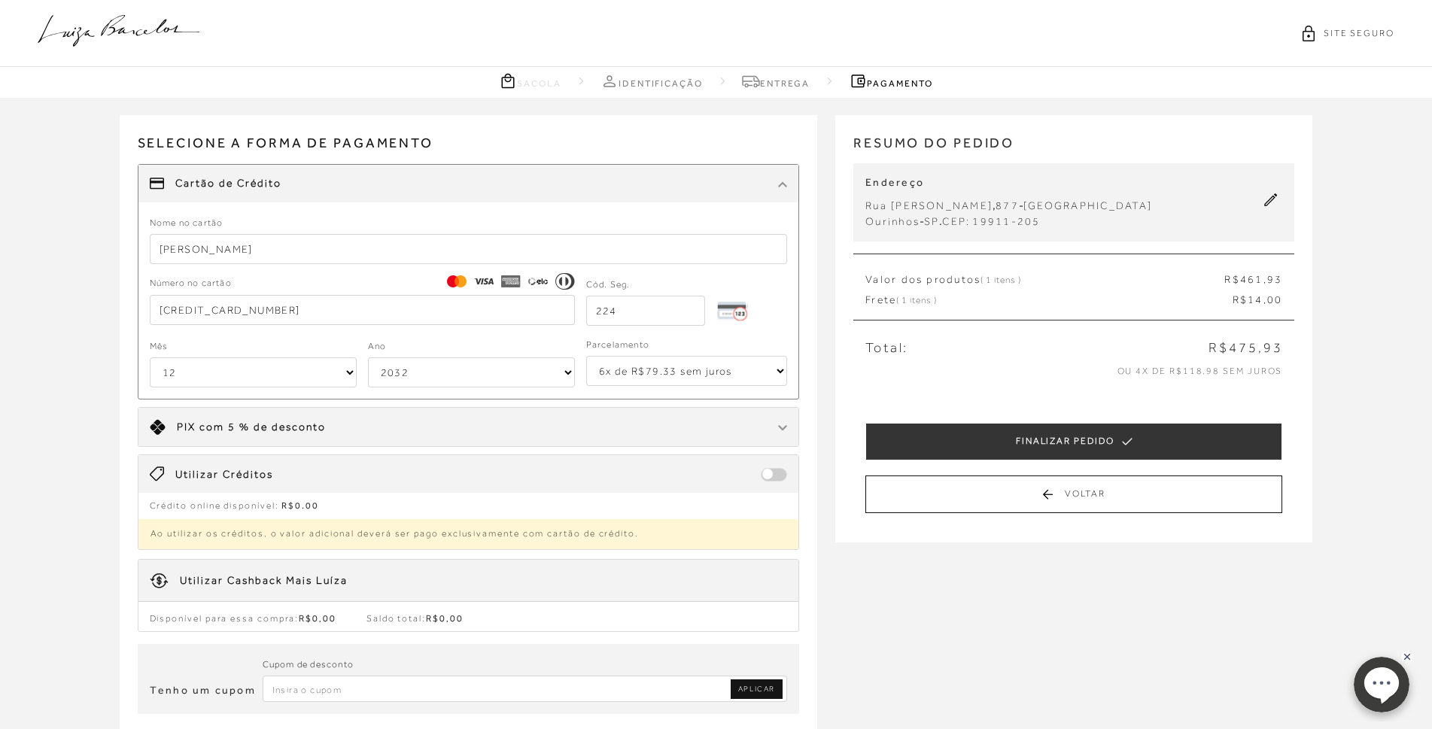
scroll to position [226, 0]
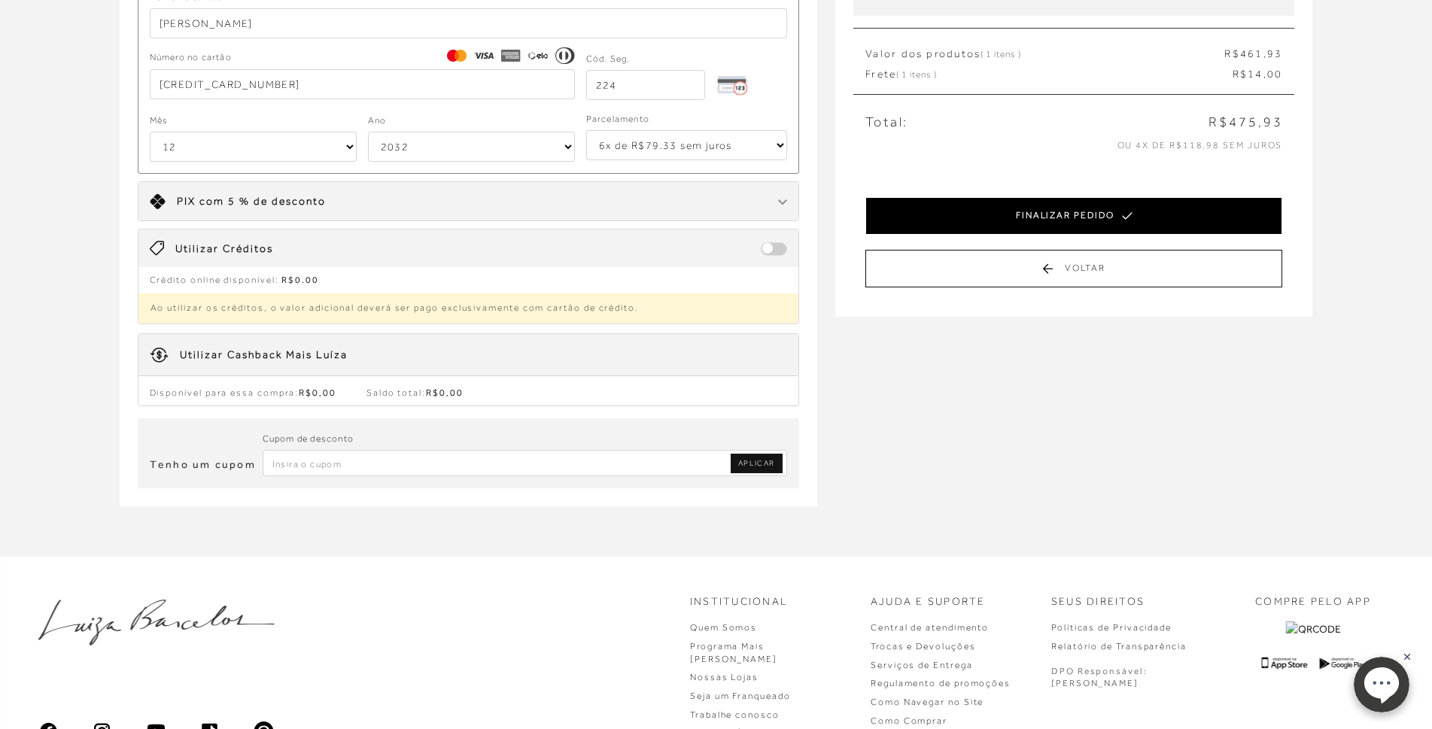
click at [1063, 213] on button "FINALIZAR PEDIDO" at bounding box center [1074, 216] width 417 height 38
select select "12"
select select "2032"
select select "6"
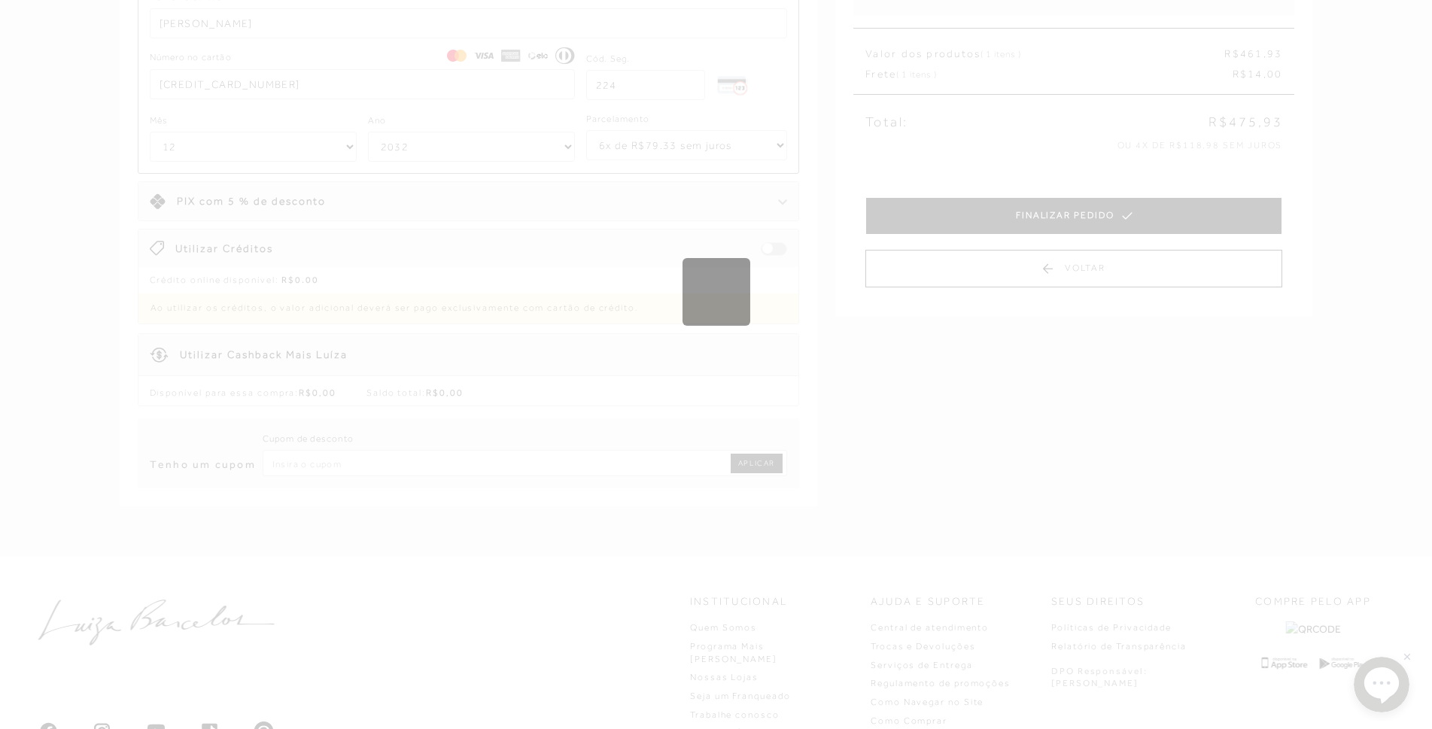
scroll to position [0, 0]
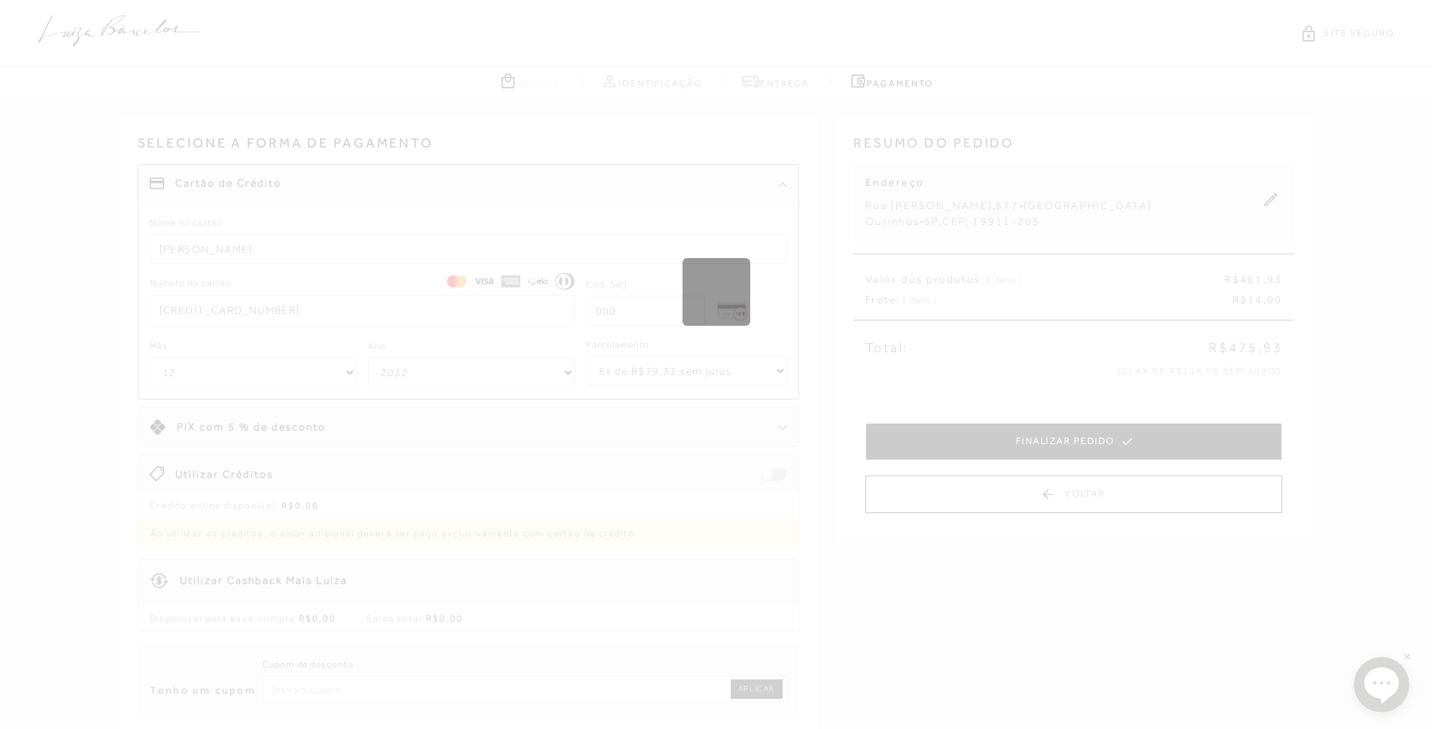
select select "1"
